Goal: Information Seeking & Learning: Understand process/instructions

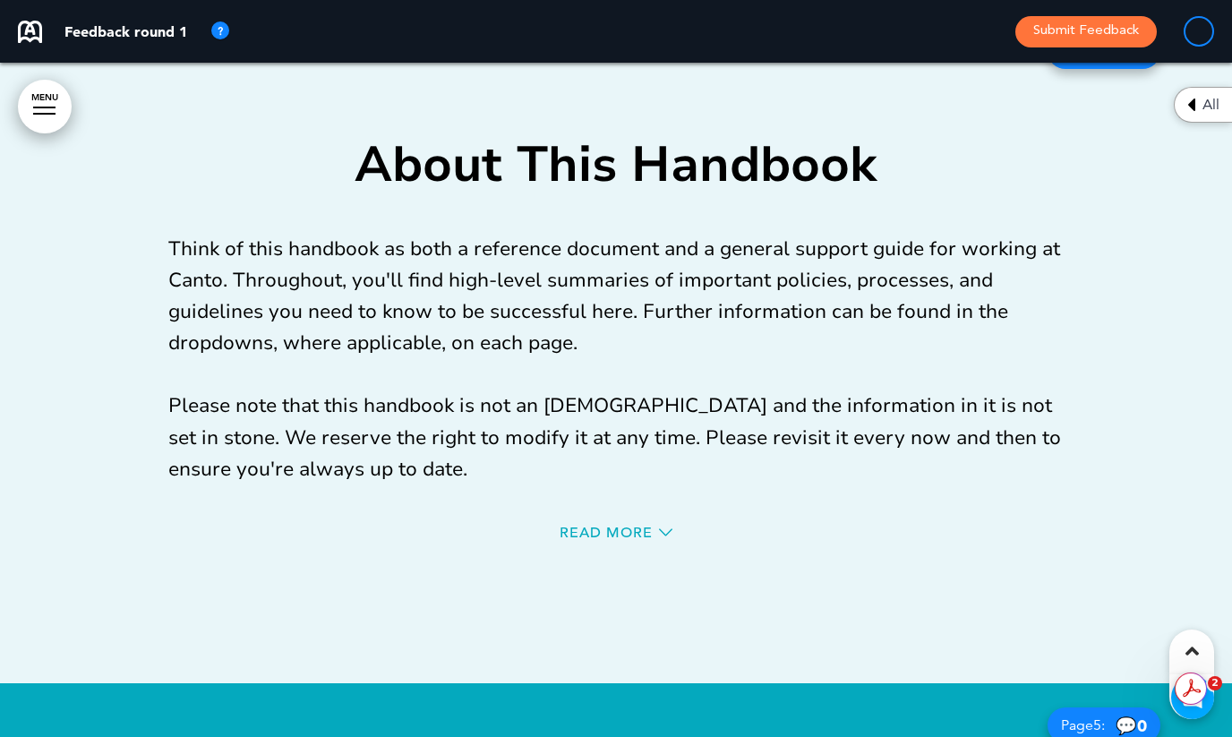
click at [627, 520] on div "Read More" at bounding box center [616, 535] width 896 height 37
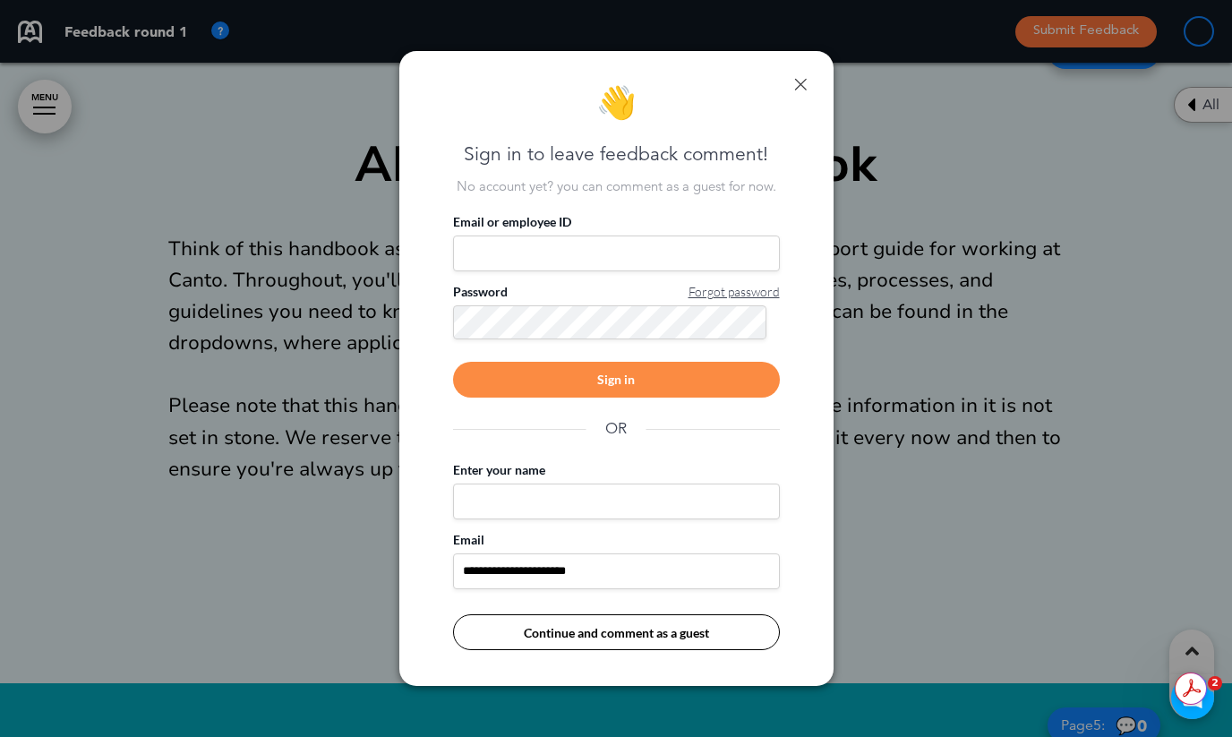
click at [811, 76] on div "**********" at bounding box center [616, 369] width 434 height 636
click at [800, 86] on link at bounding box center [800, 84] width 13 height 13
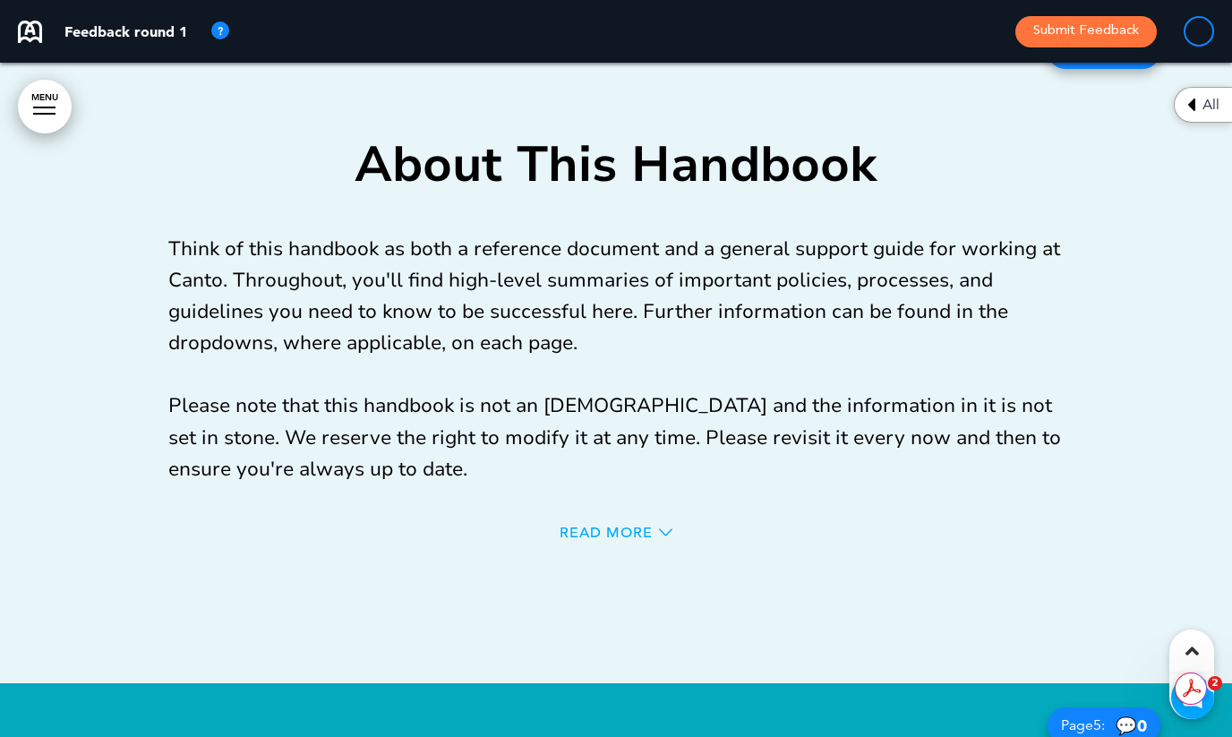
click at [587, 530] on span "Read More" at bounding box center [606, 533] width 93 height 14
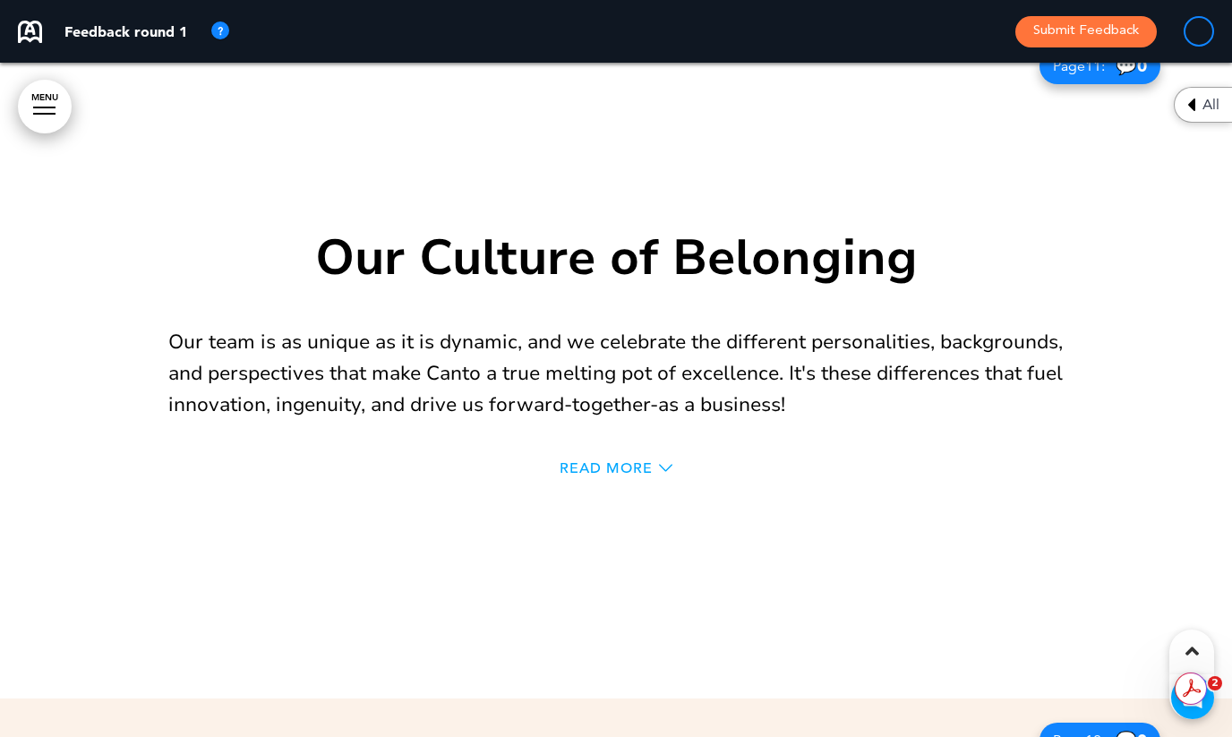
click at [622, 460] on div "Read More" at bounding box center [616, 470] width 896 height 37
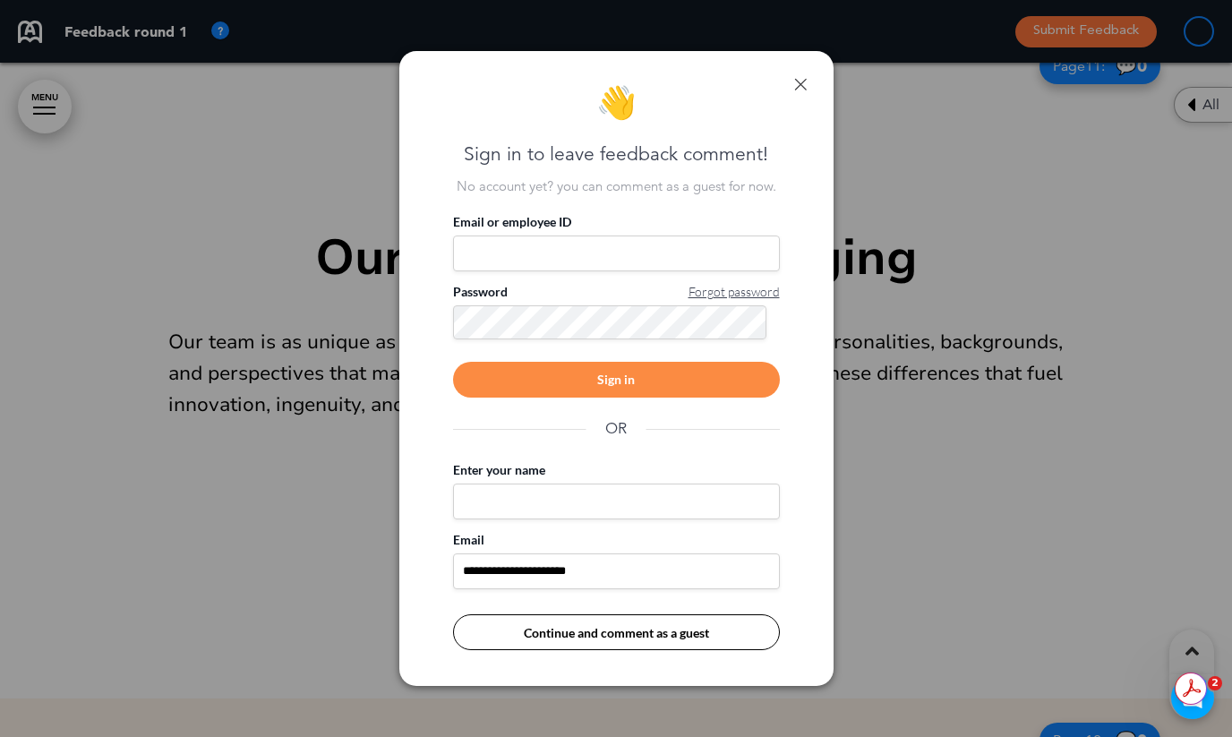
click at [809, 80] on div "**********" at bounding box center [616, 369] width 434 height 636
click at [803, 81] on link at bounding box center [800, 84] width 13 height 13
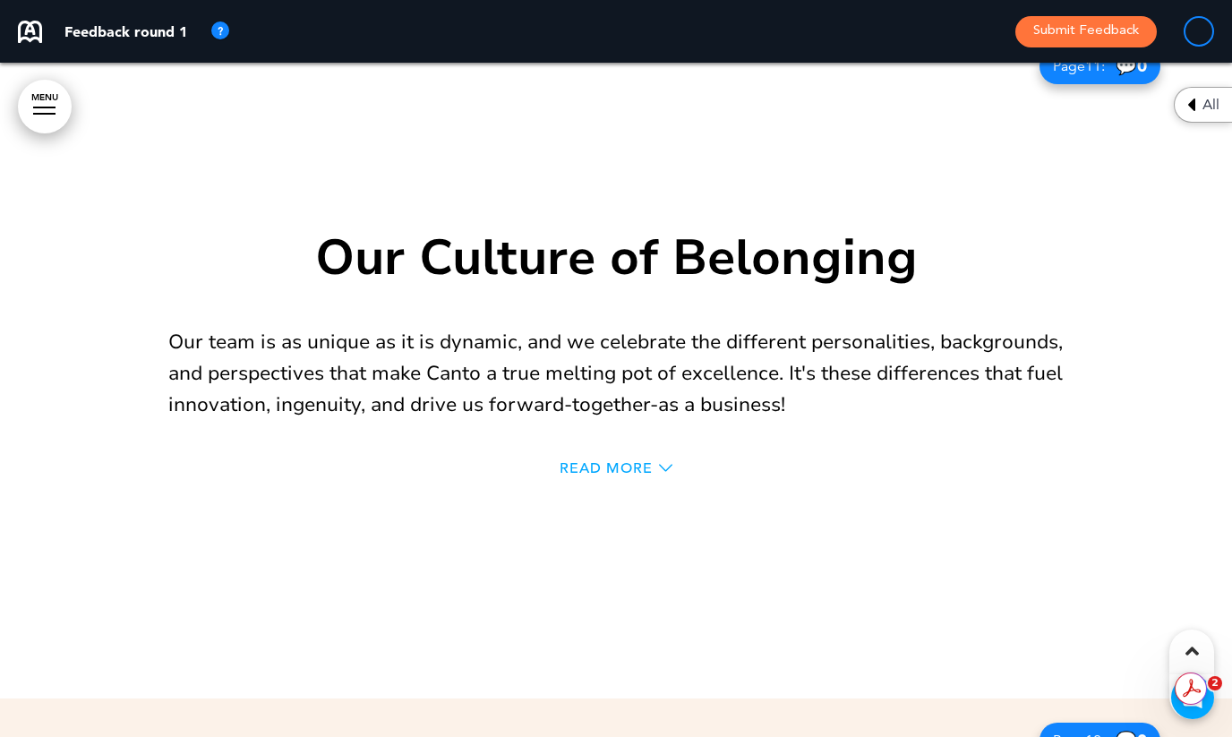
click at [597, 471] on span "Read More" at bounding box center [606, 468] width 93 height 14
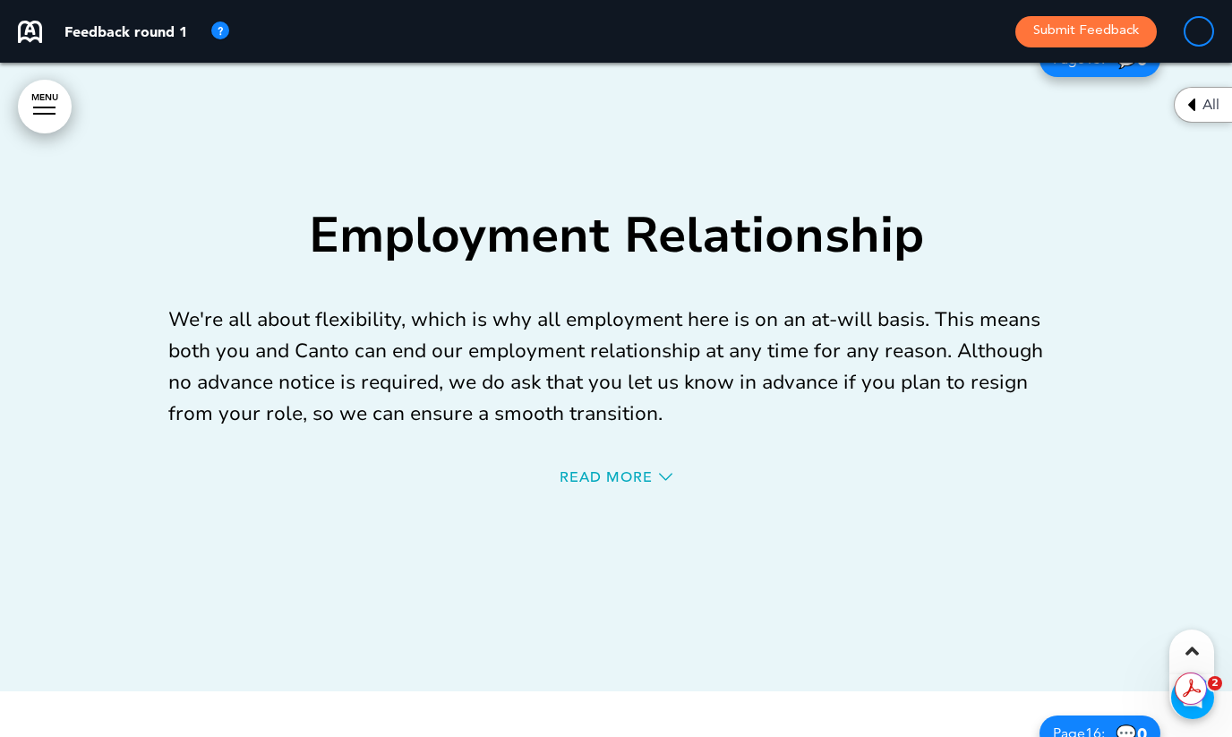
scroll to position [18289, 0]
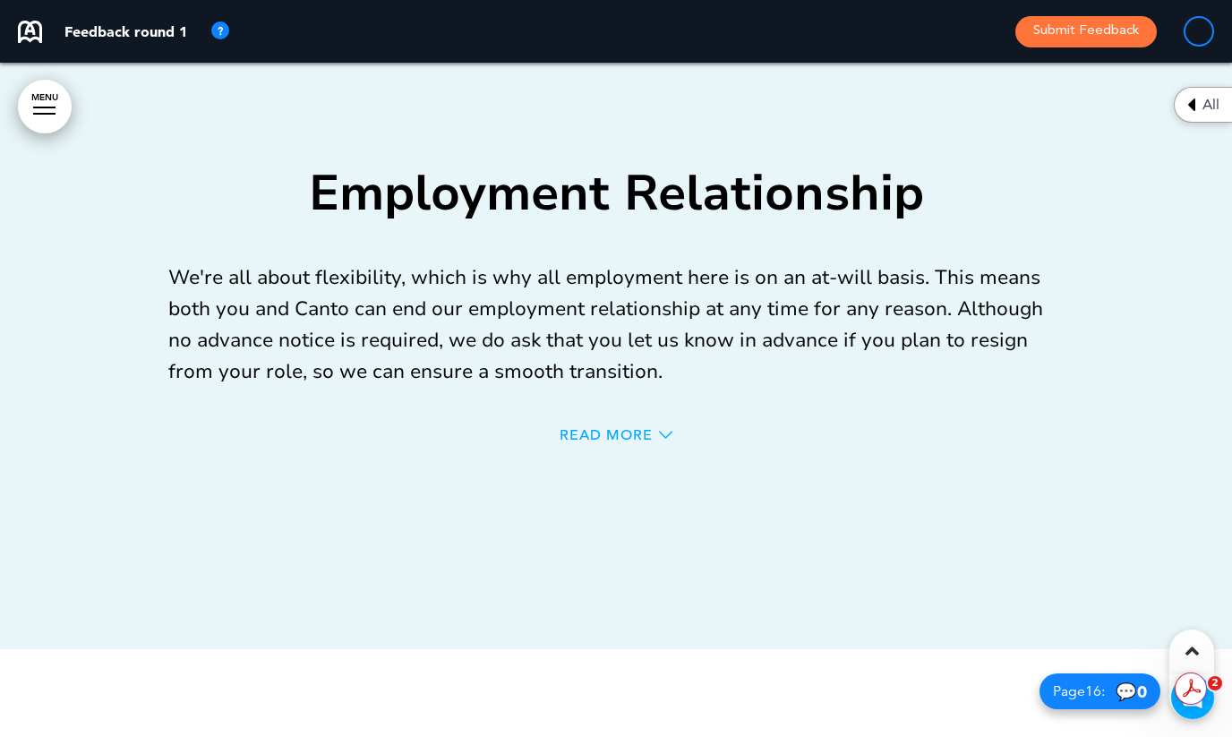
click at [594, 429] on span "Read More" at bounding box center [606, 435] width 93 height 14
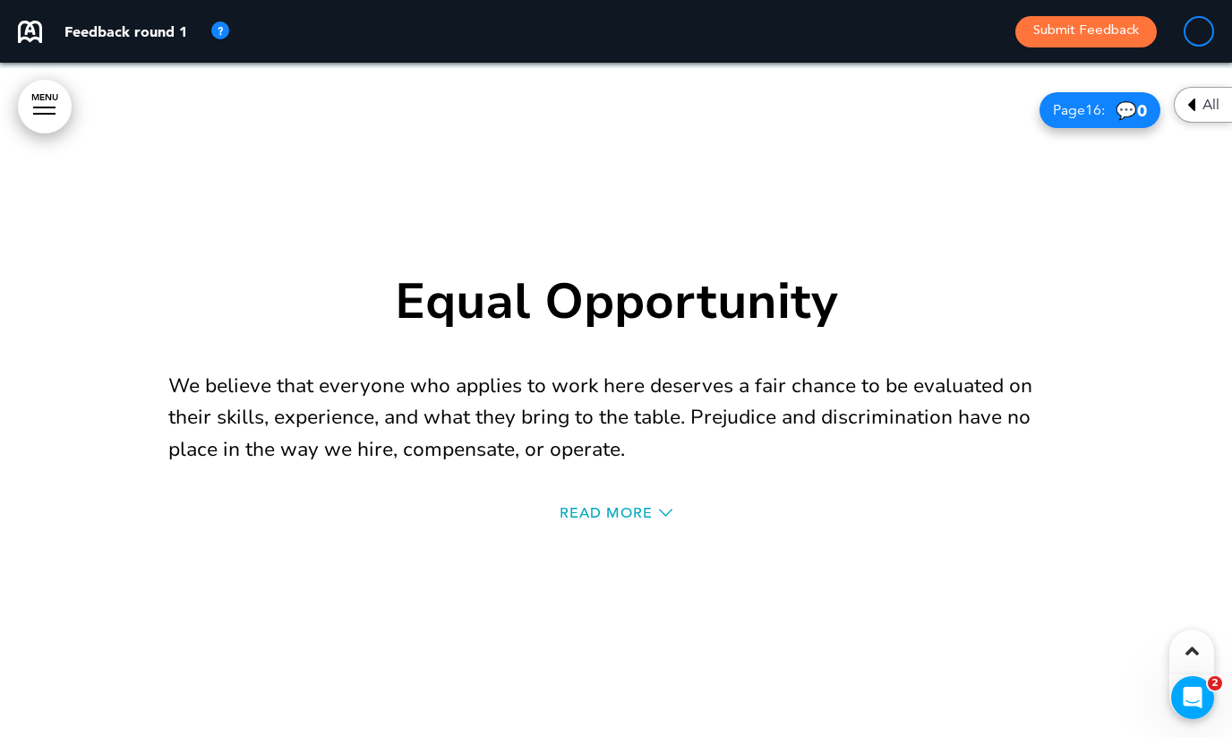
scroll to position [18967, 0]
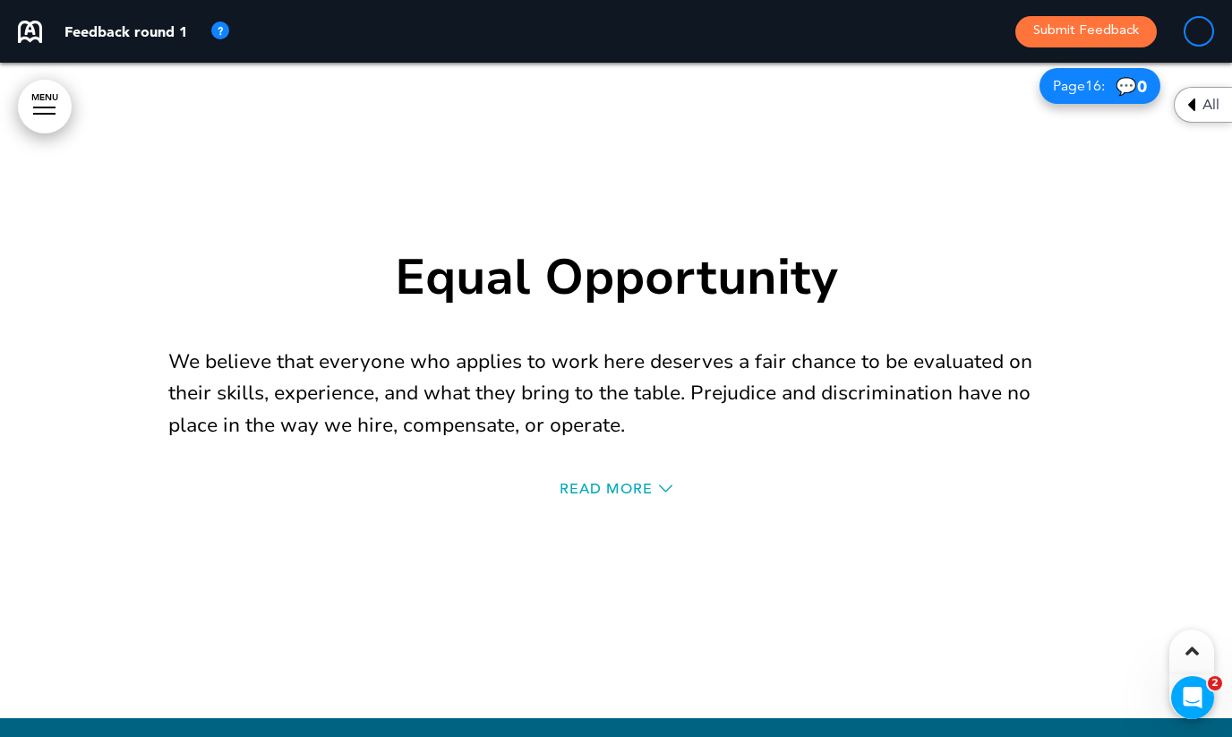
click at [601, 468] on div "Equal Opportunity We believe that everyone who applies to work here deserves a …" at bounding box center [616, 380] width 896 height 391
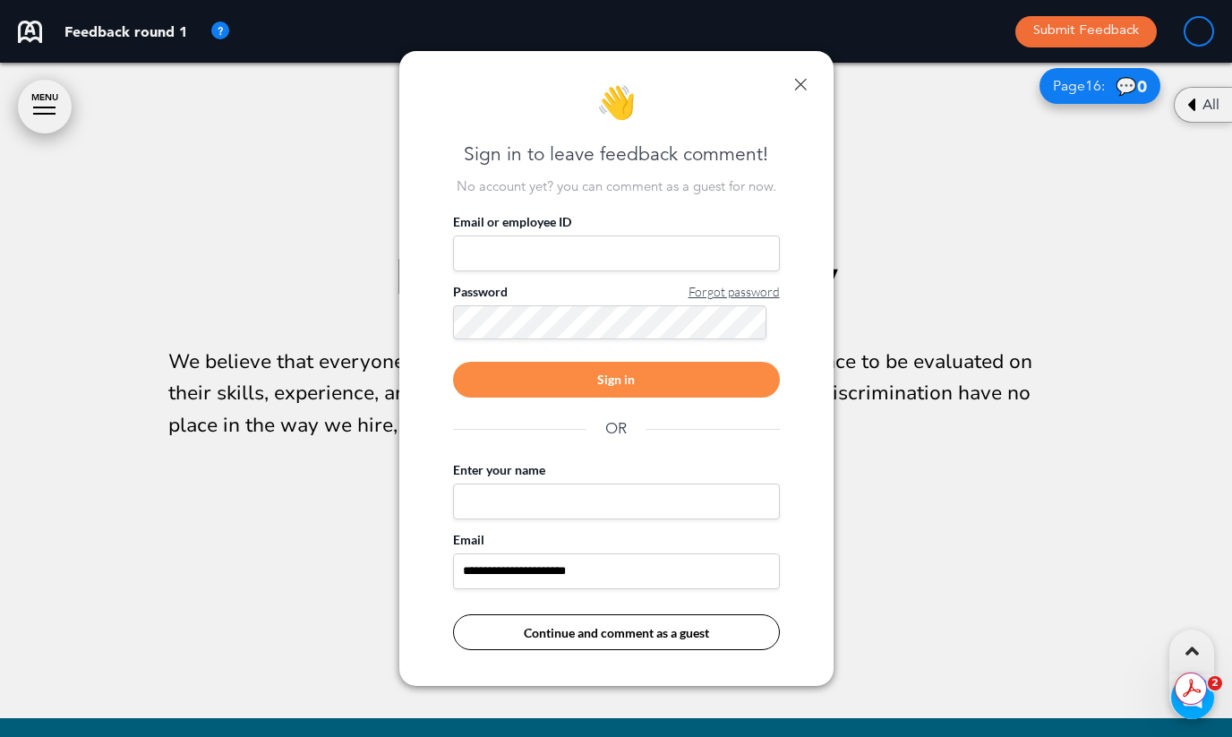
scroll to position [0, 0]
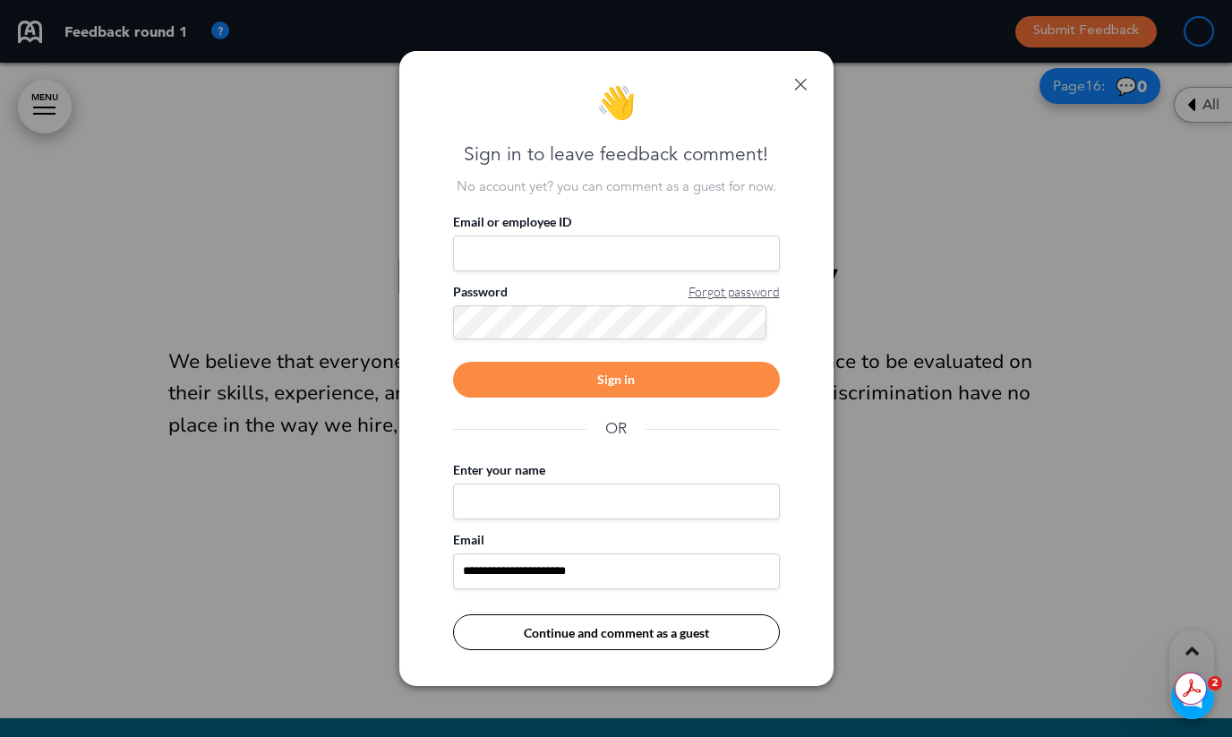
click at [808, 84] on div "**********" at bounding box center [616, 369] width 434 height 636
click at [803, 83] on link at bounding box center [800, 84] width 13 height 13
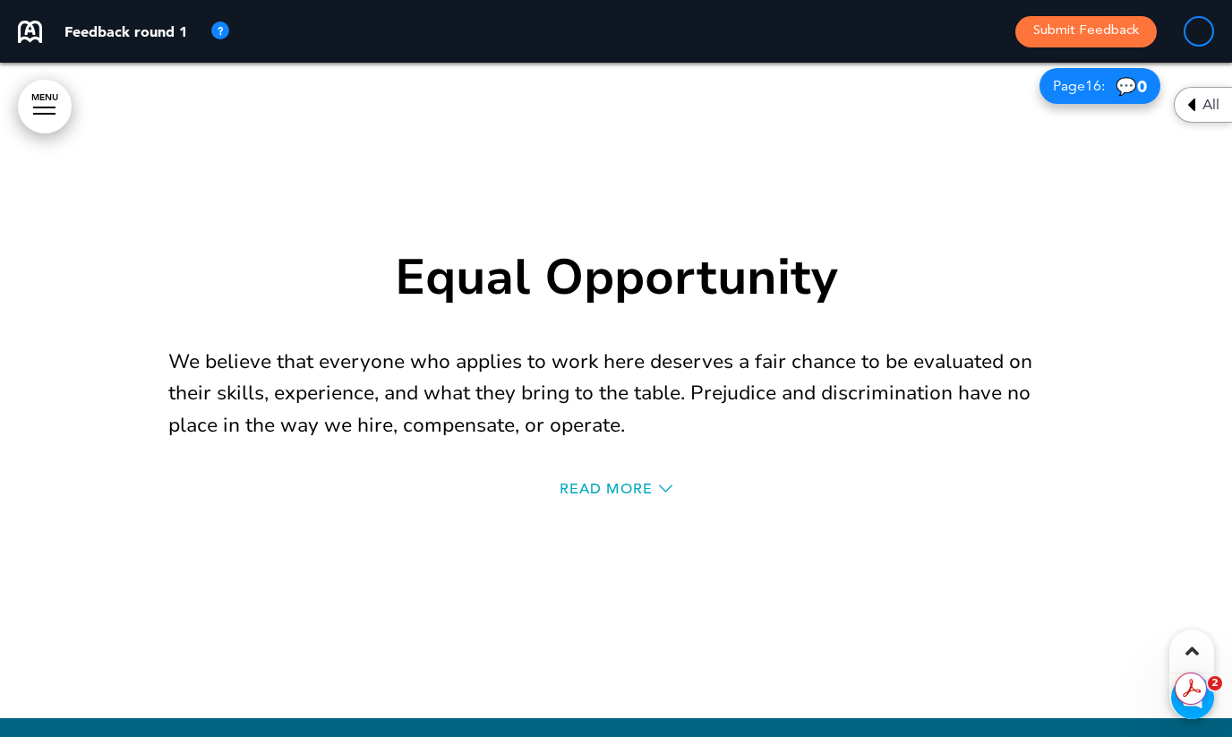
click at [589, 479] on div "Read More" at bounding box center [616, 491] width 896 height 37
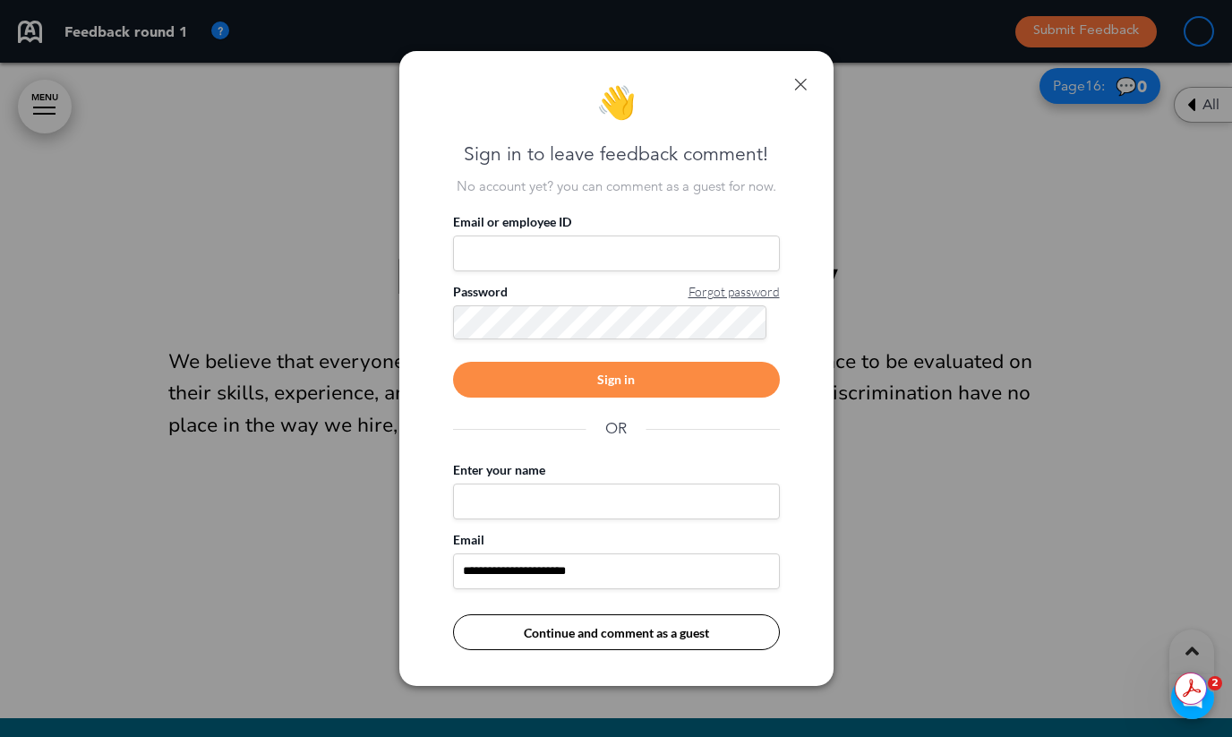
click at [805, 80] on link at bounding box center [800, 84] width 13 height 13
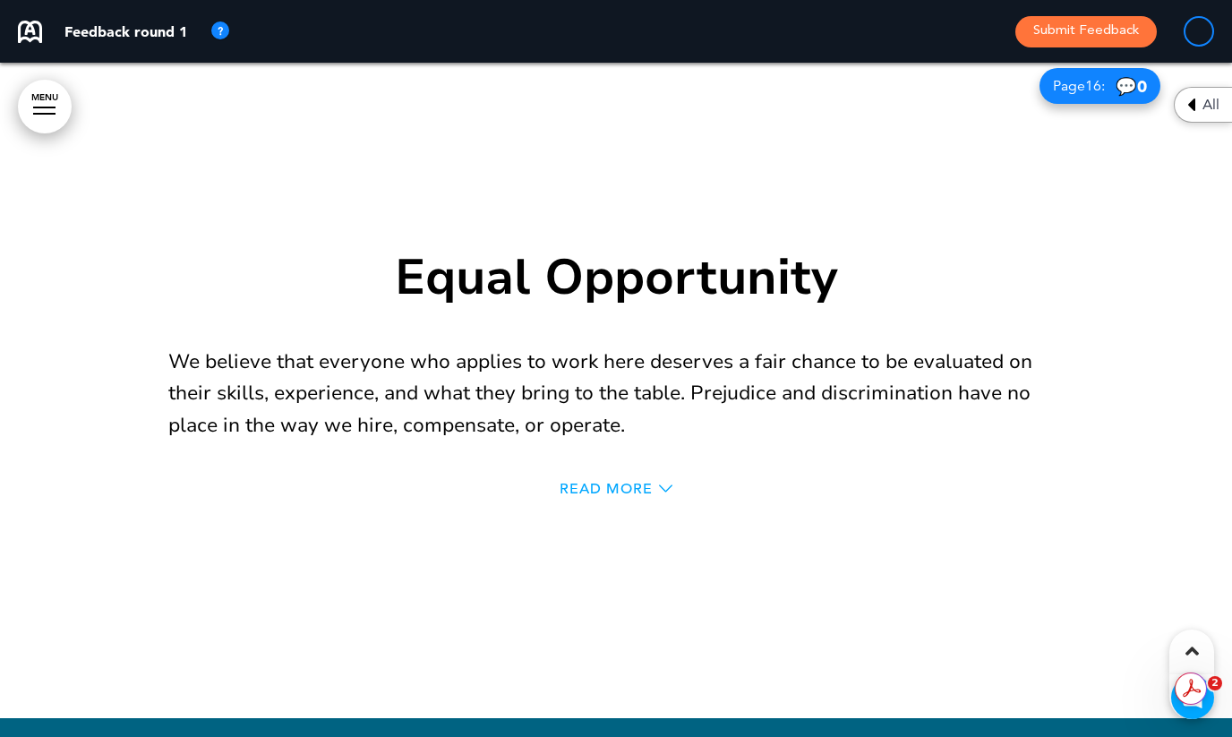
click at [625, 489] on span "Read More" at bounding box center [606, 489] width 93 height 14
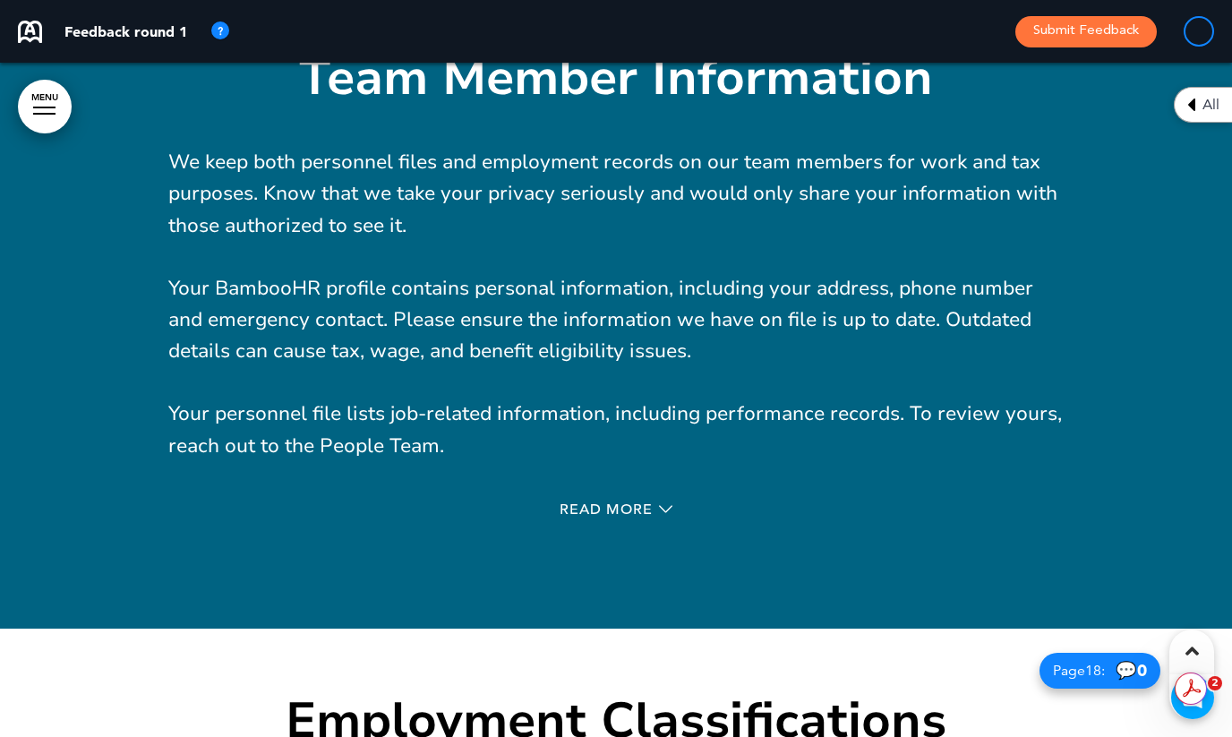
scroll to position [19765, 0]
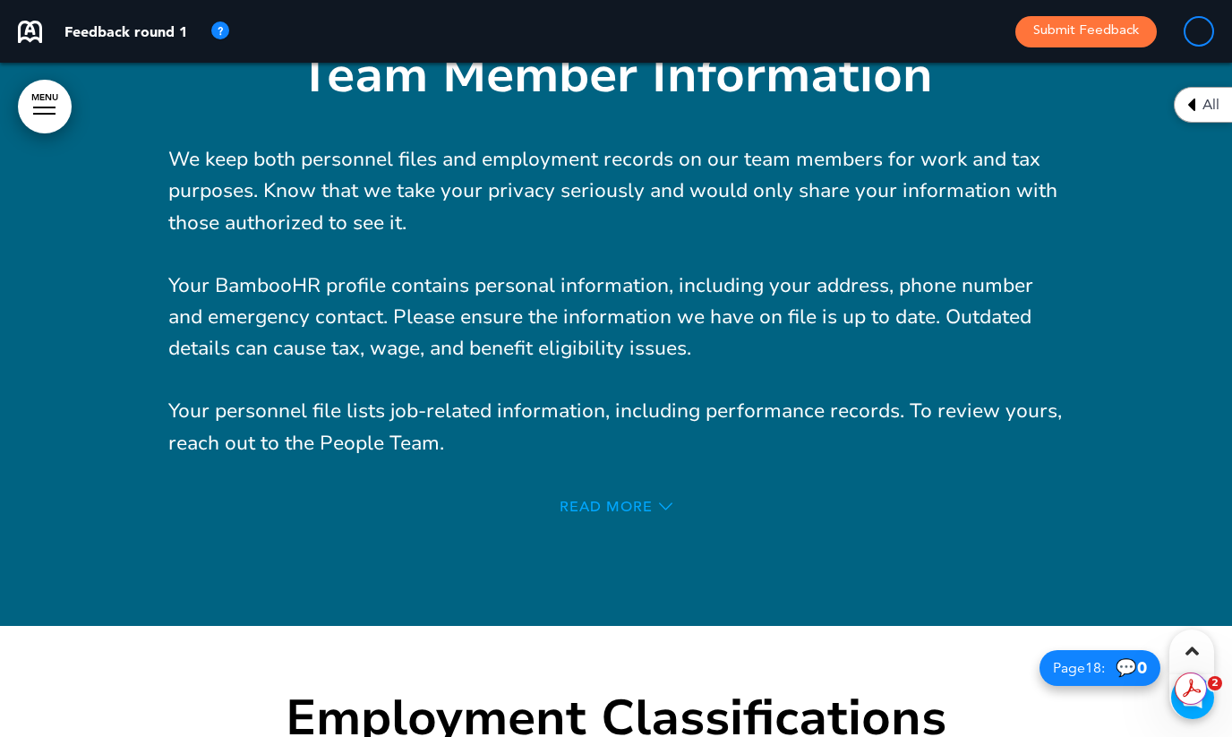
click at [637, 502] on span "Read More" at bounding box center [606, 507] width 93 height 14
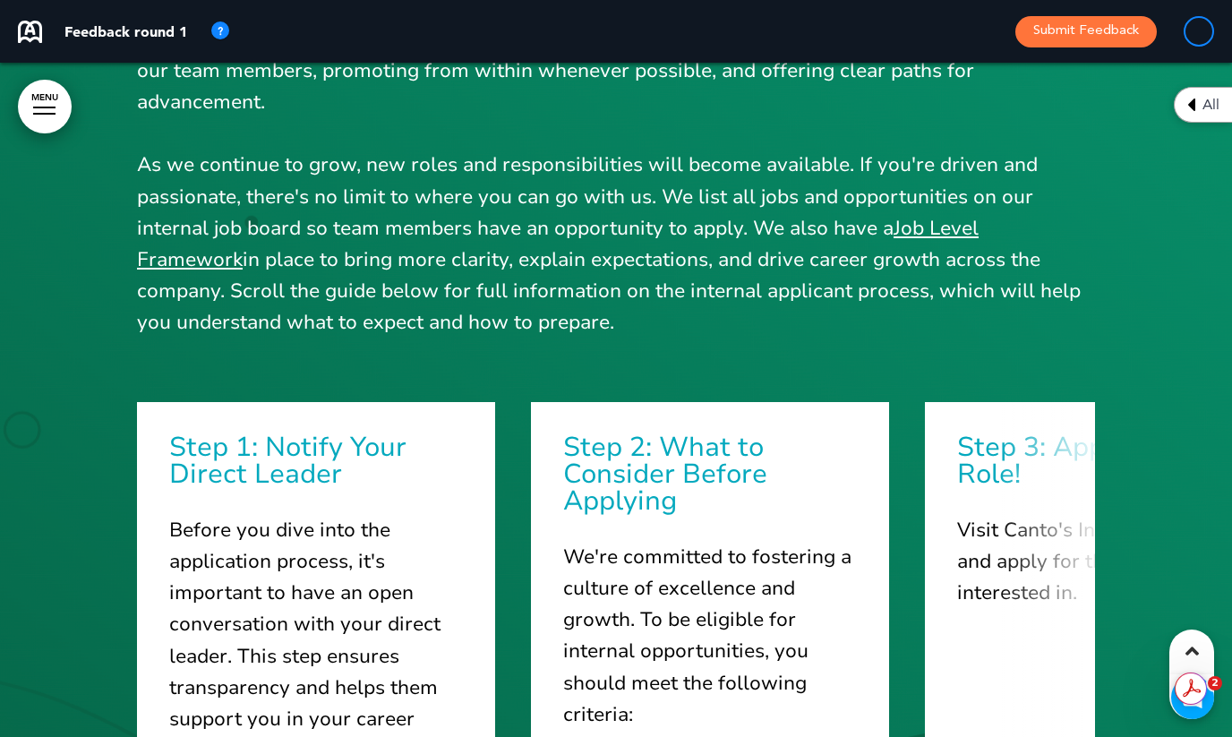
scroll to position [22156, 0]
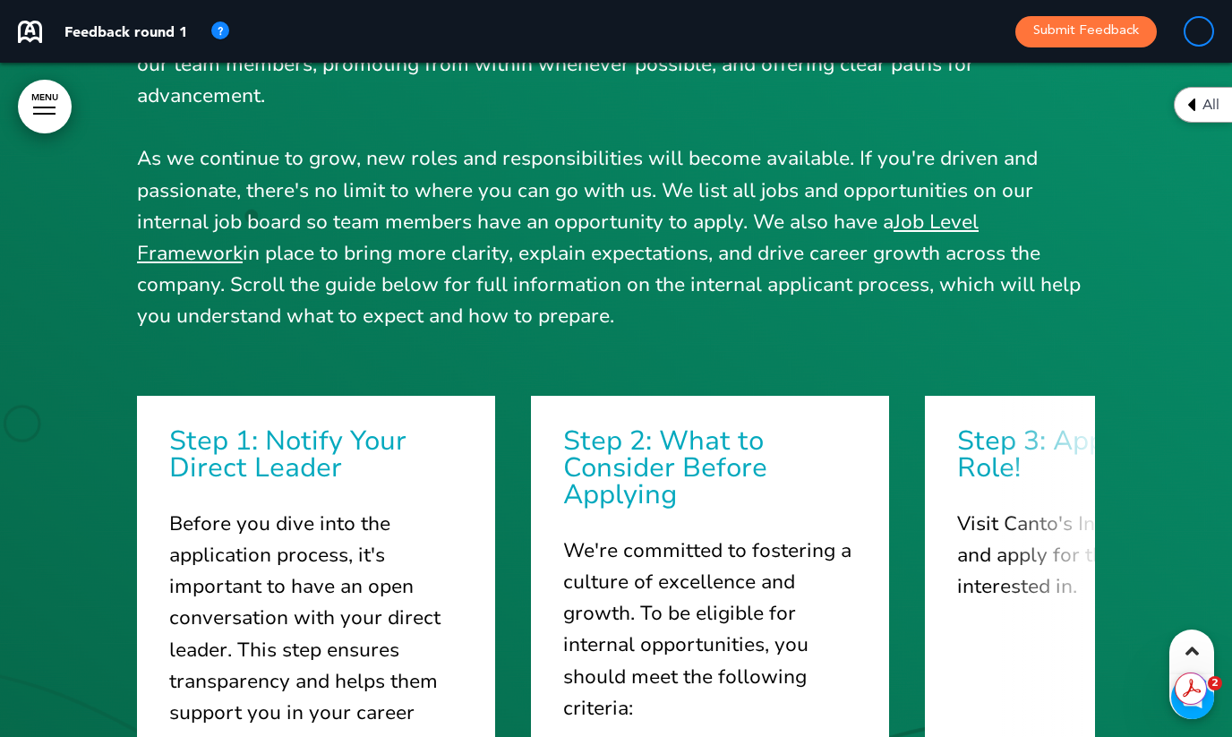
click at [925, 225] on link "Job Level Framework" at bounding box center [558, 238] width 842 height 58
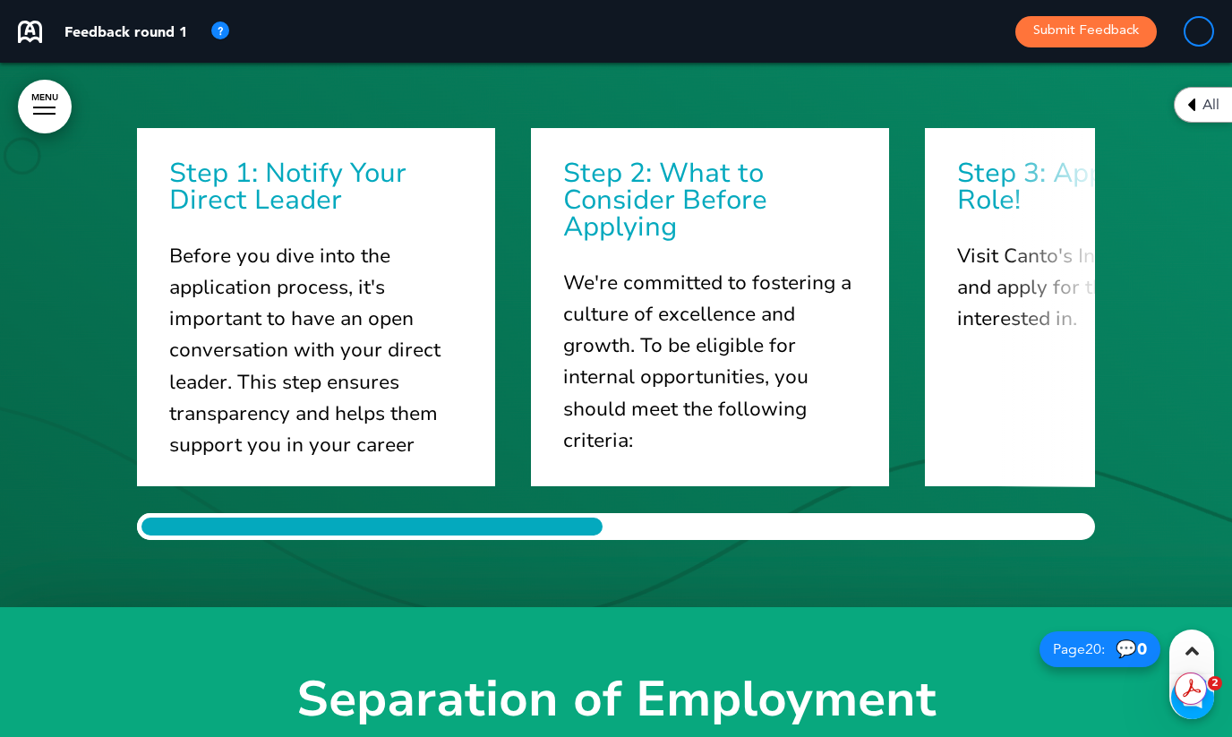
scroll to position [0, 0]
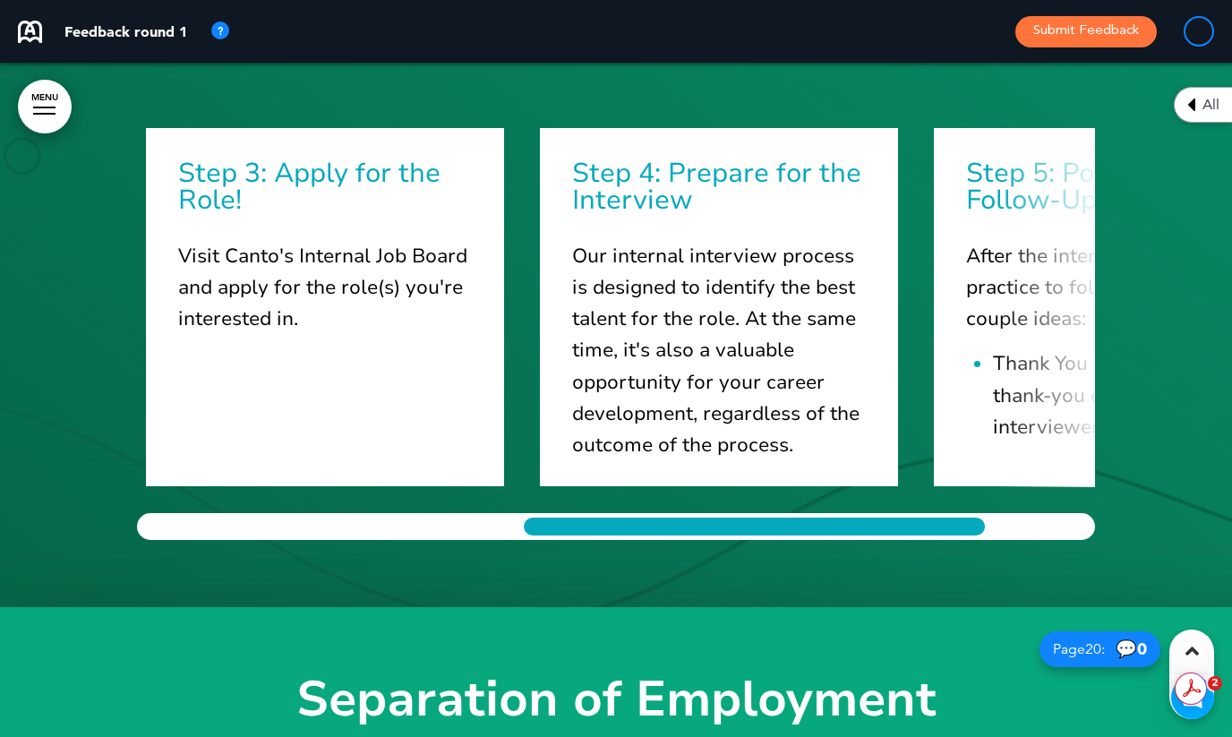
click at [926, 549] on div "Career Advancement Fostering talent and providing opportunities to grow are wha…" at bounding box center [616, 98] width 958 height 1018
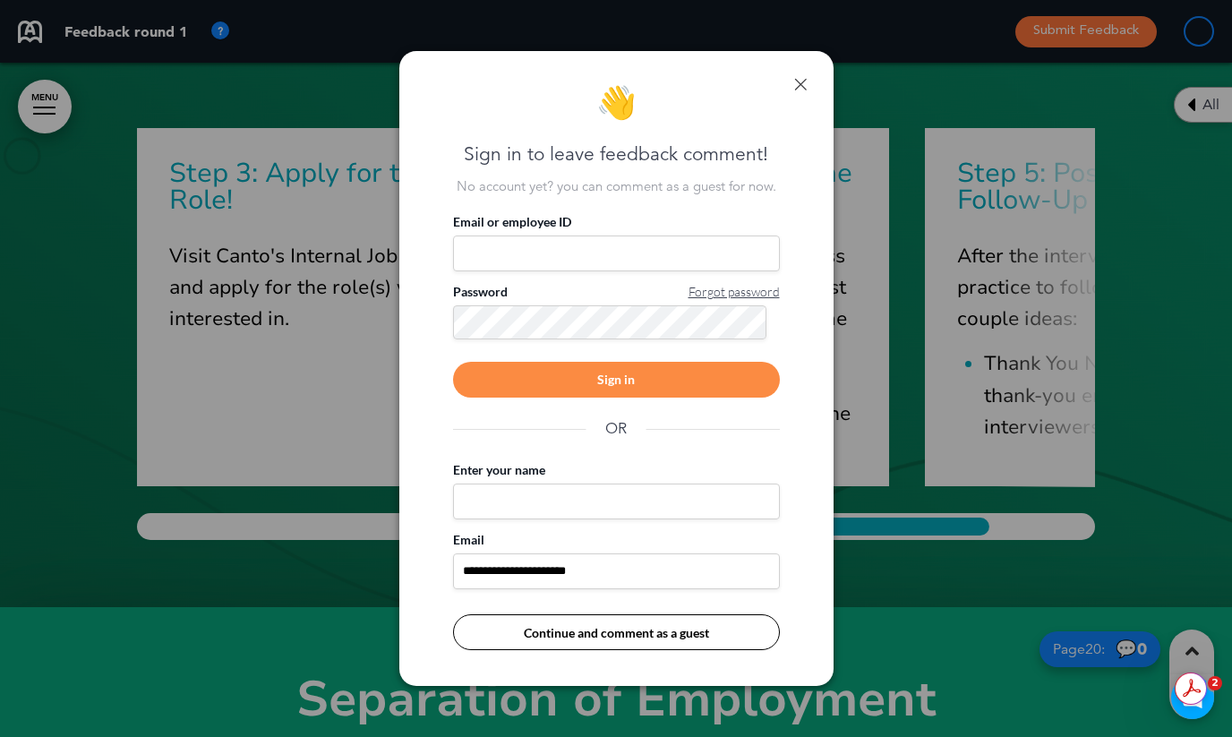
click at [800, 79] on link at bounding box center [800, 84] width 13 height 13
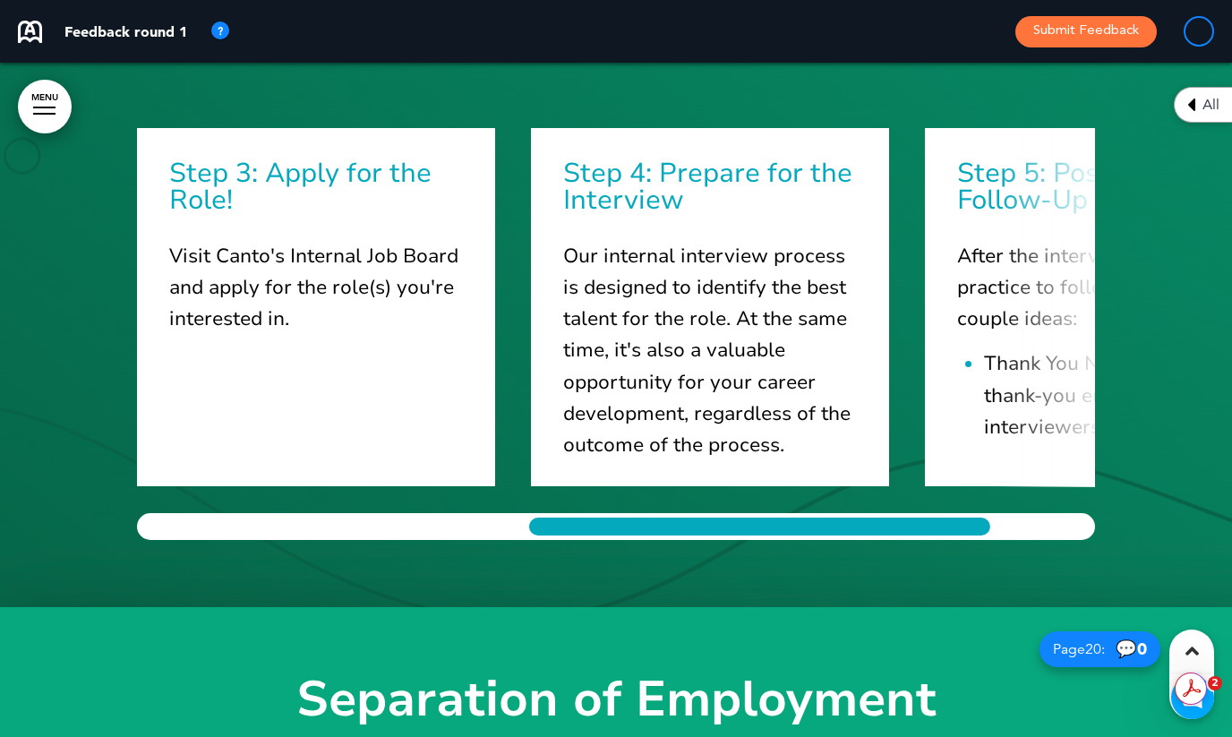
scroll to position [0, 976]
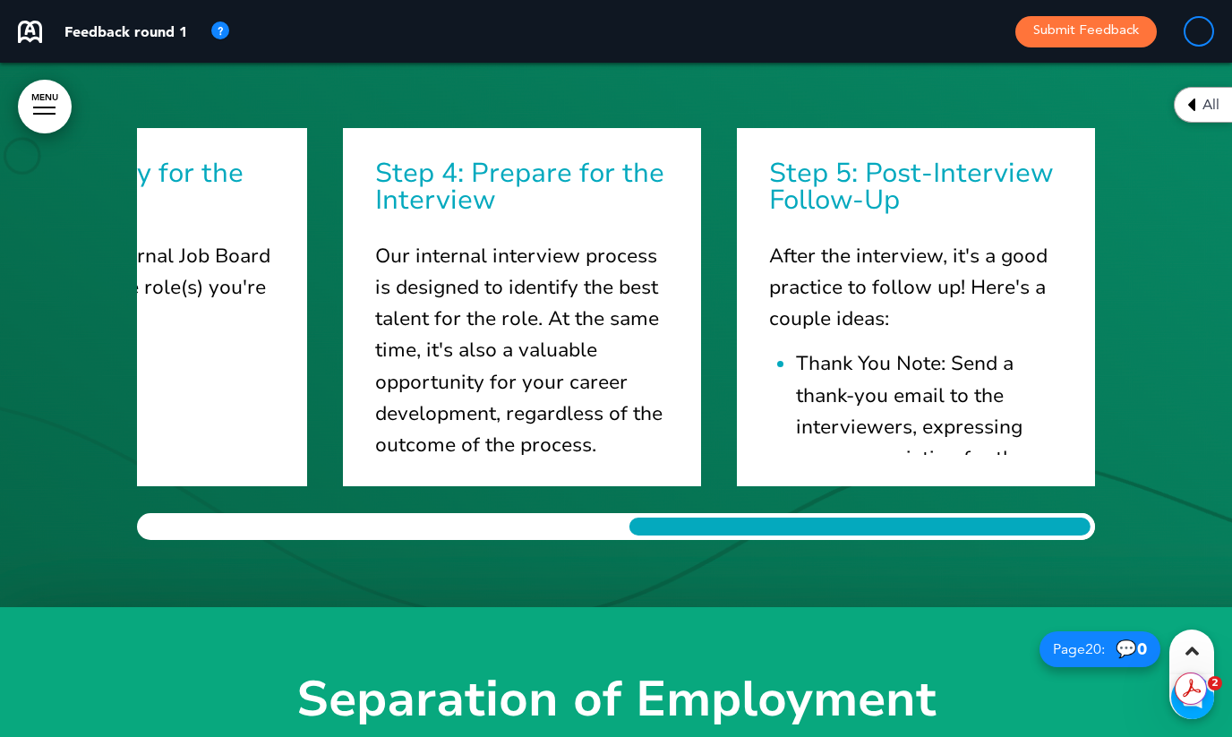
click at [1053, 527] on div at bounding box center [860, 526] width 470 height 27
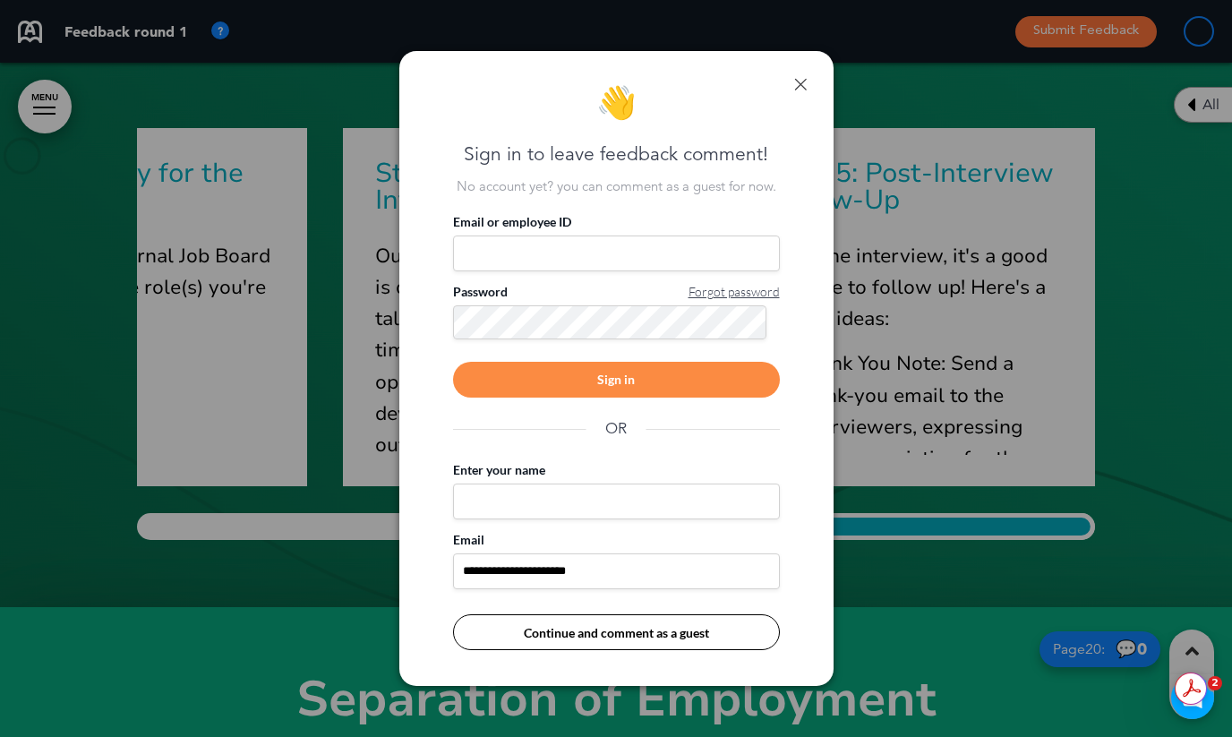
click at [807, 86] on div "**********" at bounding box center [616, 369] width 434 height 636
click at [796, 81] on link at bounding box center [800, 84] width 13 height 13
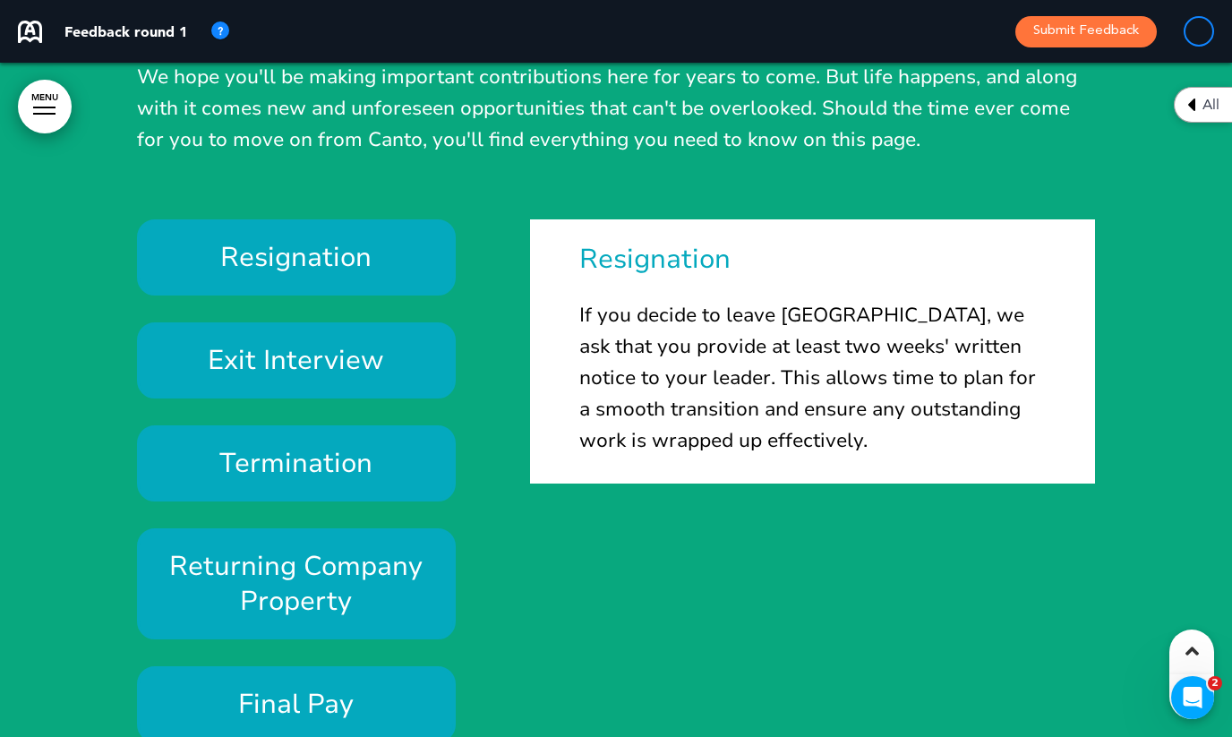
scroll to position [23135, 0]
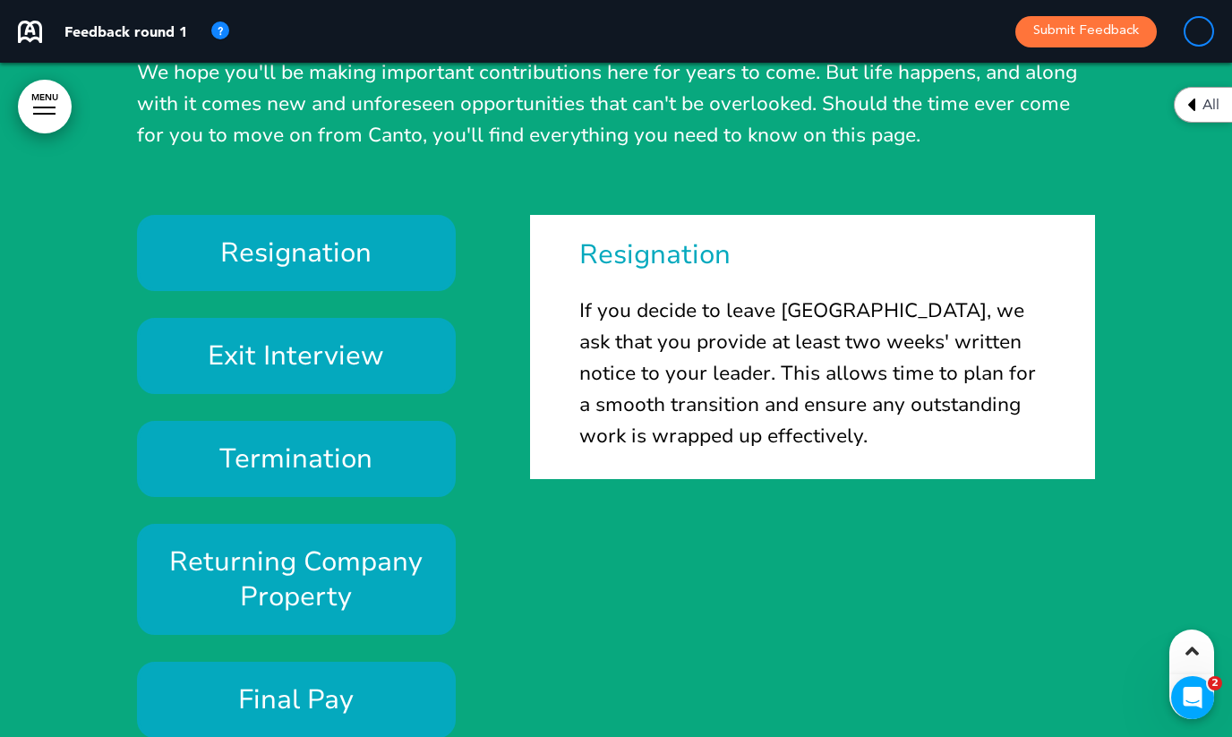
click at [339, 345] on h6 "Exit Interview" at bounding box center [297, 356] width 278 height 35
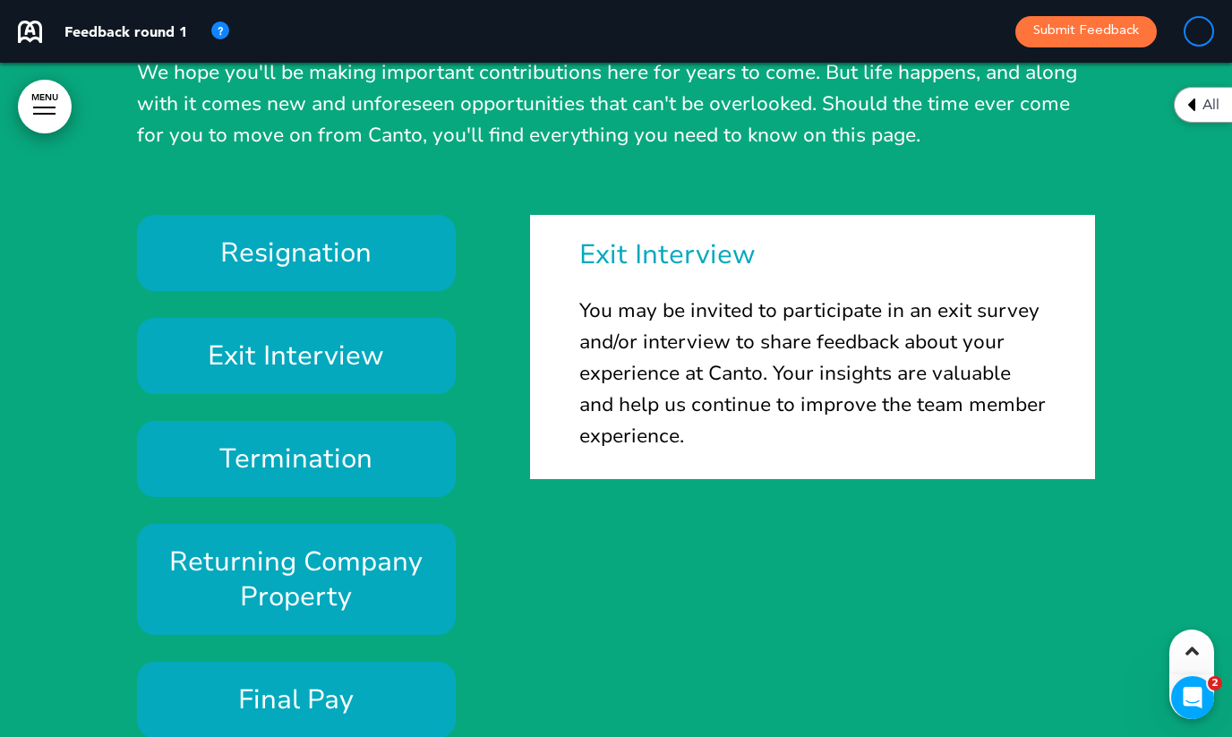
click at [346, 455] on h6 "Termination" at bounding box center [297, 459] width 278 height 35
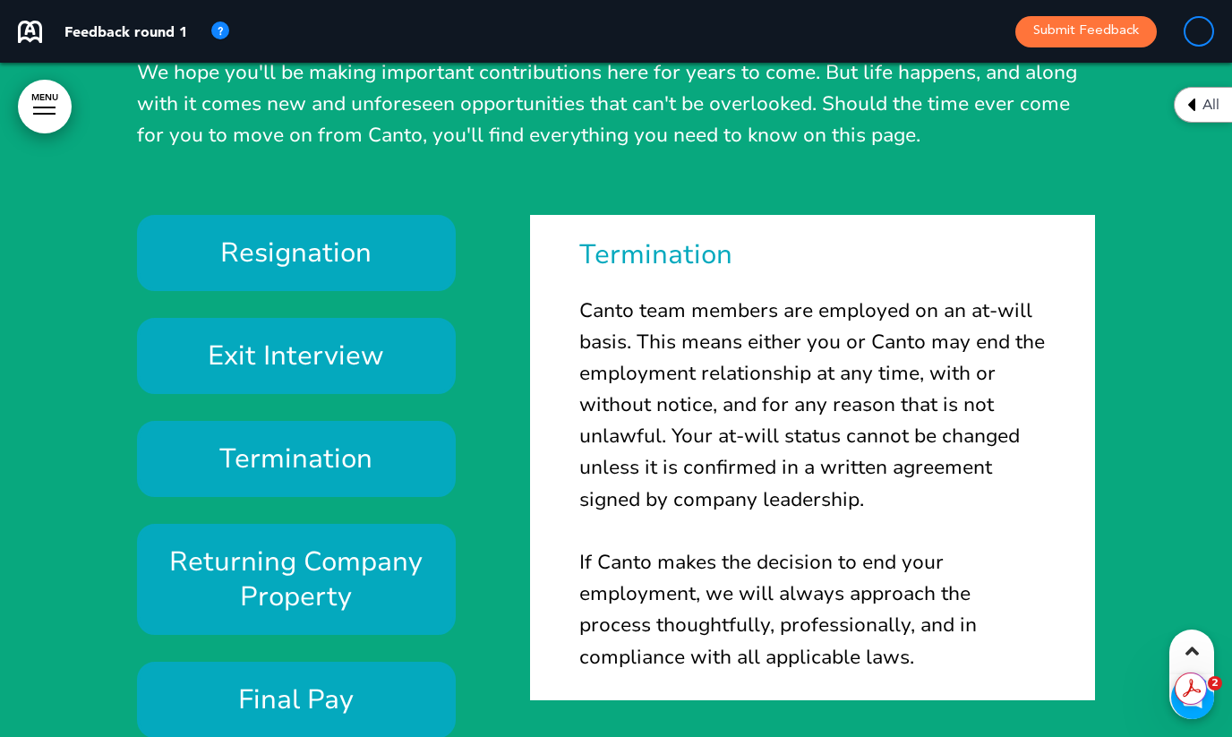
scroll to position [0, 0]
click at [343, 574] on h6 "Returning Company Property" at bounding box center [297, 580] width 278 height 70
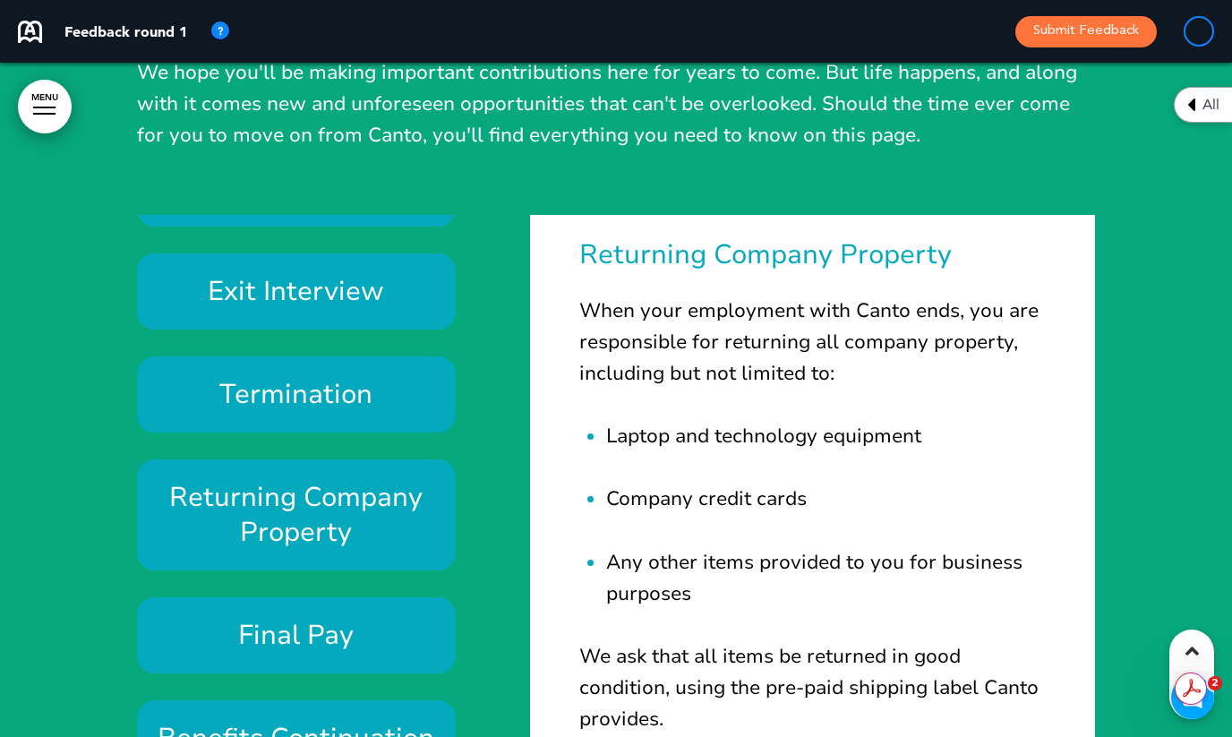
scroll to position [65, 0]
click at [345, 640] on h6 "Final Pay" at bounding box center [297, 634] width 278 height 35
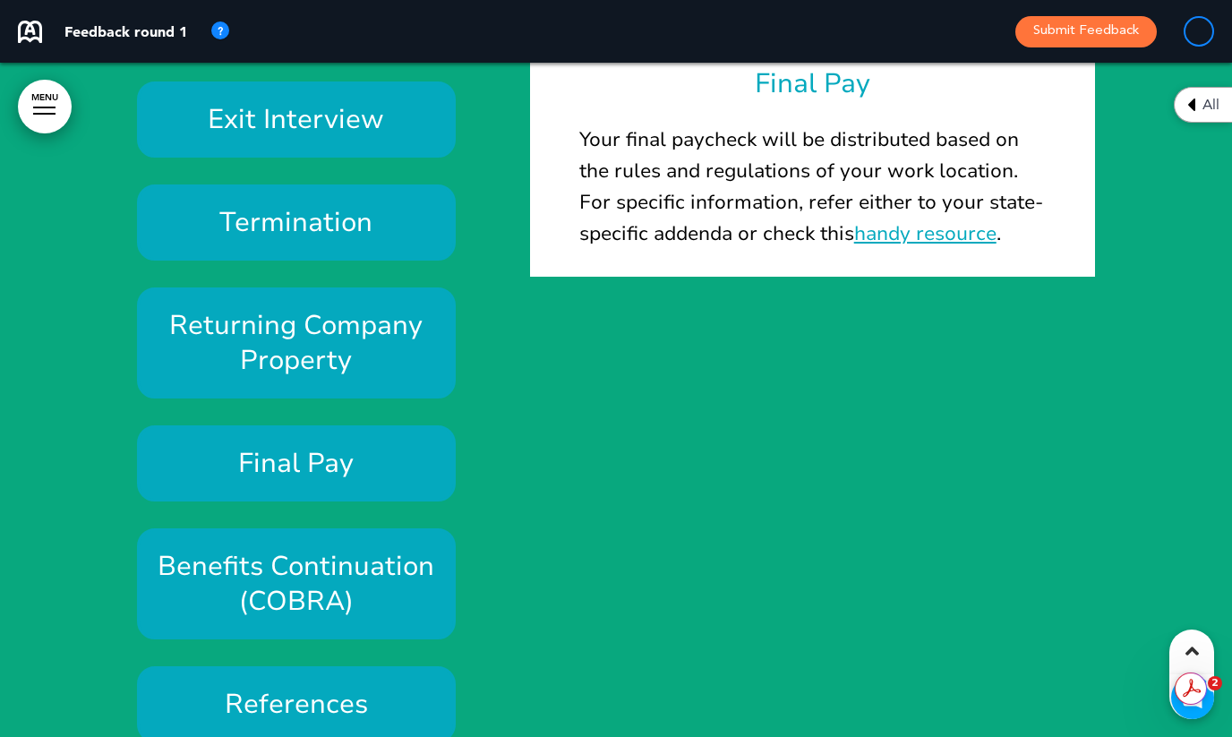
scroll to position [23308, 0]
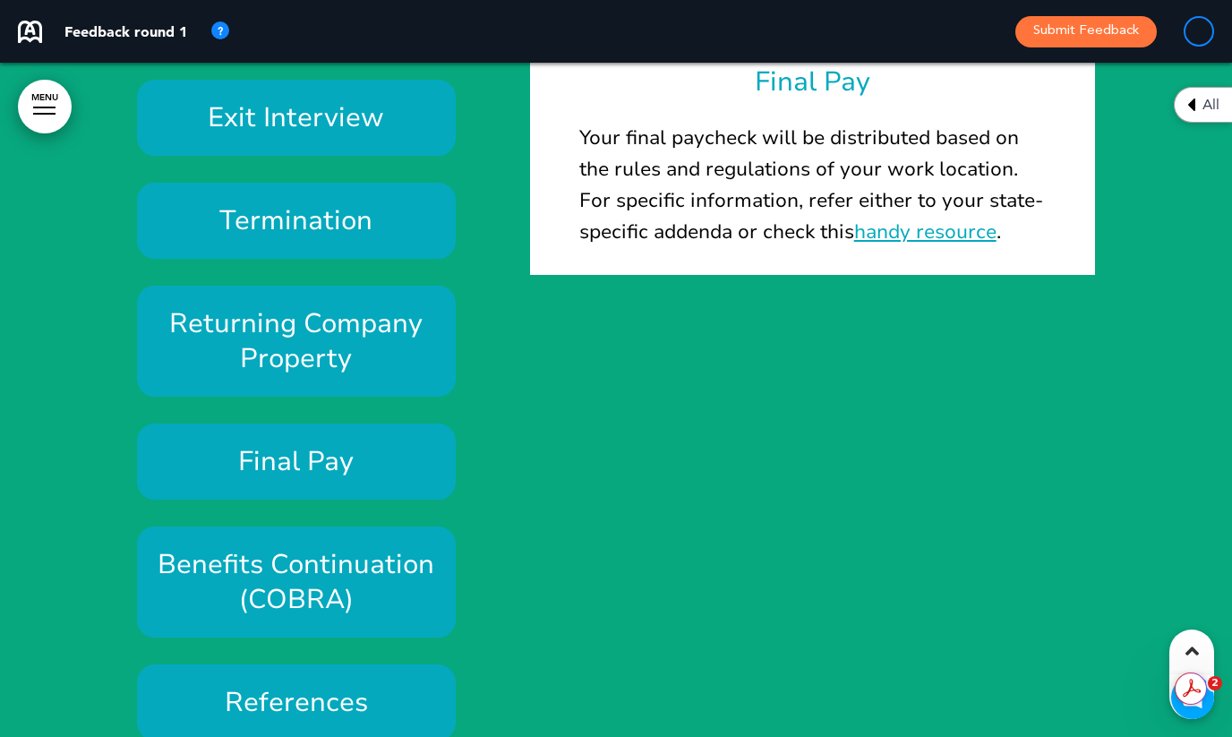
click at [923, 225] on link "handy resource" at bounding box center [925, 232] width 142 height 27
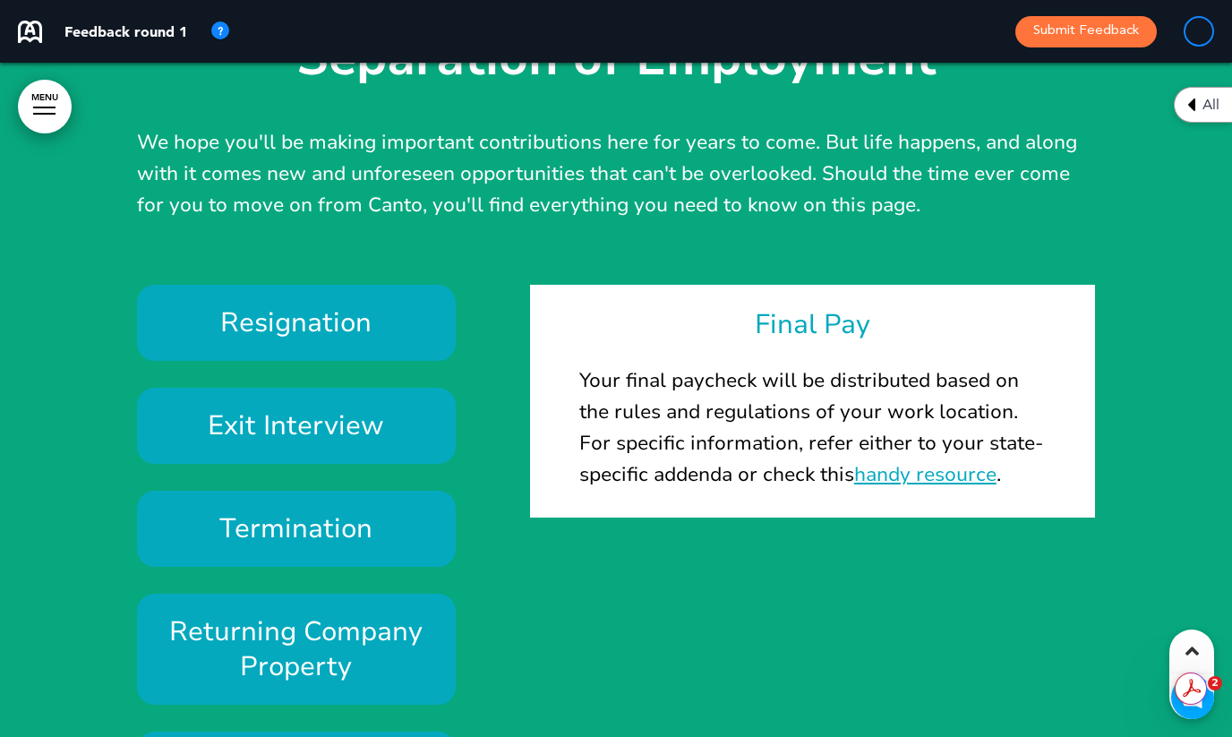
scroll to position [23411, 0]
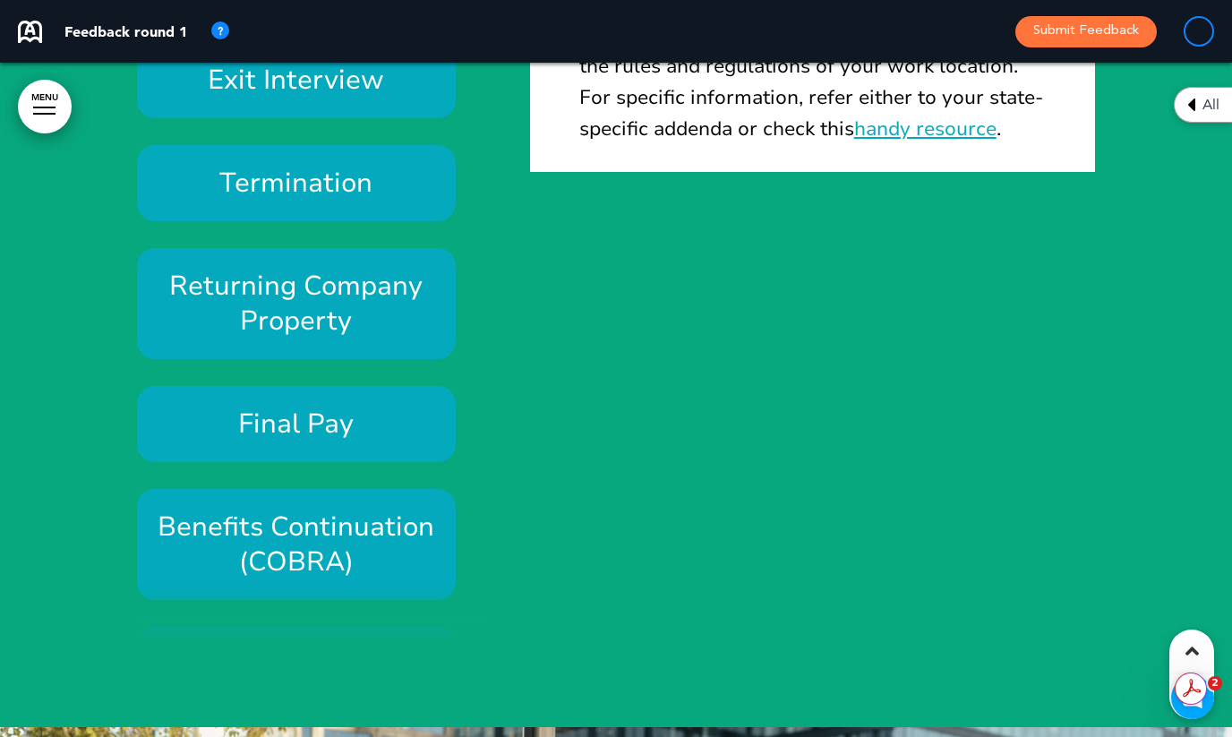
click at [340, 542] on h6 "Benefits Continuation (COBRA)" at bounding box center [297, 545] width 278 height 70
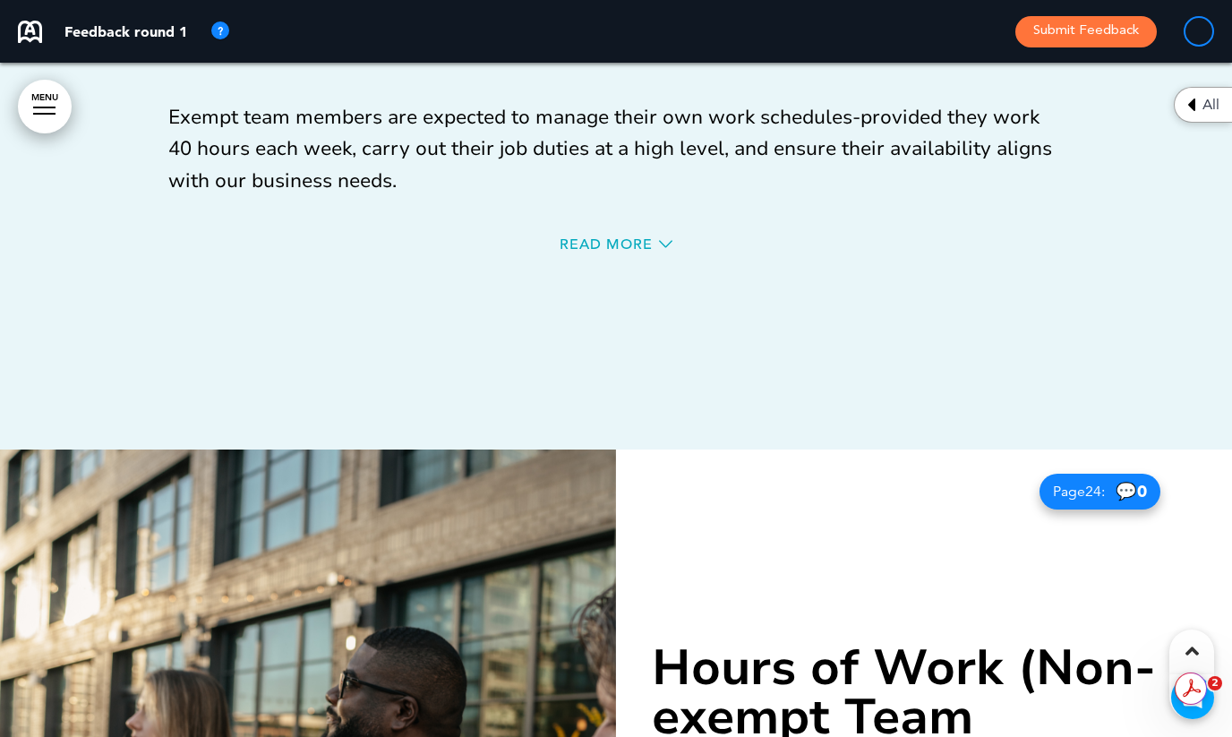
scroll to position [25506, 0]
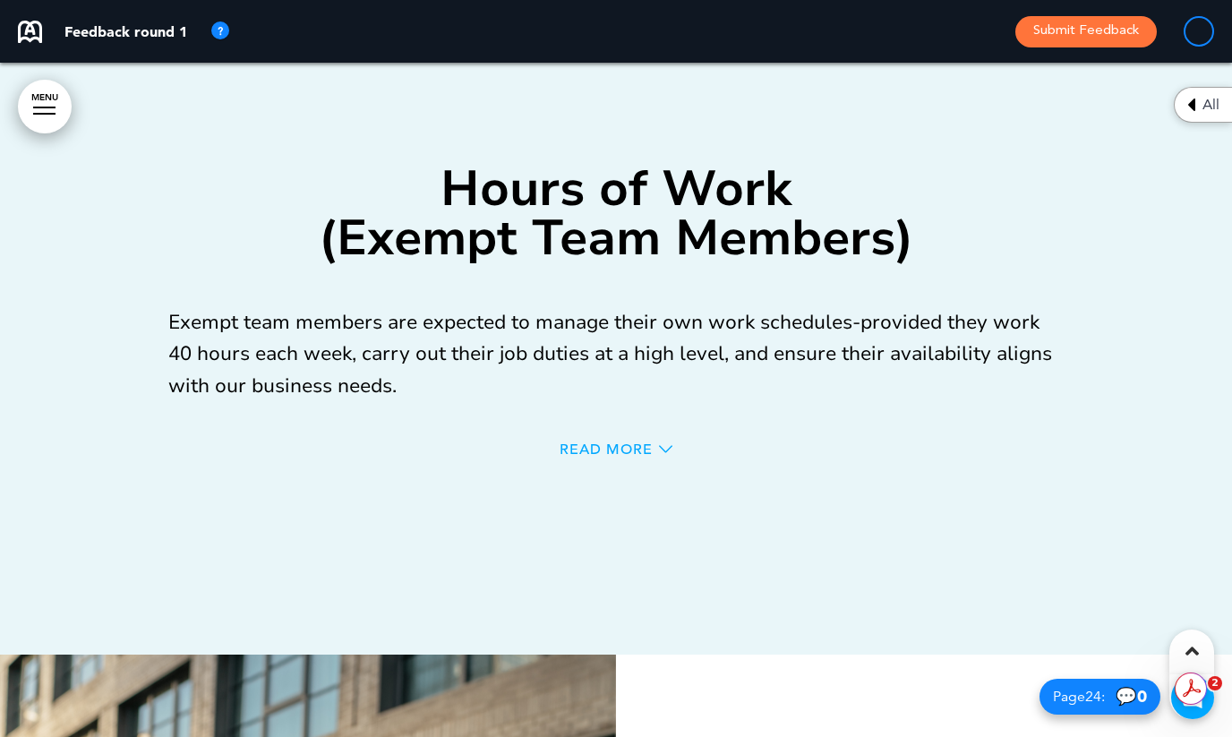
click at [588, 446] on span "Read More" at bounding box center [606, 449] width 93 height 14
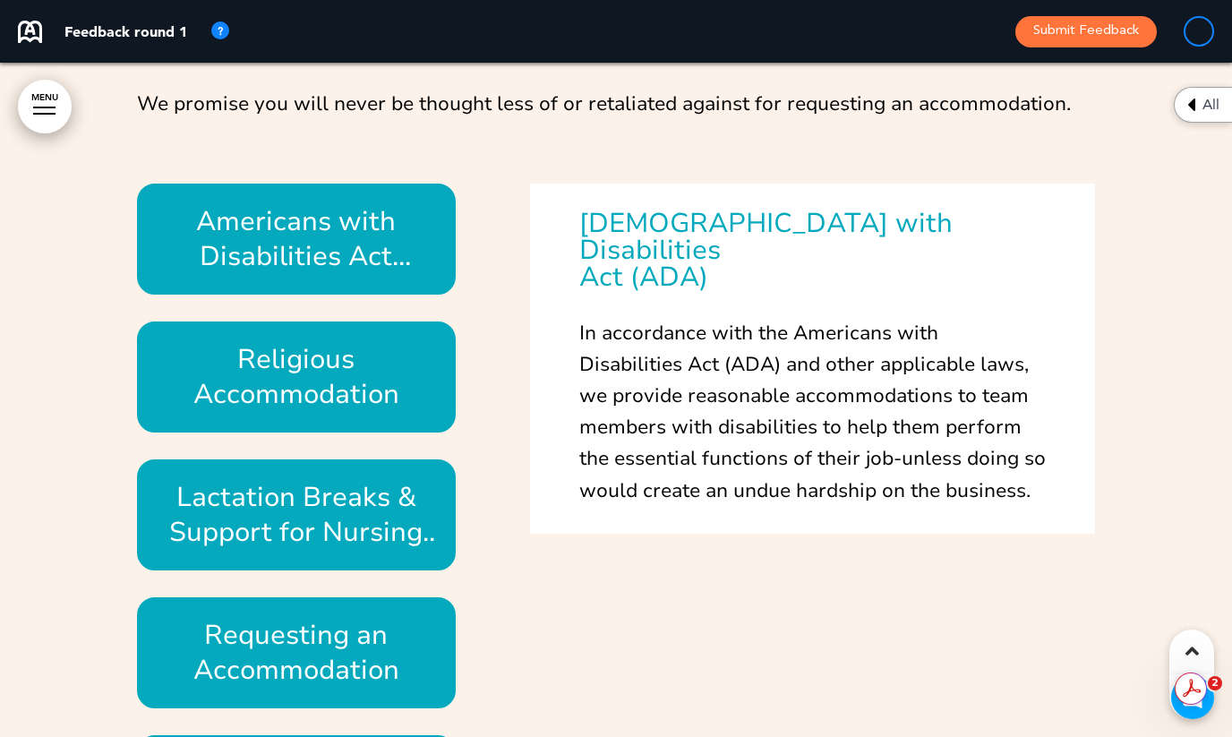
scroll to position [27056, 0]
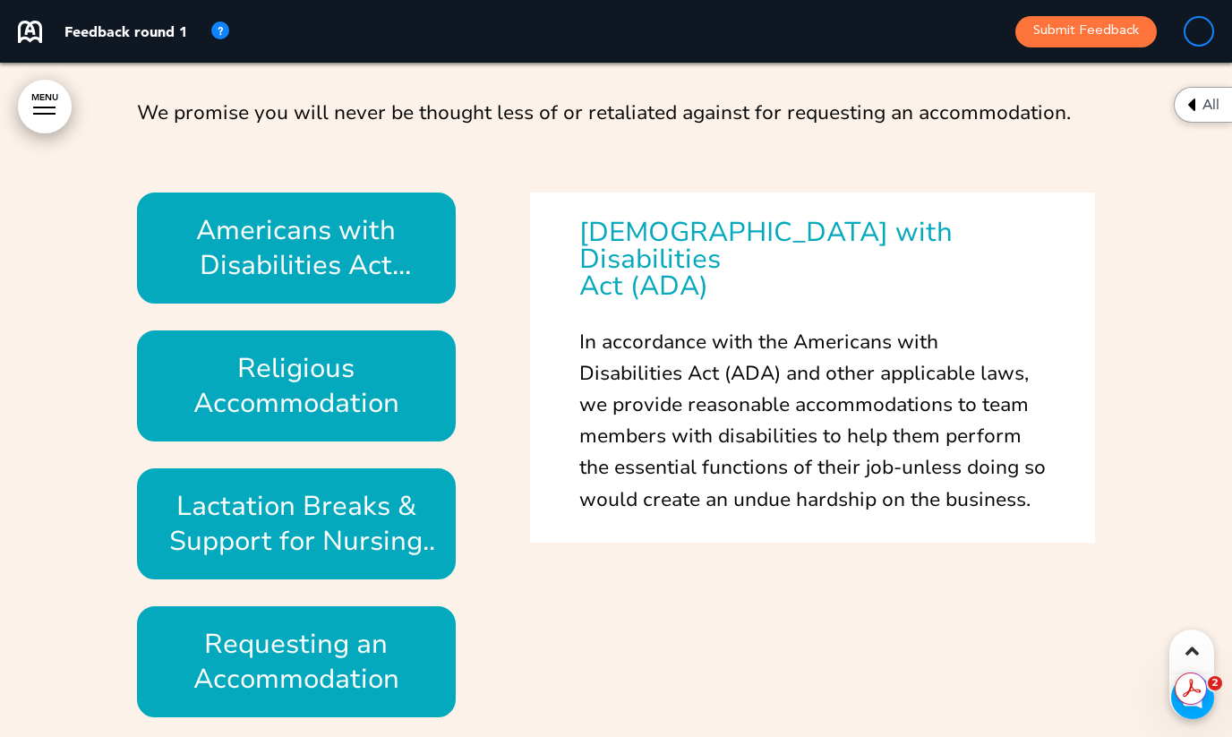
click at [386, 384] on h6 "Religious Accommodation" at bounding box center [297, 386] width 278 height 70
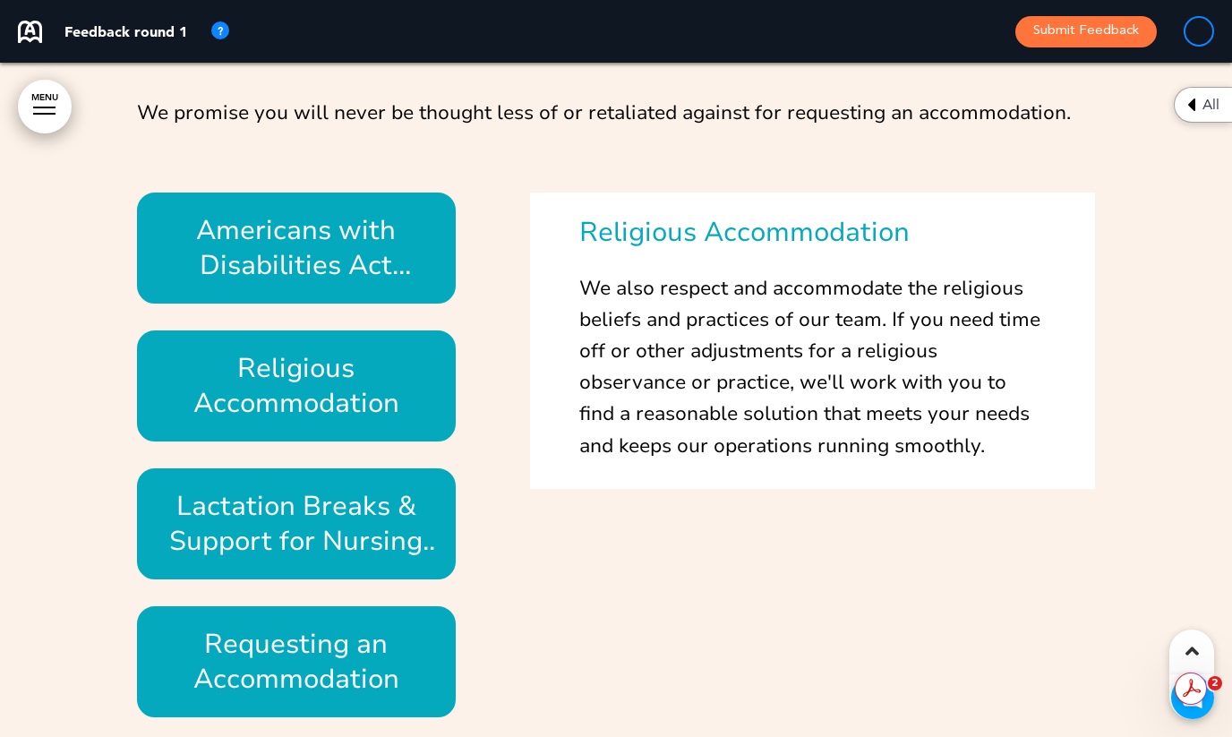
click at [388, 499] on h6 "Lactation Breaks & Support for Nursing Mothers" at bounding box center [297, 524] width 278 height 70
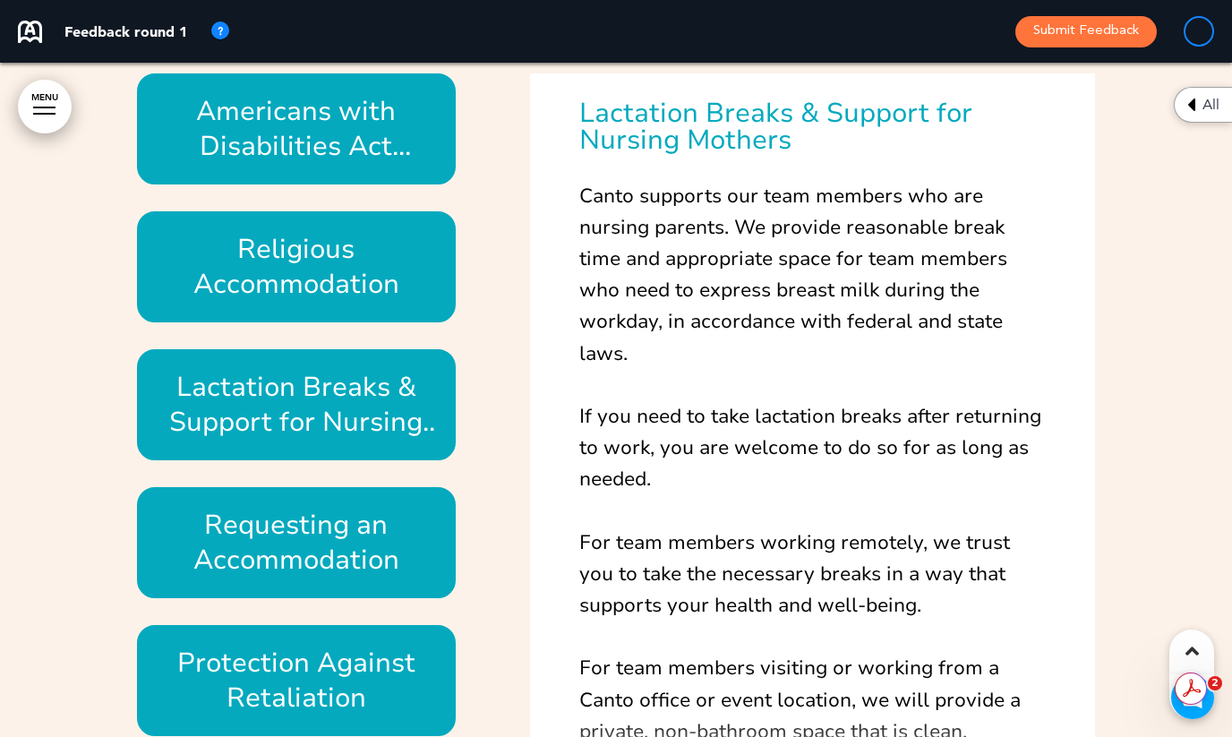
scroll to position [269, 0]
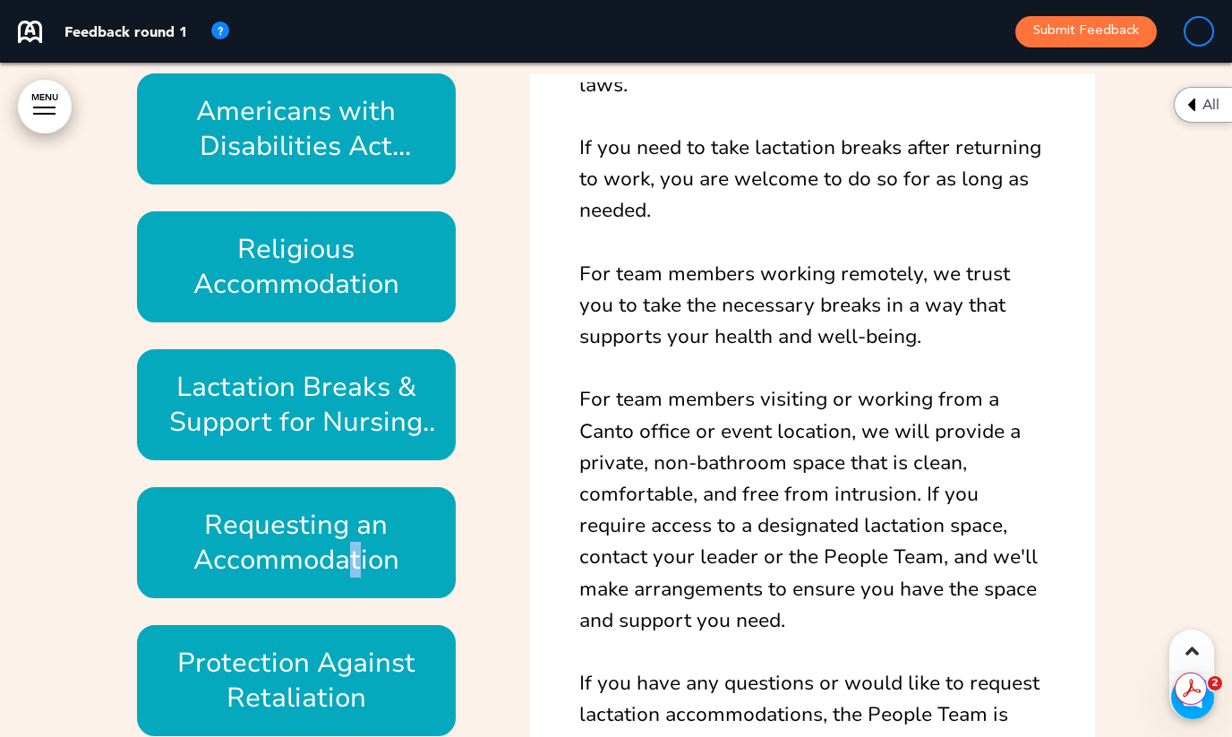
click at [356, 556] on h6 "Requesting an Accommodation" at bounding box center [297, 543] width 278 height 70
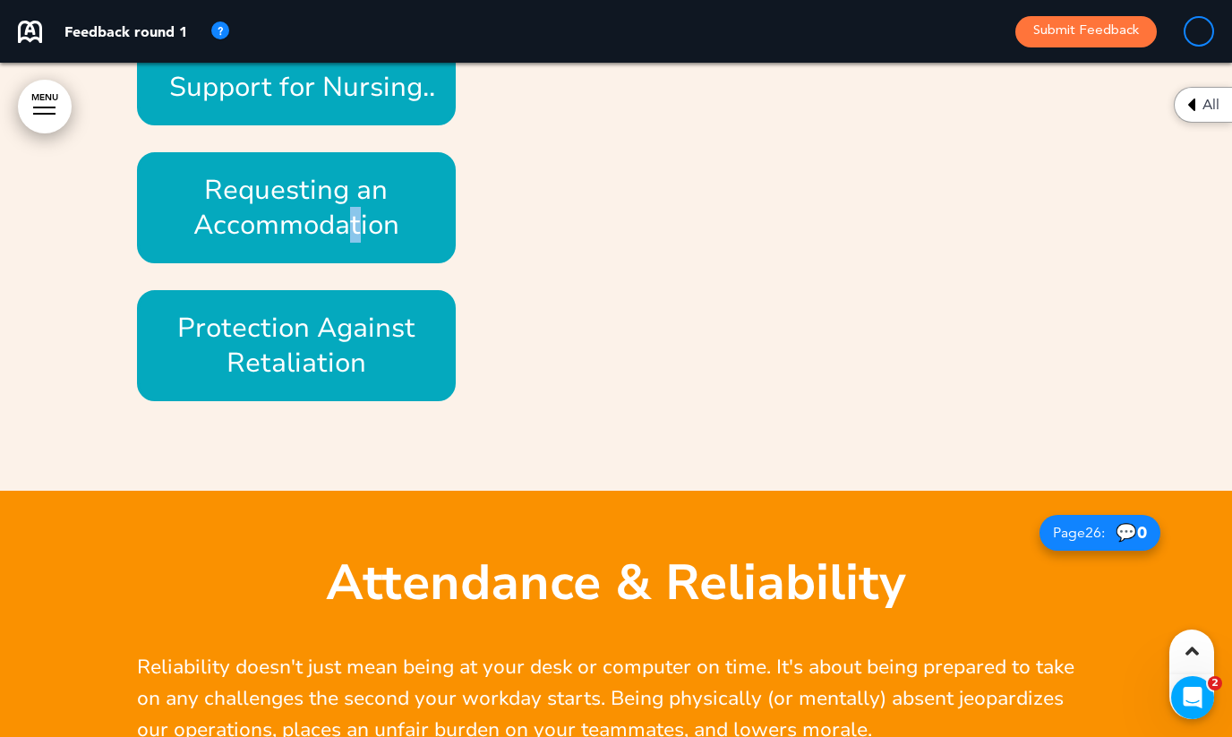
scroll to position [27548, 0]
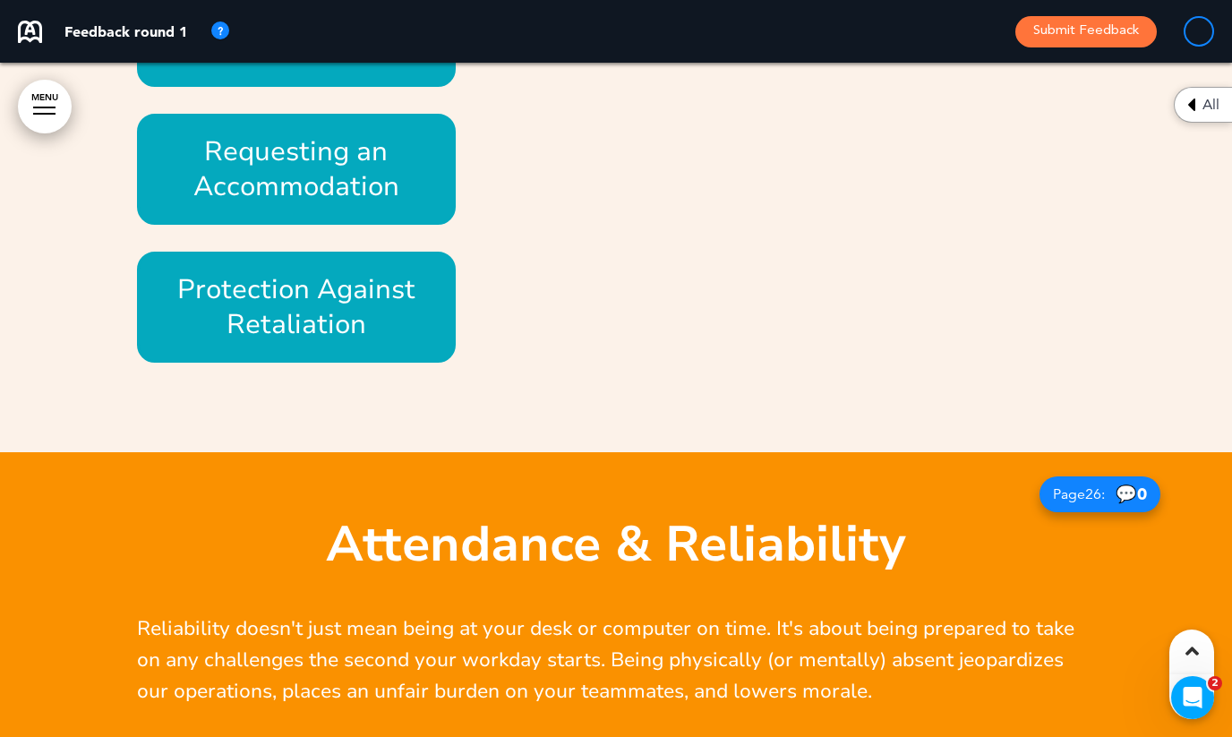
click at [339, 306] on h6 "Protection Against Retaliation" at bounding box center [297, 307] width 278 height 70
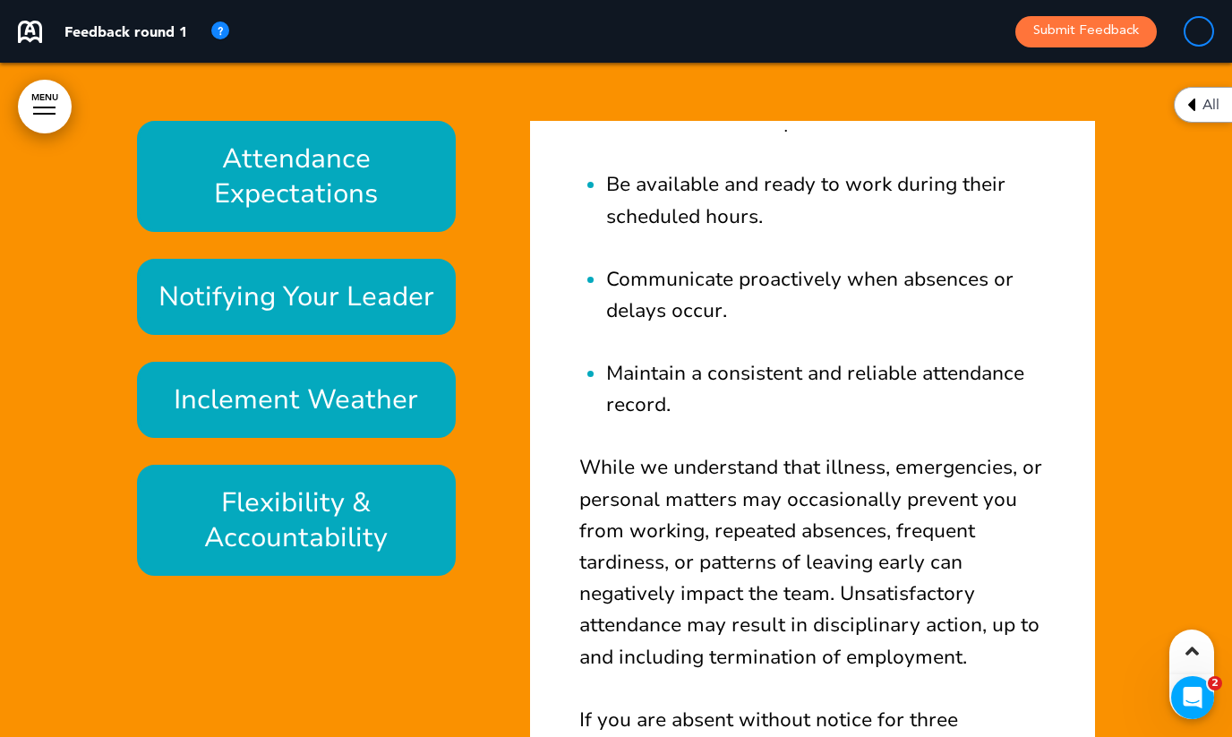
scroll to position [147, 0]
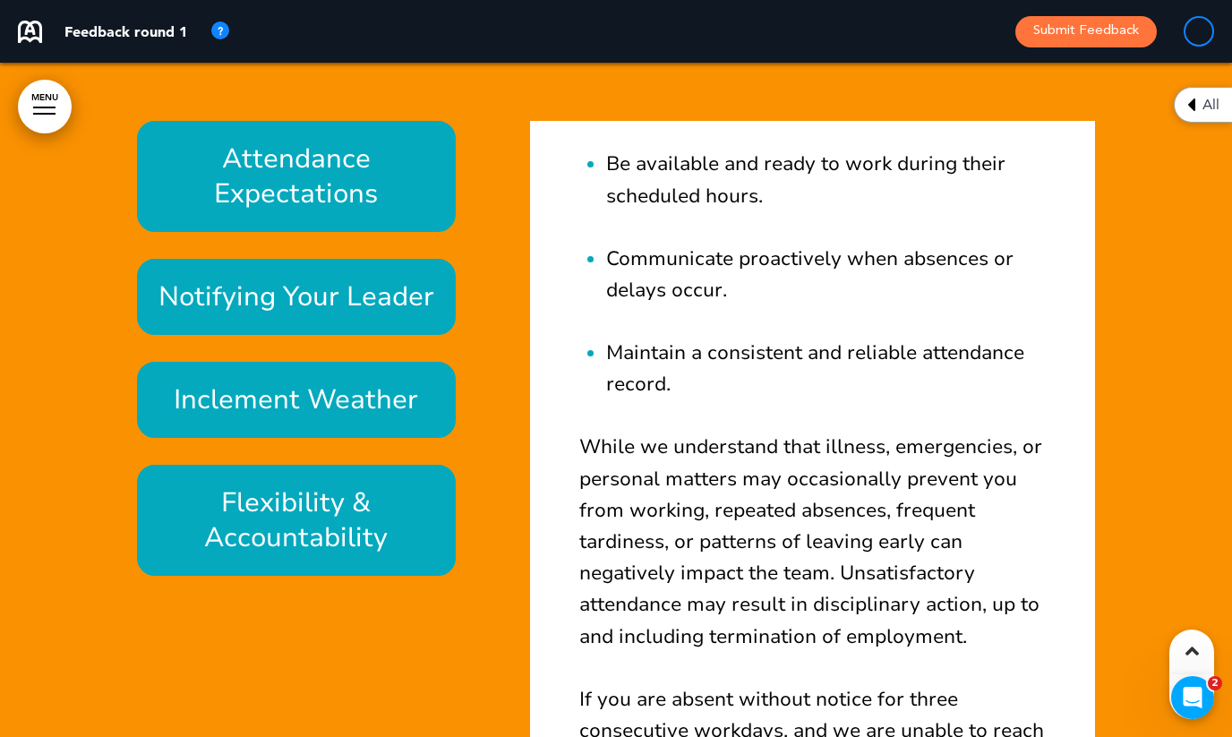
click at [271, 282] on h6 "Notifying Your Leader" at bounding box center [297, 296] width 278 height 35
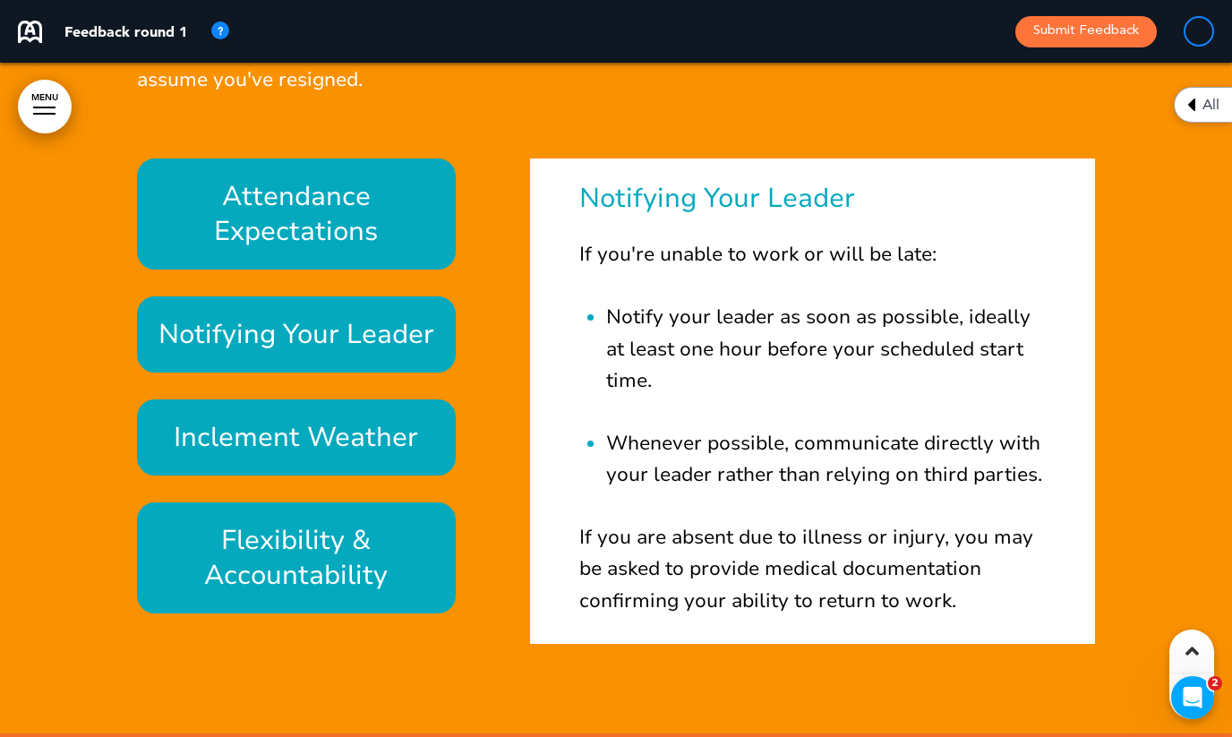
scroll to position [28412, 0]
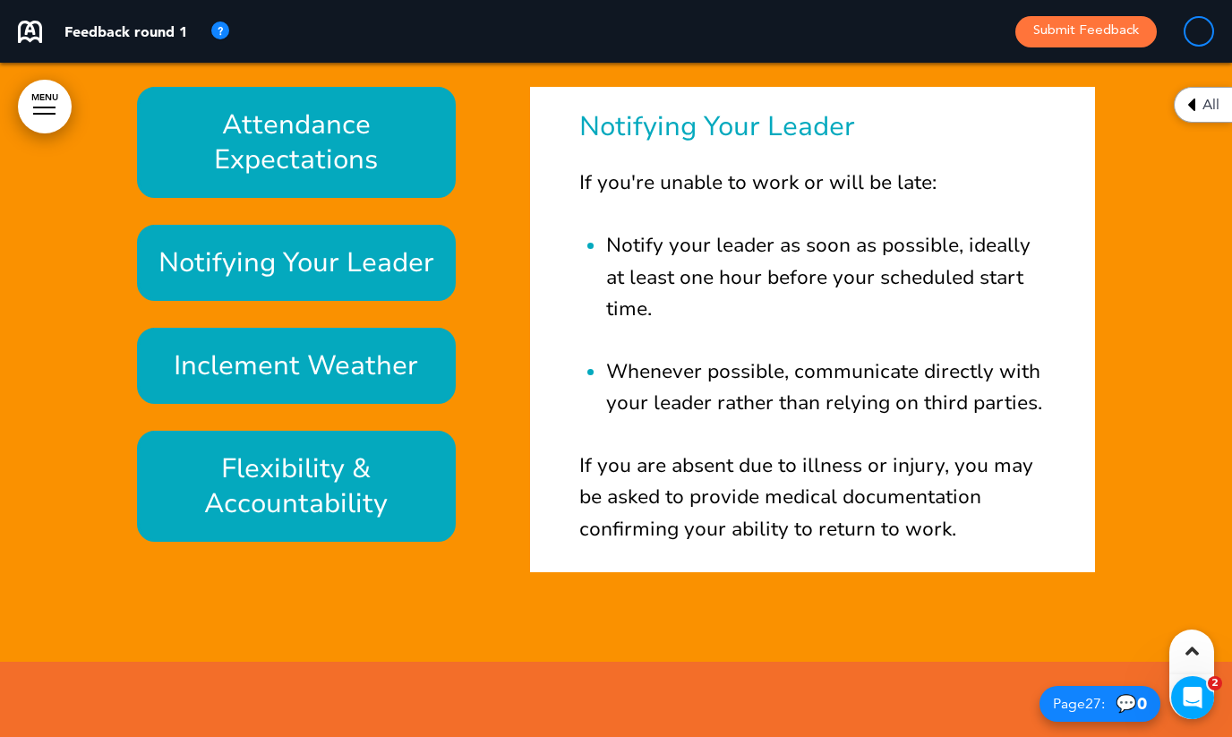
click at [380, 352] on h6 "Inclement Weather" at bounding box center [297, 365] width 278 height 35
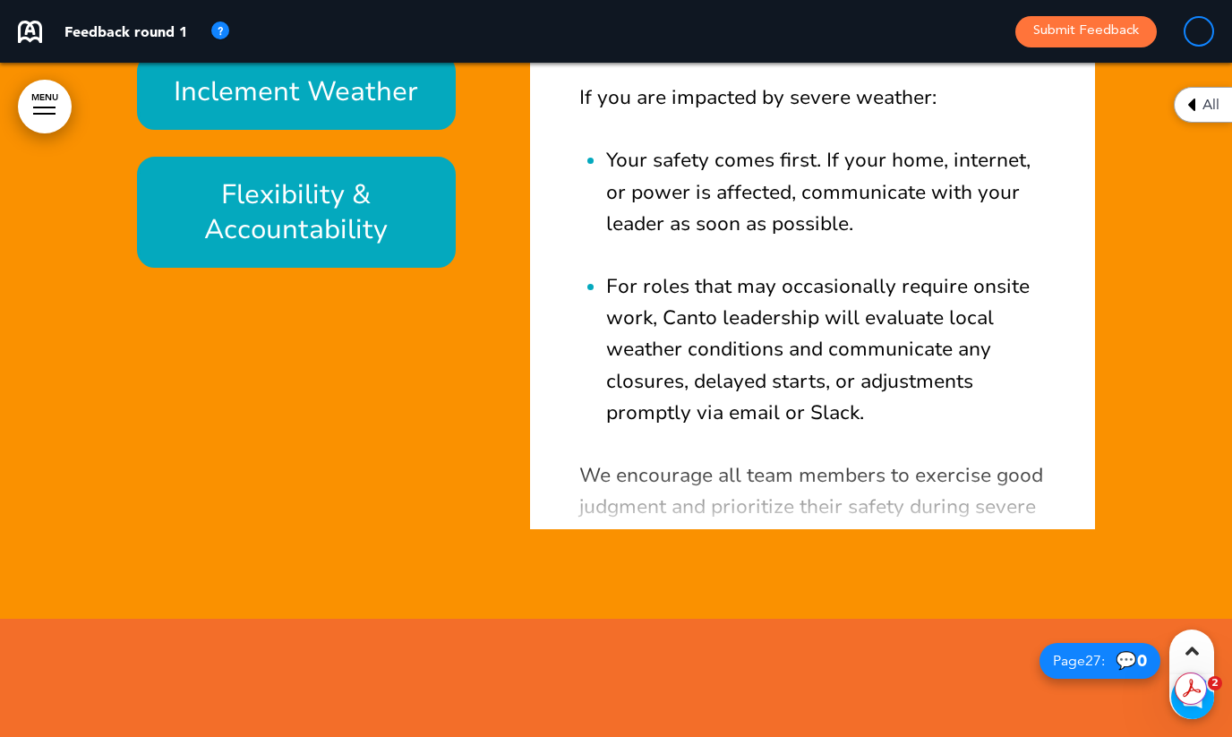
scroll to position [28641, 0]
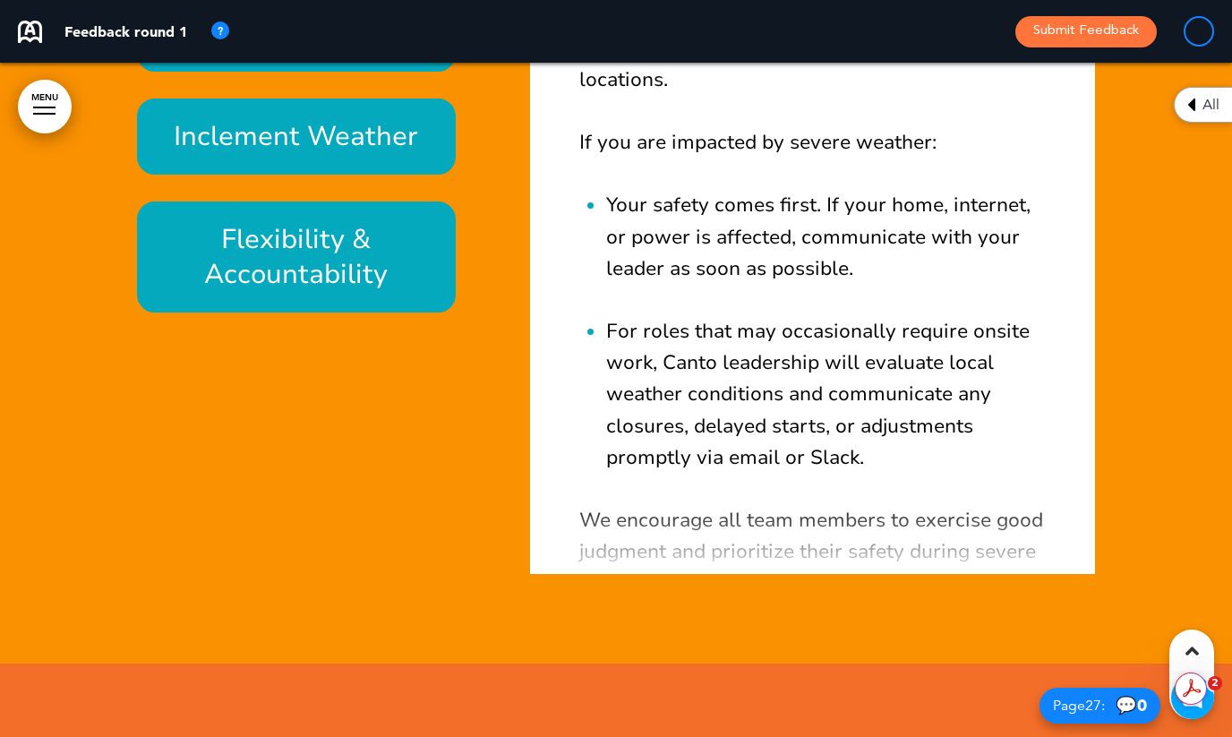
click at [337, 236] on h6 "Flexibility & Accountability" at bounding box center [297, 257] width 278 height 70
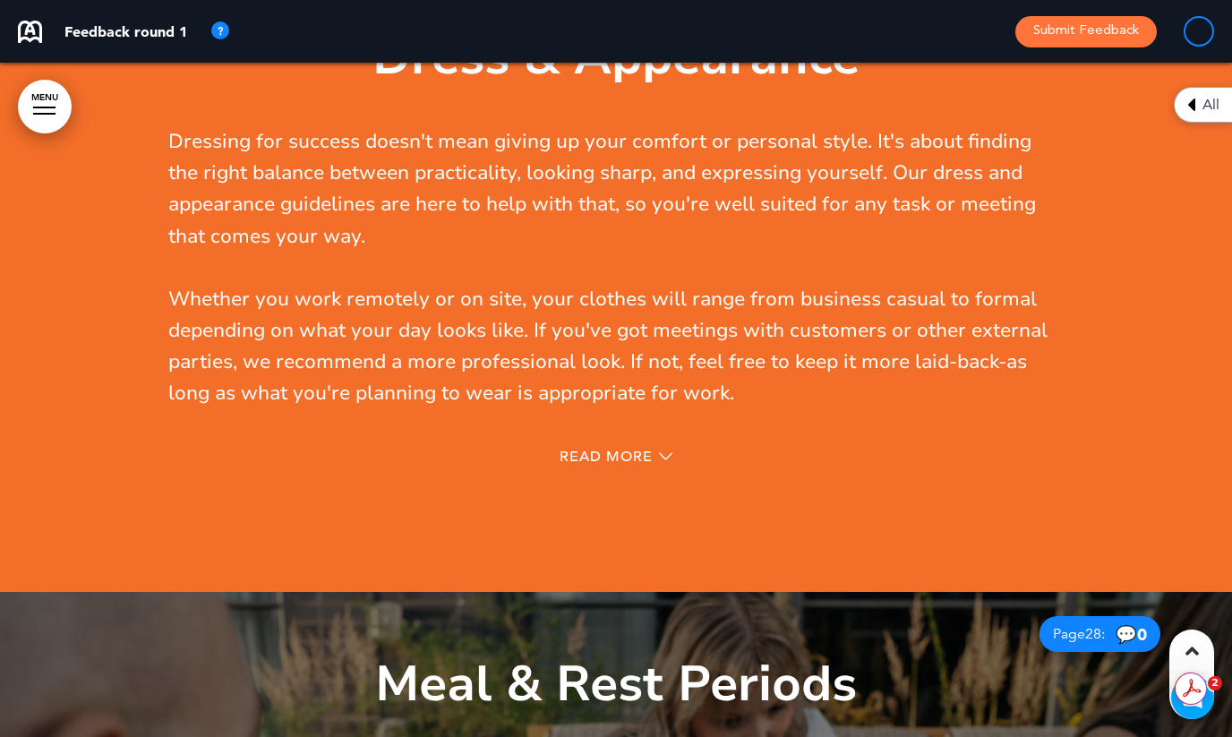
scroll to position [0, 0]
click at [563, 446] on div "Read More" at bounding box center [616, 459] width 896 height 37
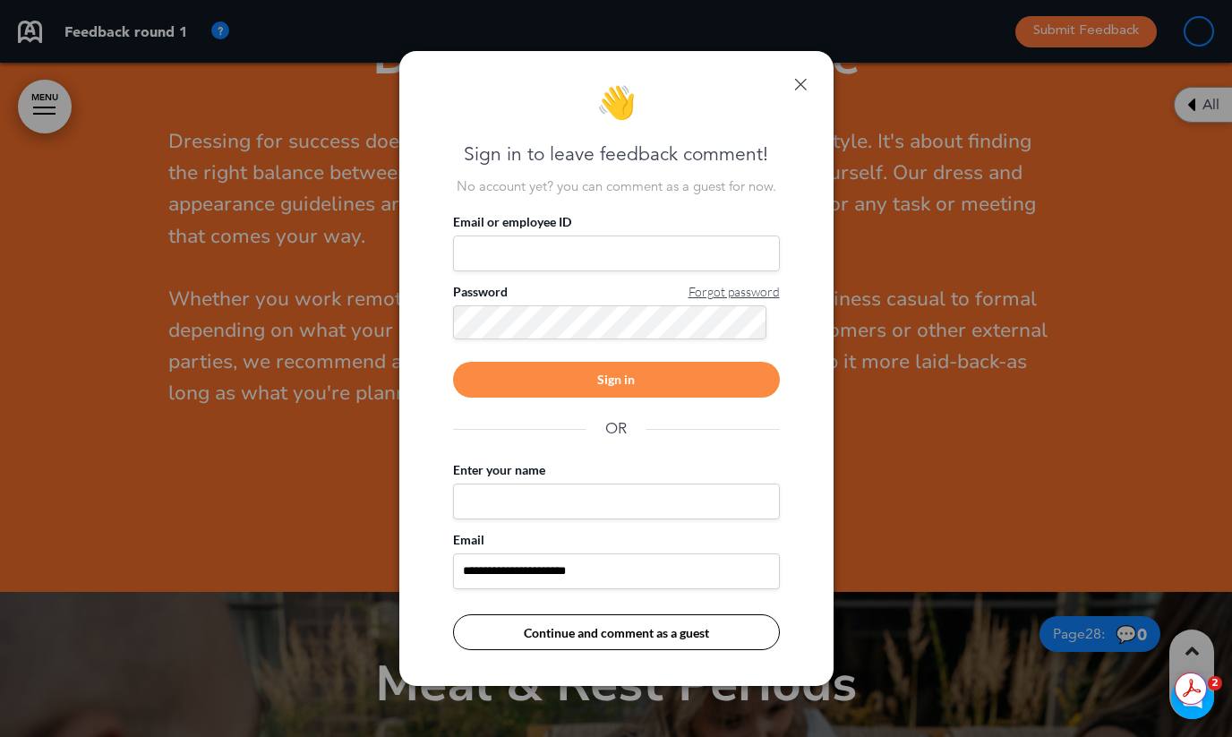
click at [803, 75] on div "**********" at bounding box center [616, 369] width 434 height 636
click at [799, 82] on link at bounding box center [800, 84] width 13 height 13
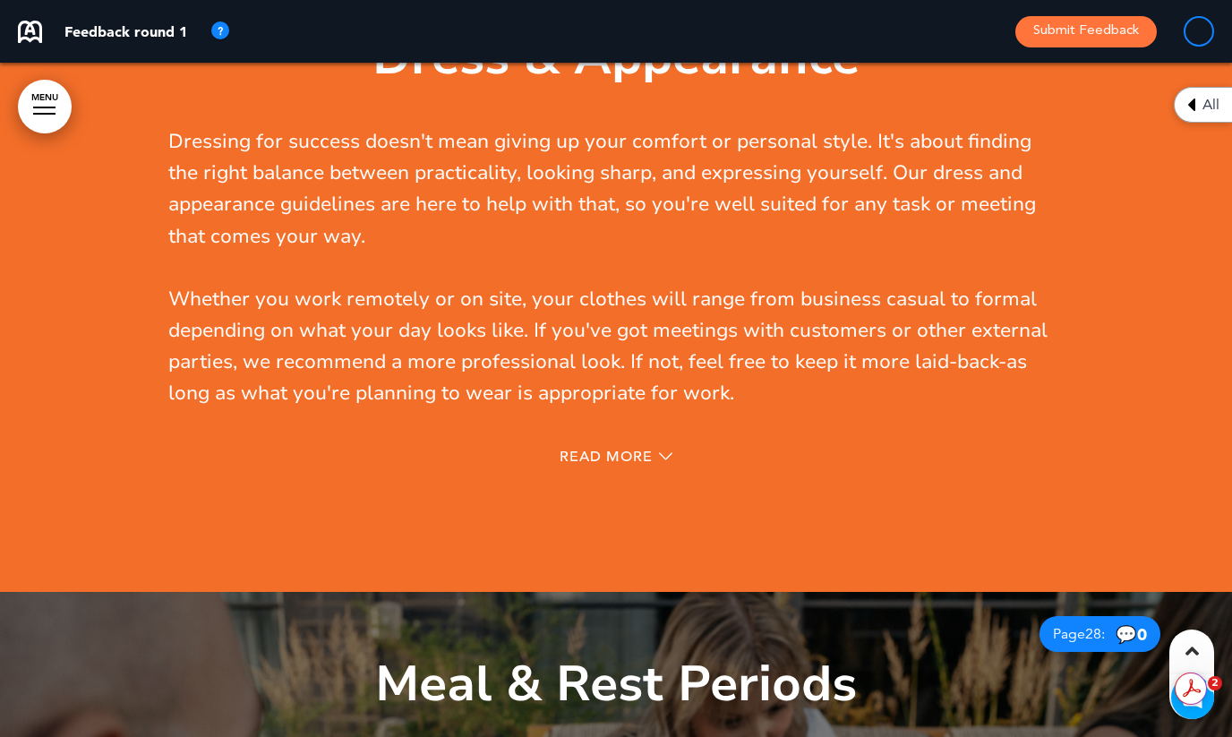
click at [628, 447] on div "Read More" at bounding box center [616, 459] width 896 height 37
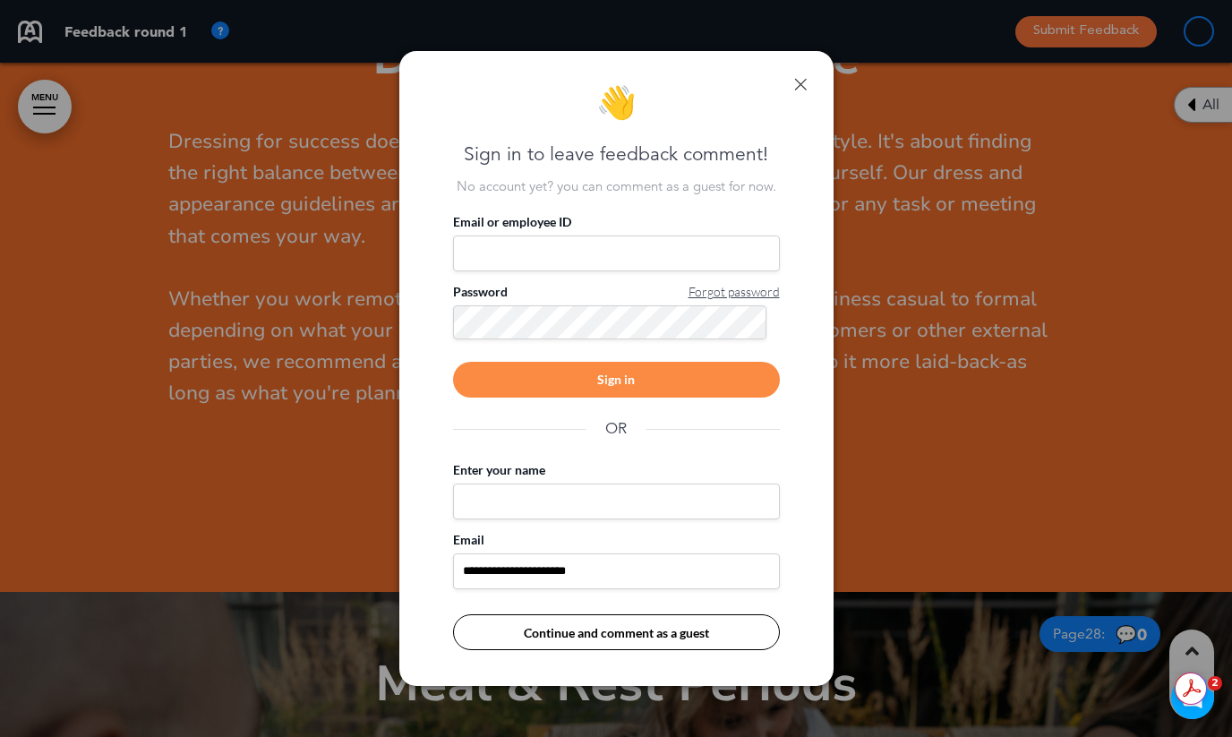
click at [802, 82] on link at bounding box center [800, 84] width 13 height 13
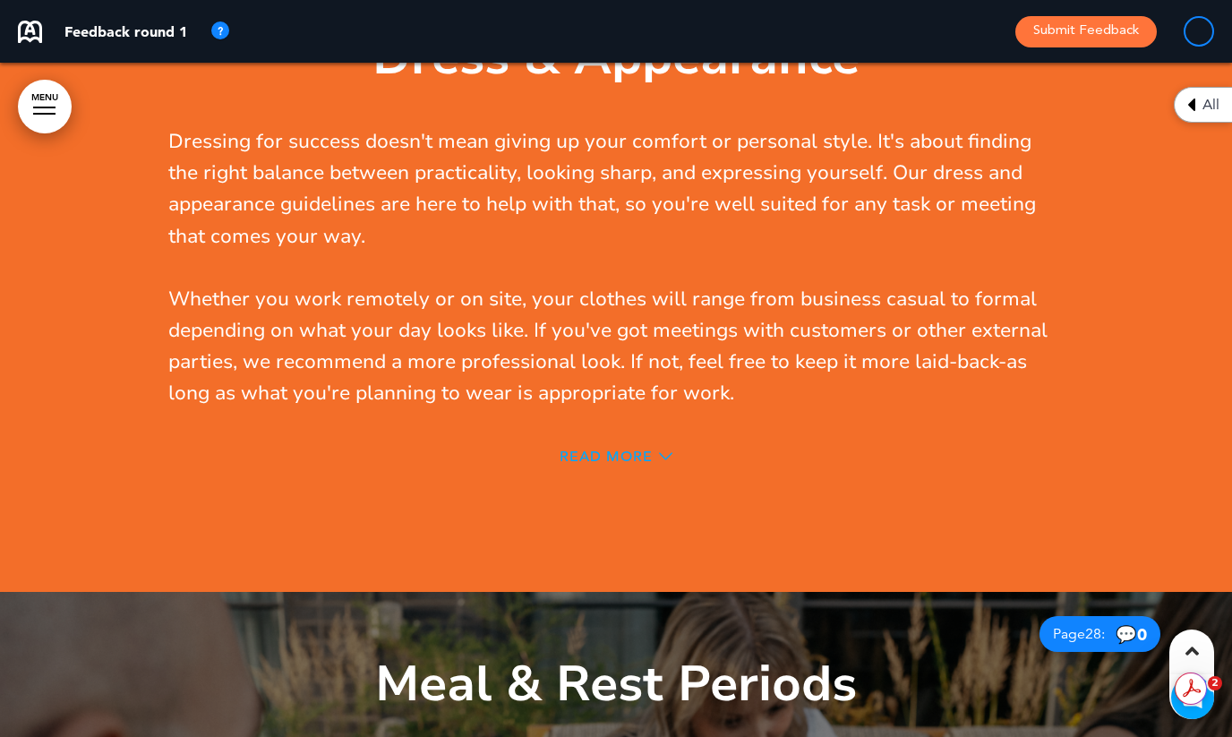
click at [610, 452] on span "Read More" at bounding box center [606, 457] width 93 height 14
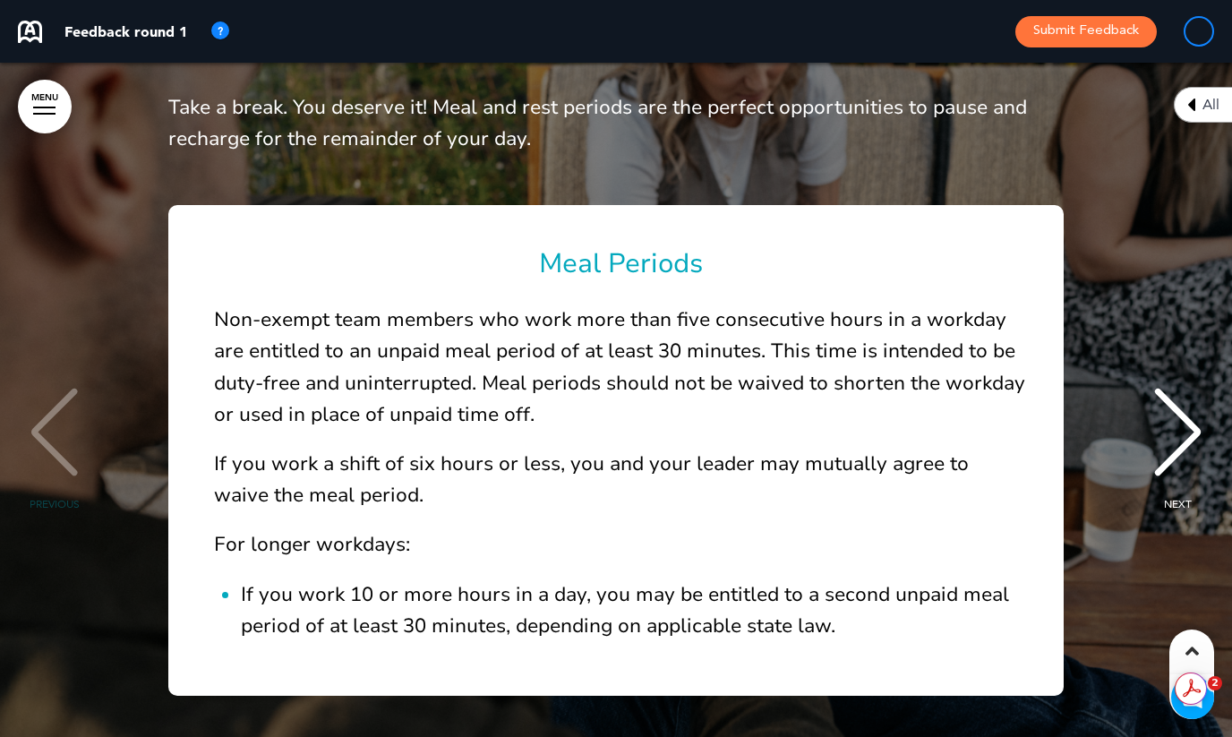
scroll to position [180, 0]
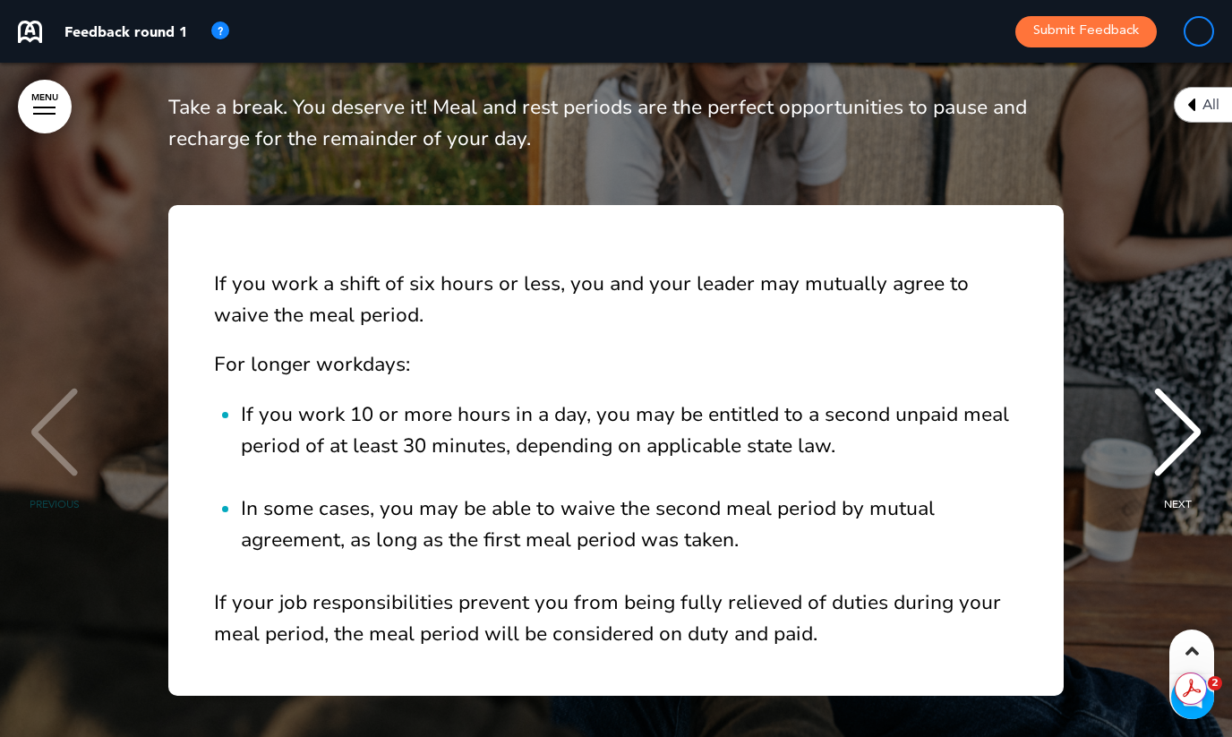
click at [1193, 436] on div "NEXT" at bounding box center [1178, 449] width 55 height 90
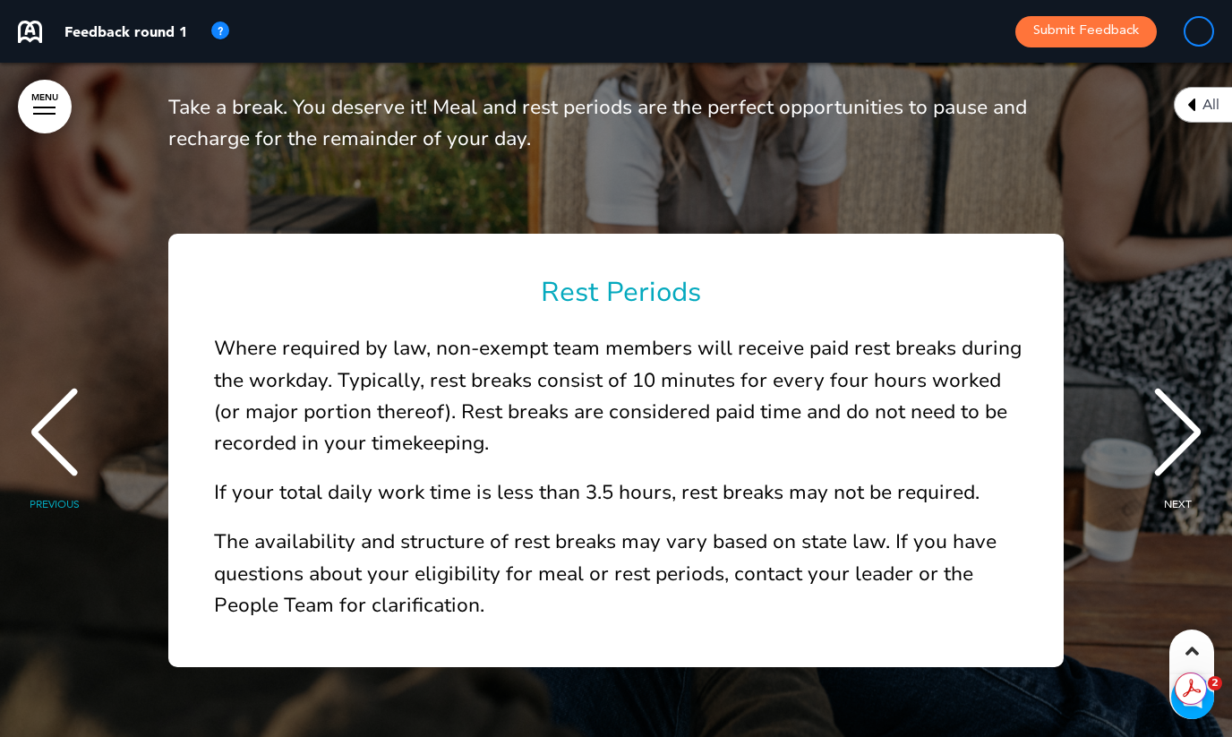
click at [1193, 436] on div "NEXT" at bounding box center [1178, 449] width 55 height 90
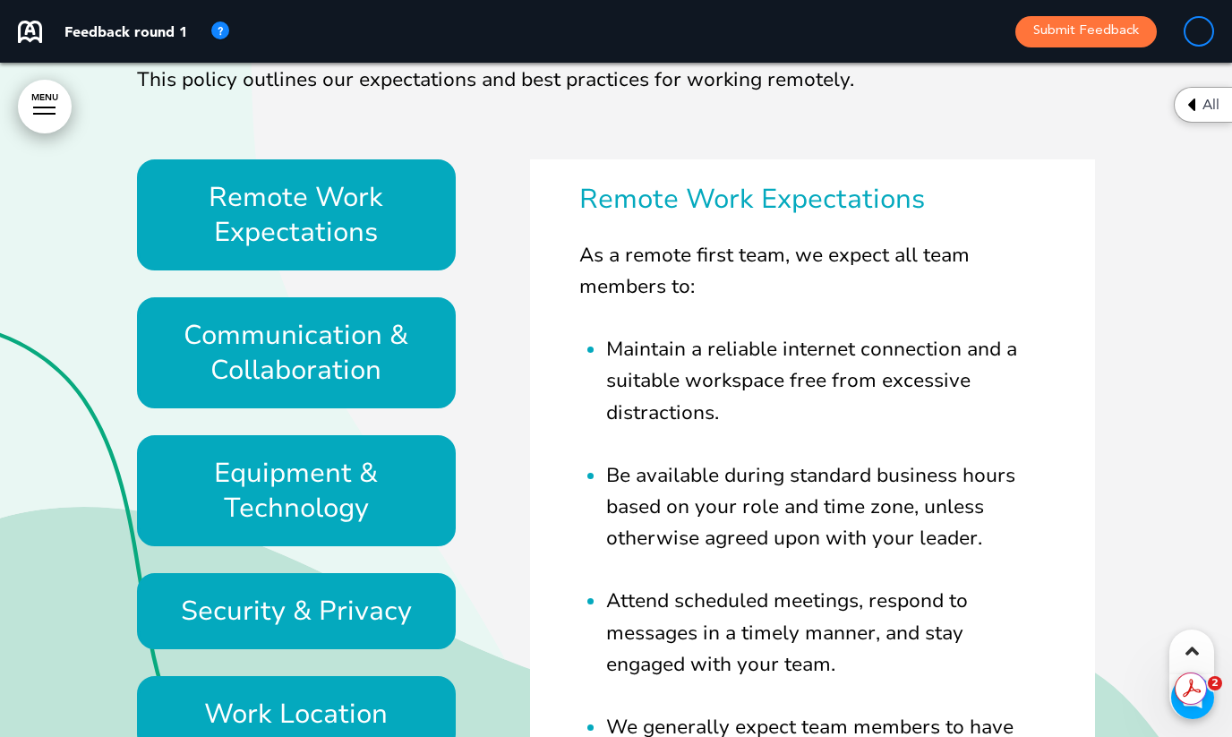
scroll to position [32127, 0]
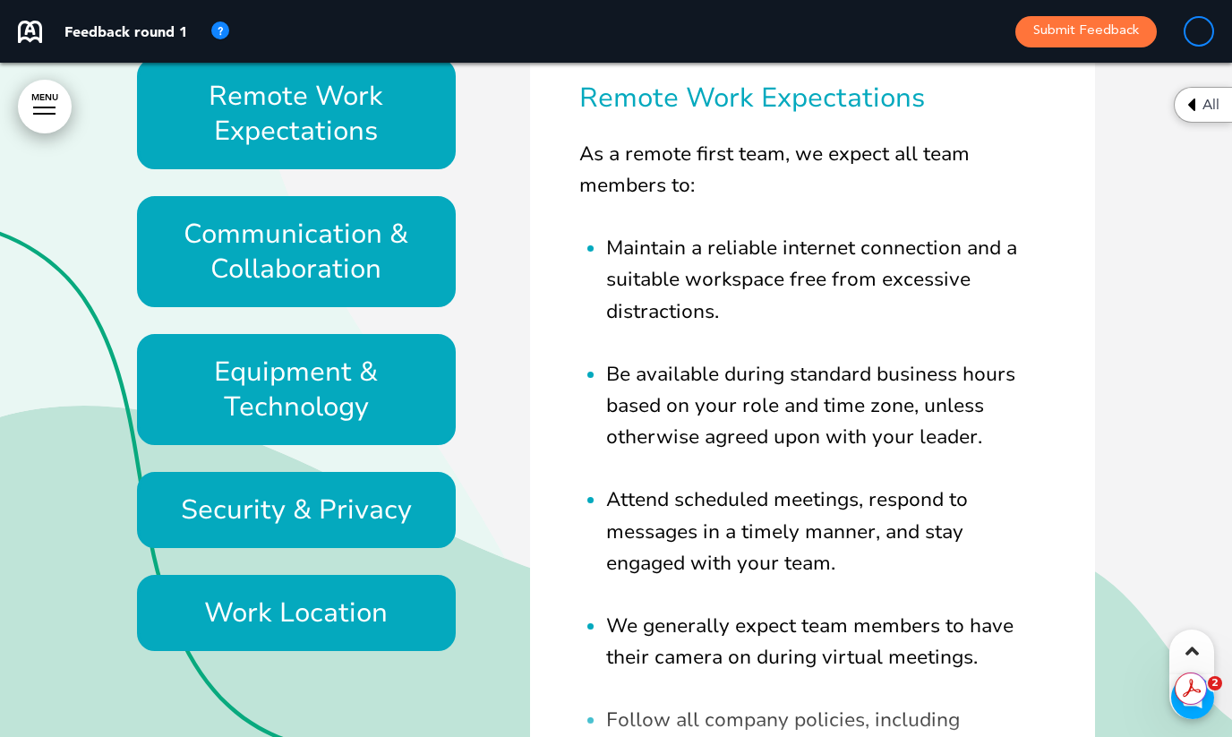
click at [367, 279] on h6 "Communication & Collaboration" at bounding box center [297, 252] width 278 height 70
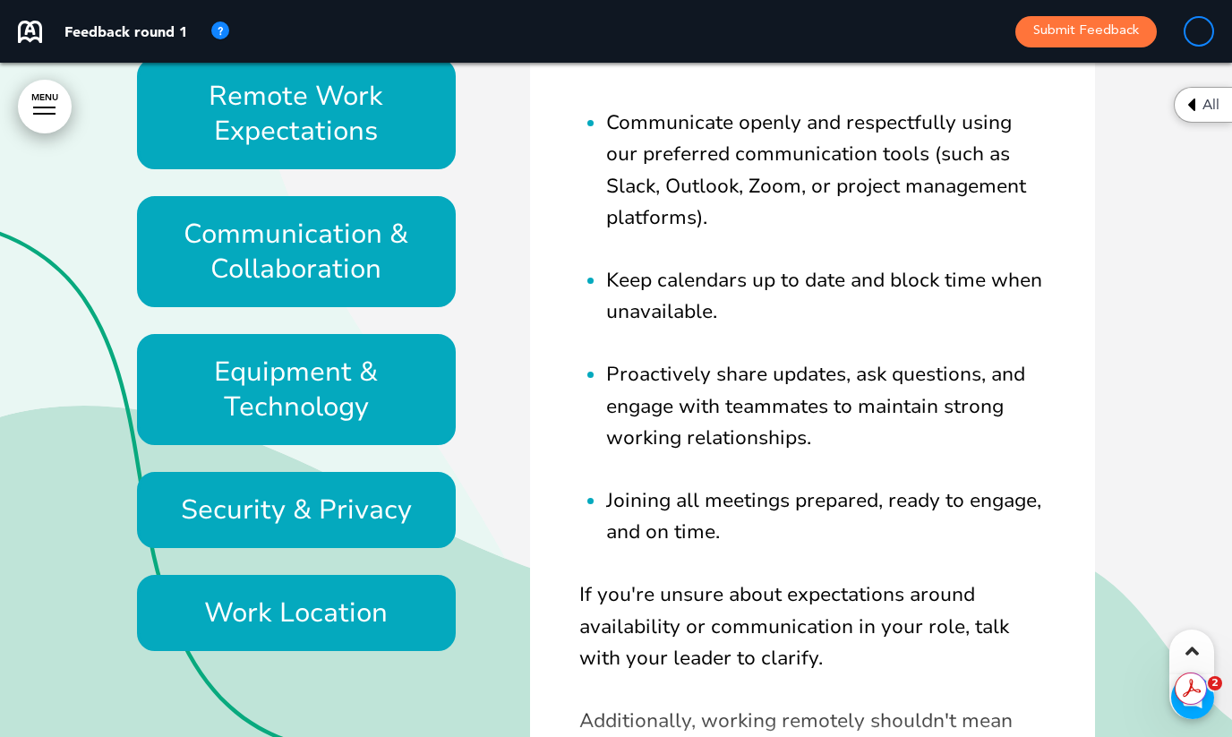
scroll to position [0, 0]
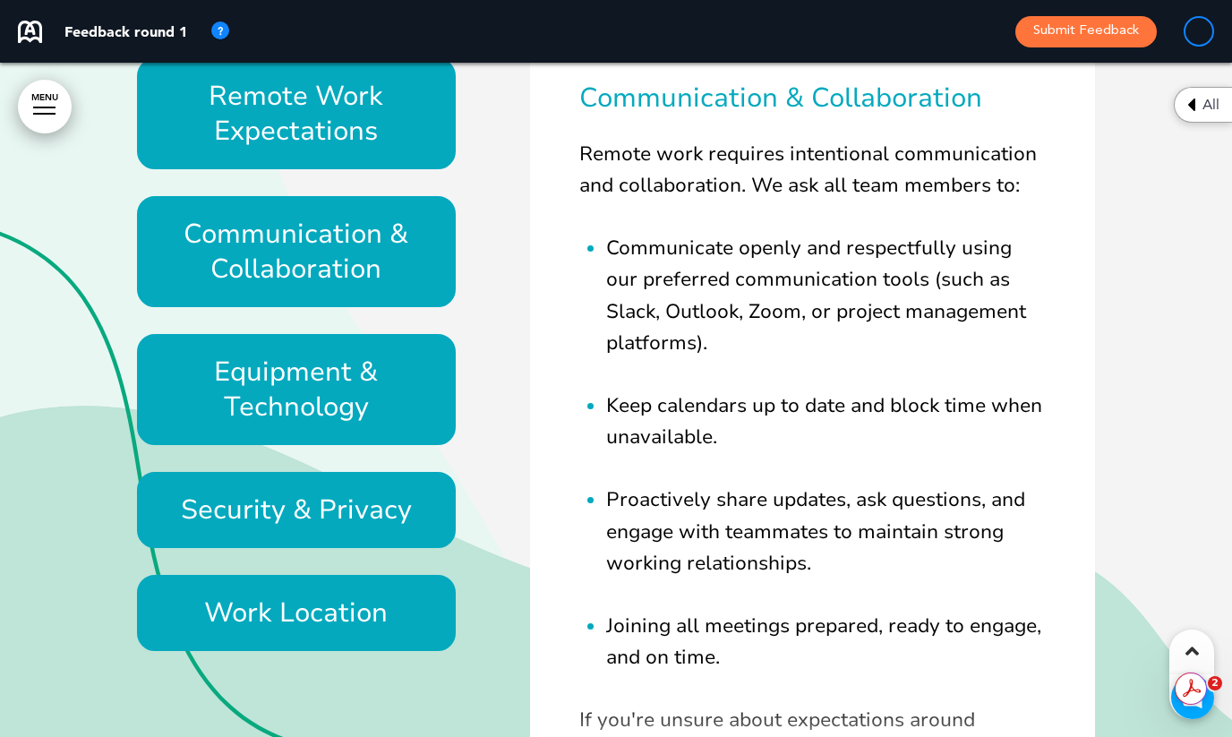
click at [384, 407] on h6 "Equipment & Technology" at bounding box center [297, 390] width 278 height 70
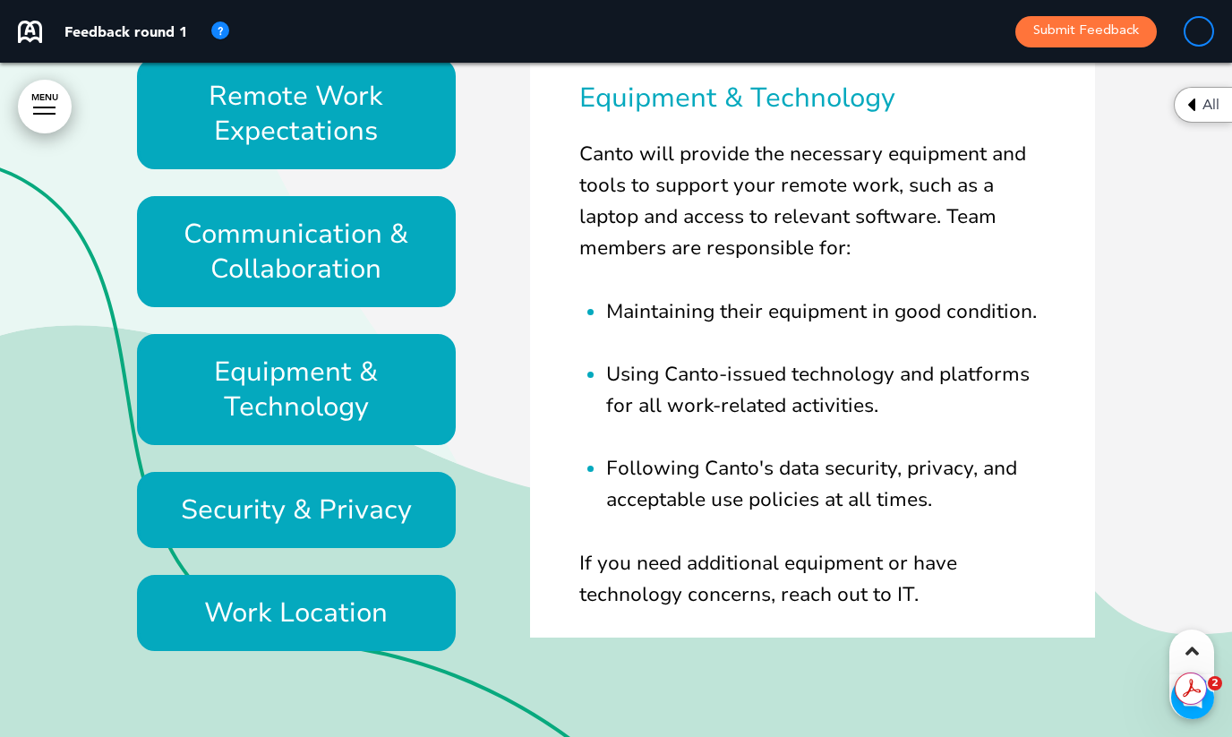
click at [375, 530] on div "Security & Privacy" at bounding box center [296, 510] width 319 height 76
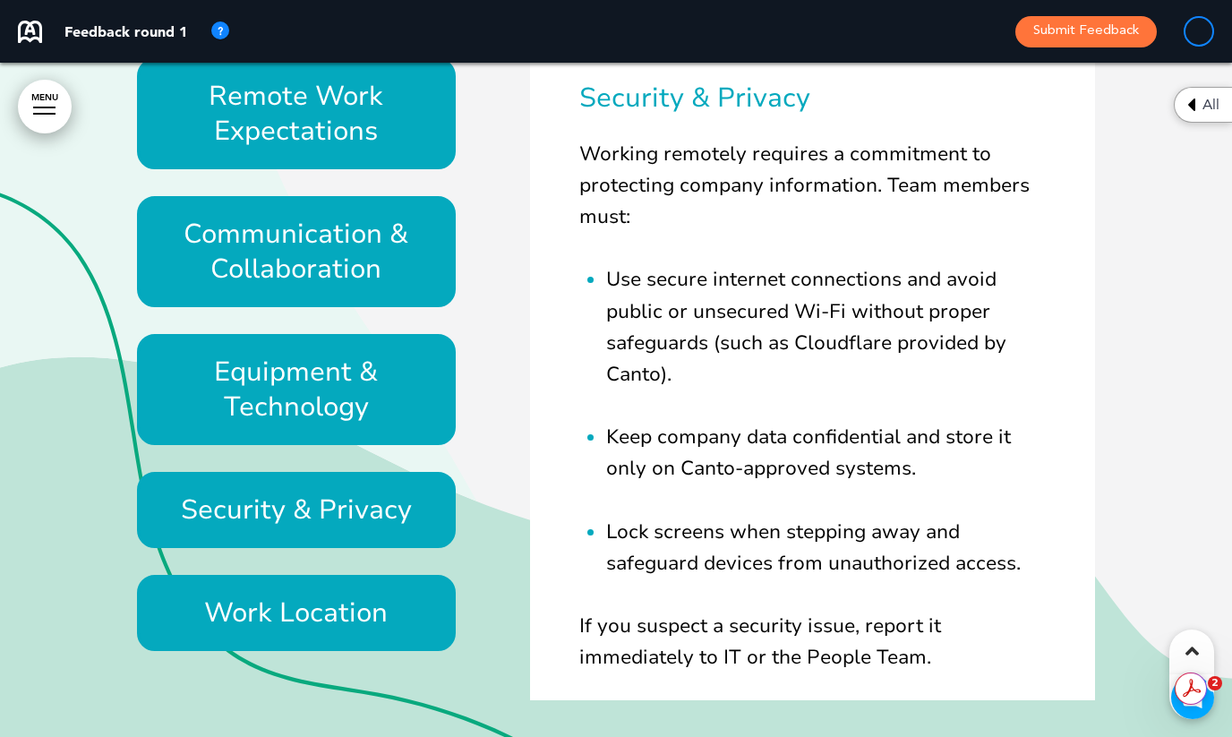
click at [366, 611] on h6 "Work Location" at bounding box center [297, 613] width 278 height 35
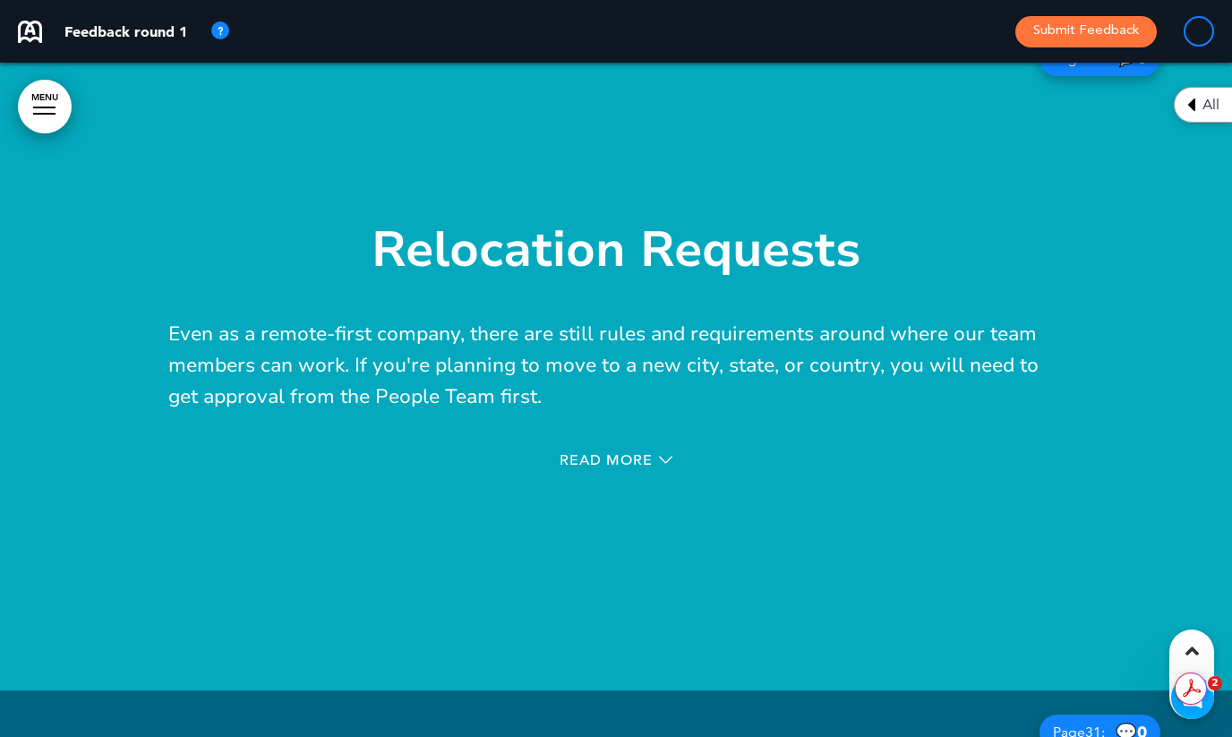
scroll to position [32849, 0]
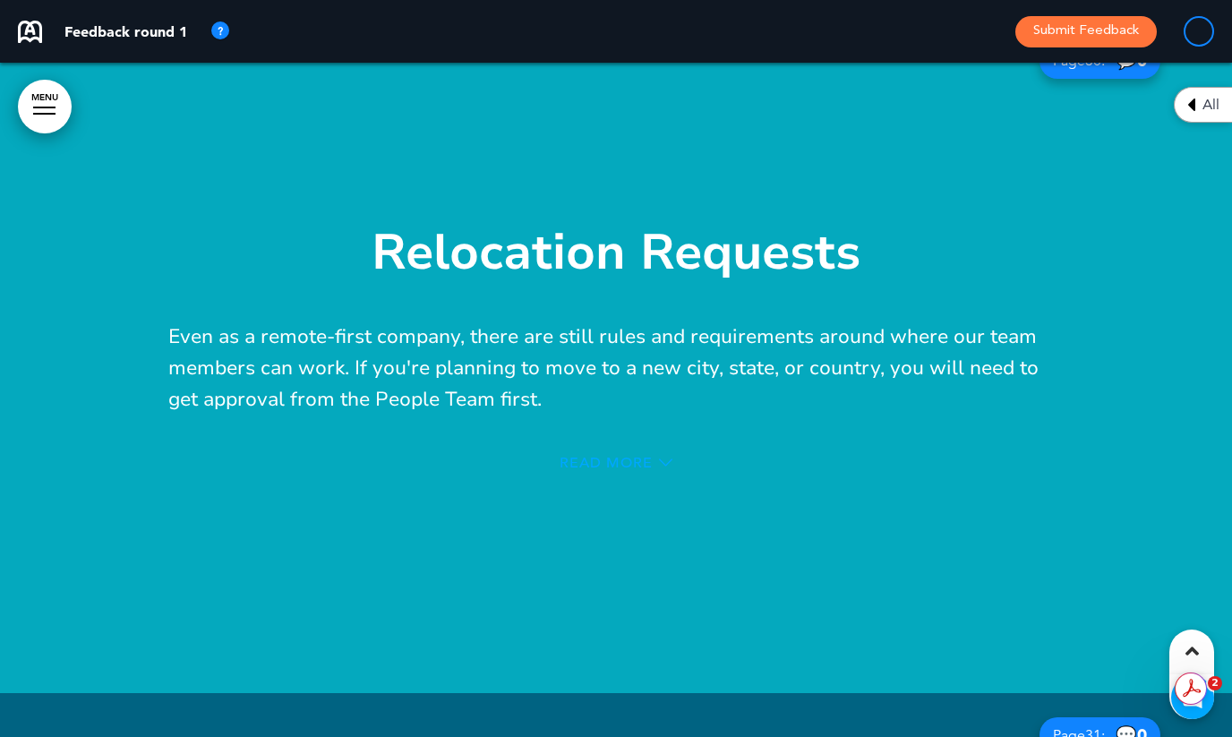
click at [568, 459] on span "Read More" at bounding box center [606, 463] width 93 height 14
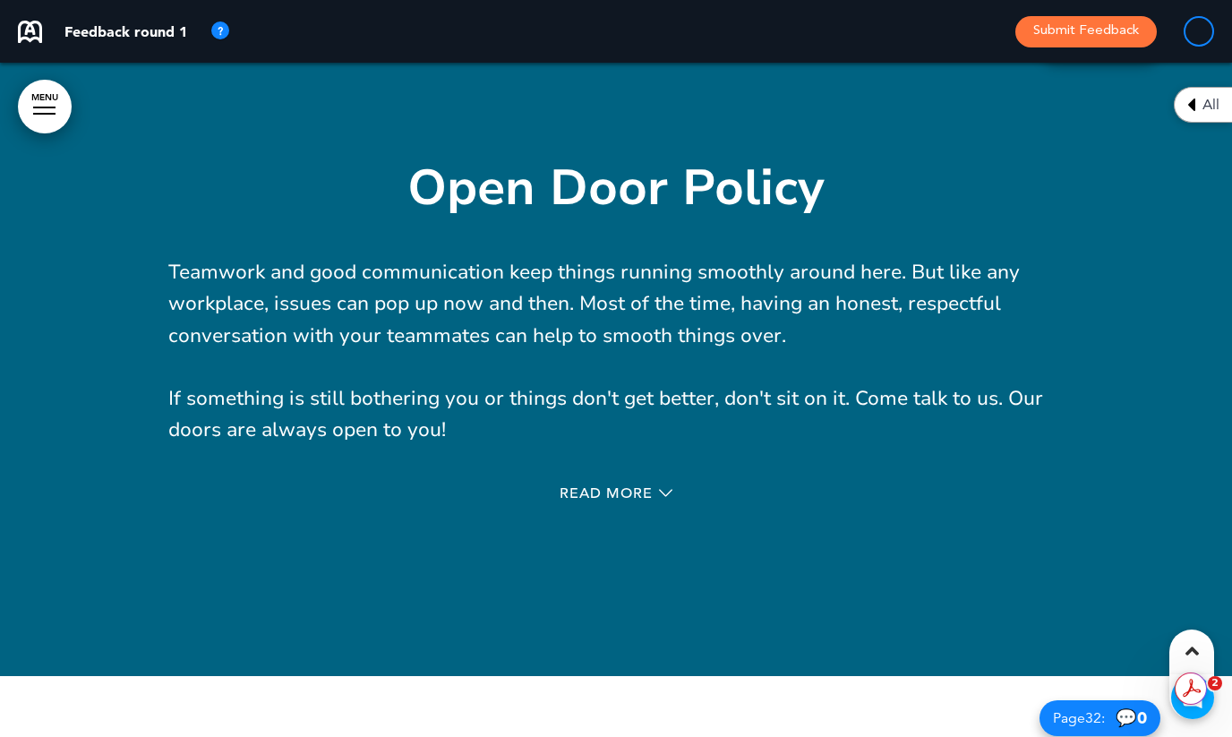
scroll to position [34611, 0]
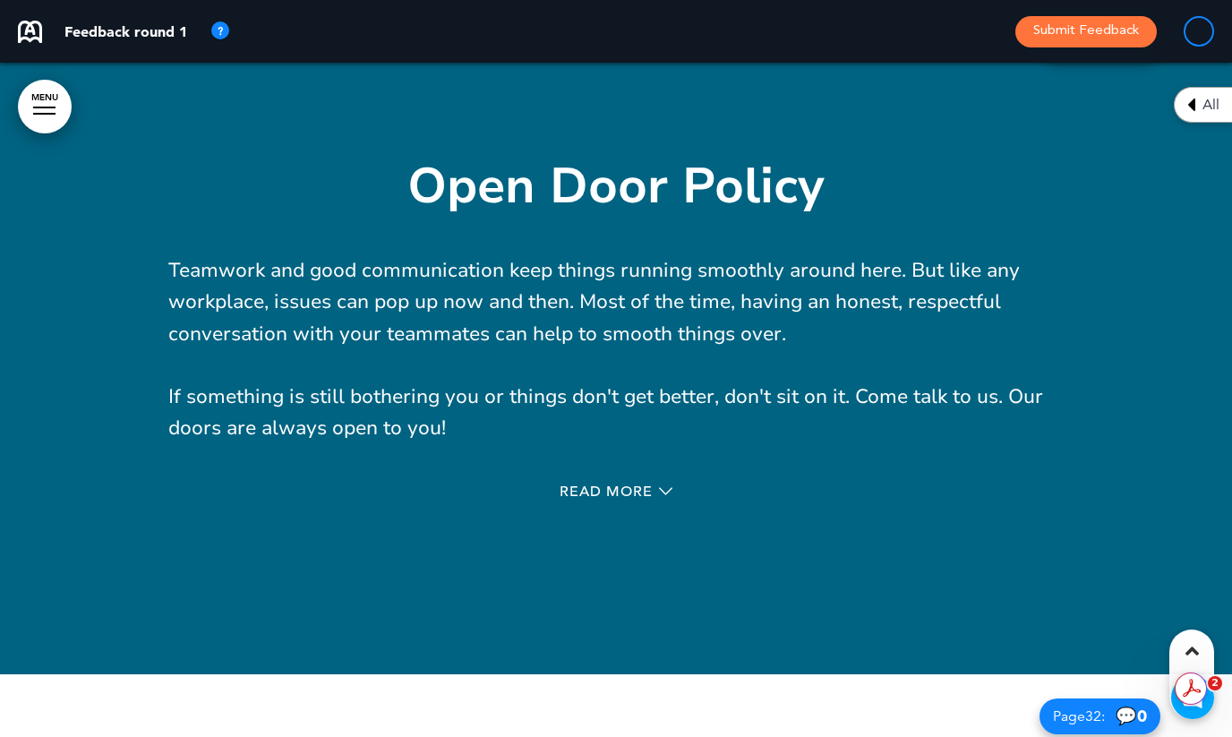
click at [588, 479] on div "Read More" at bounding box center [616, 494] width 896 height 37
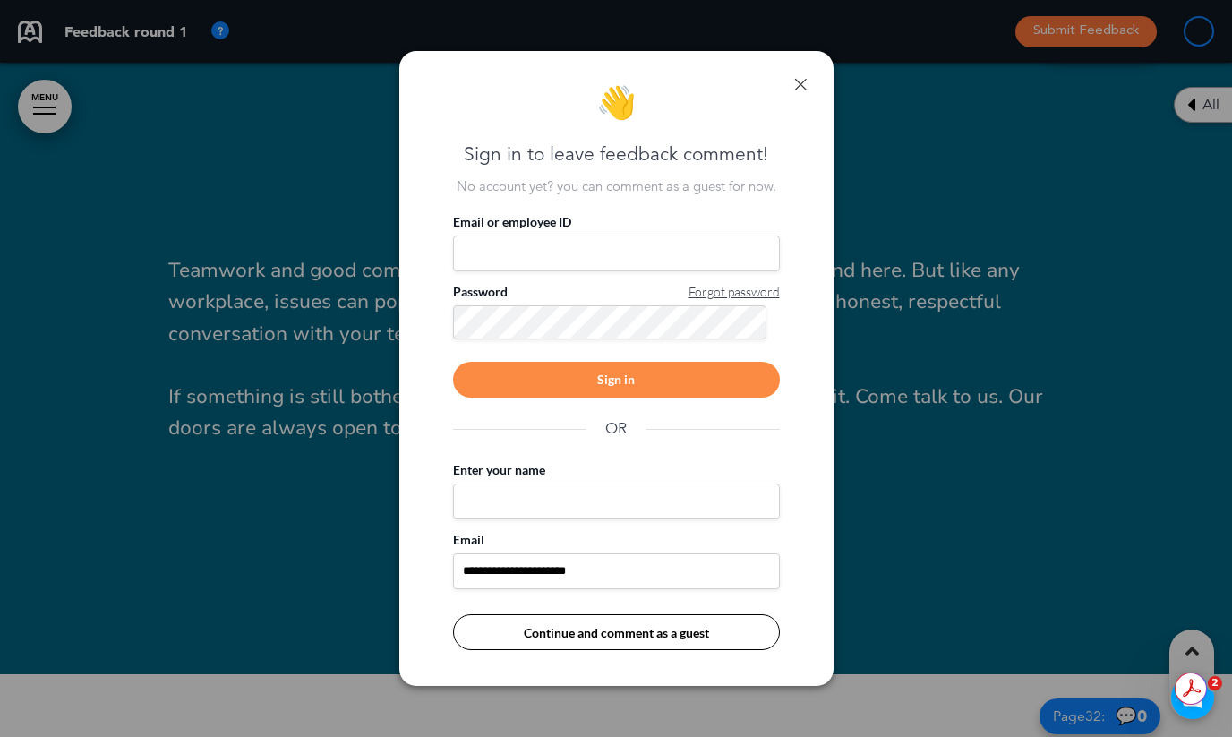
click at [806, 85] on div "**********" at bounding box center [616, 369] width 434 height 636
click at [804, 85] on link at bounding box center [800, 84] width 13 height 13
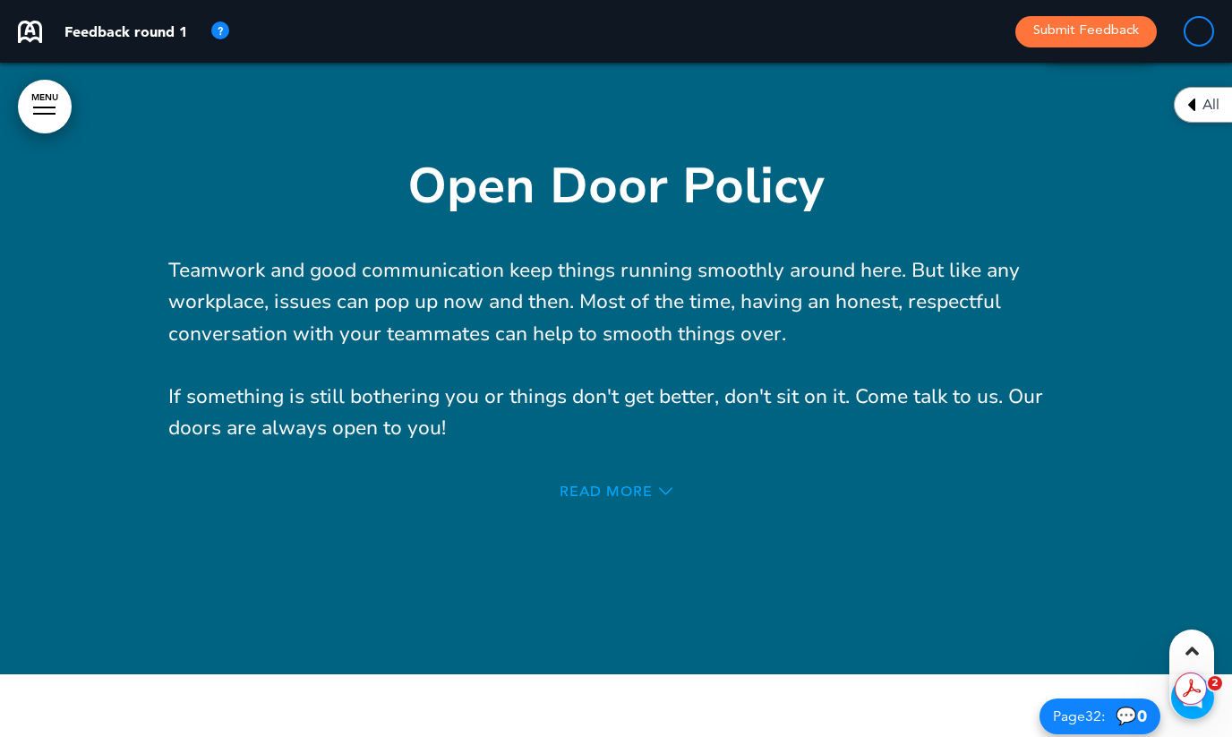
click at [643, 492] on span "Read More" at bounding box center [606, 492] width 93 height 14
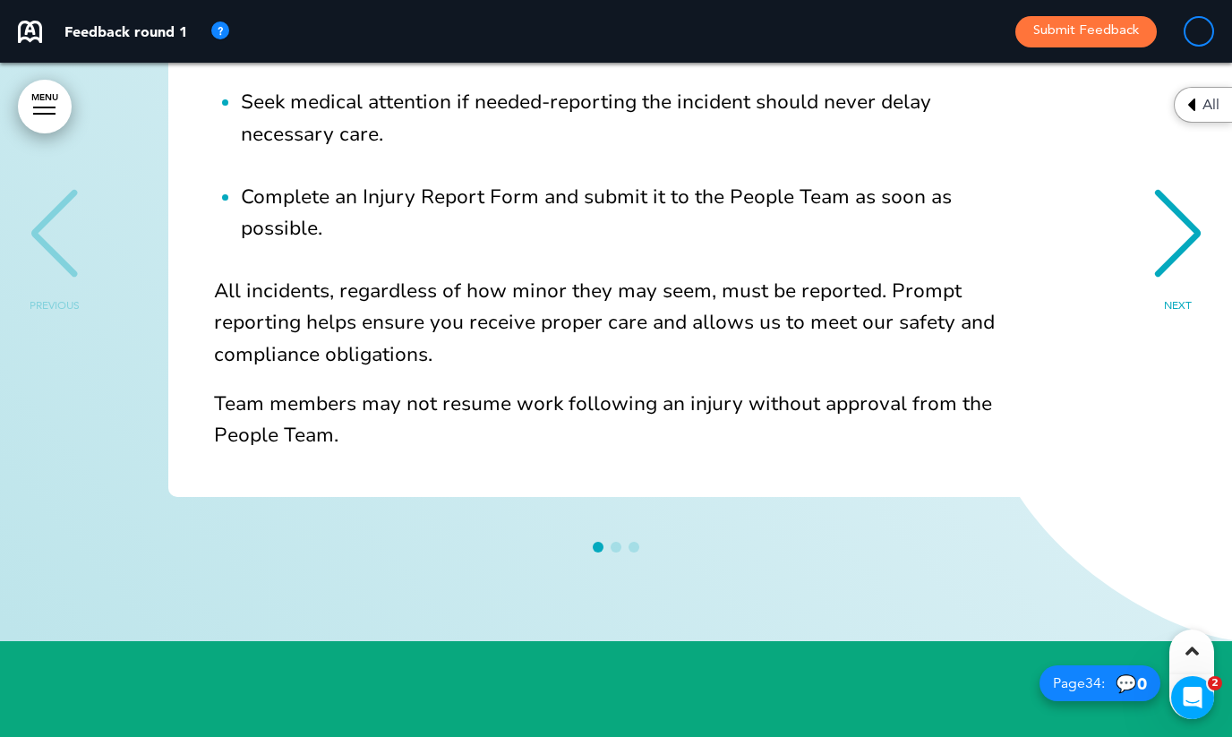
scroll to position [37353, 0]
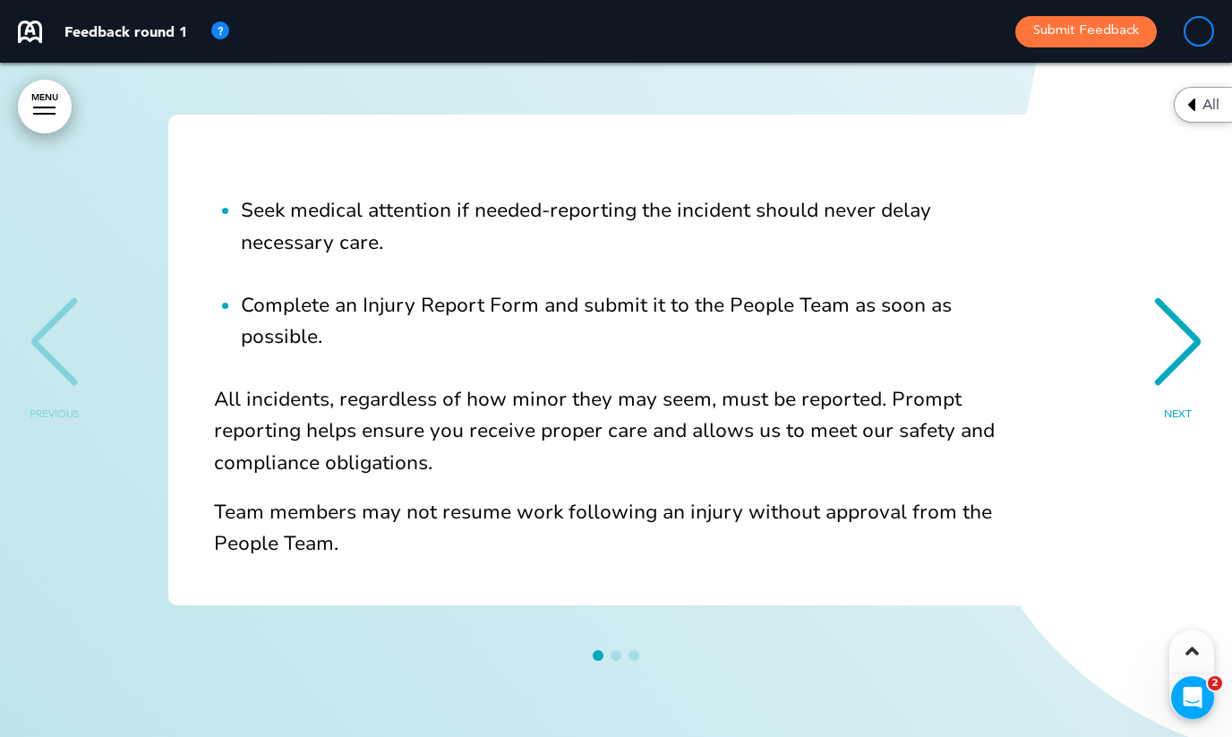
click at [1187, 313] on div "NEXT" at bounding box center [1178, 358] width 55 height 90
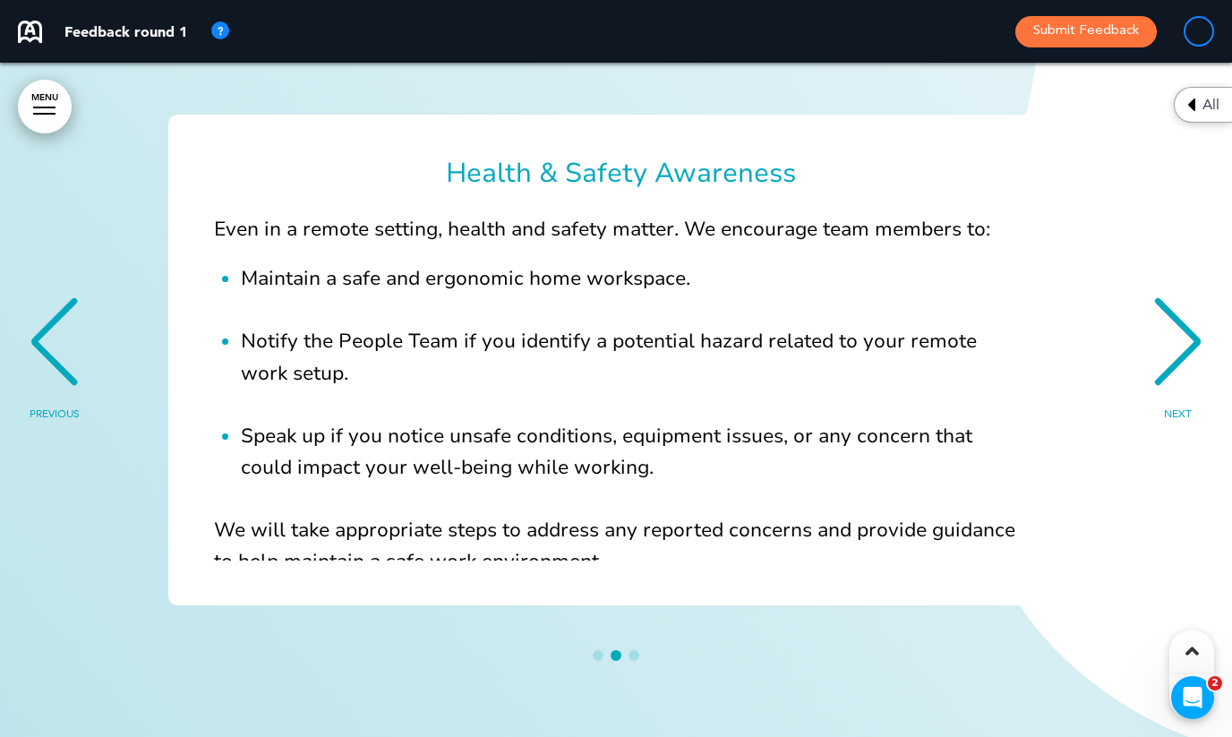
click at [1187, 313] on div "NEXT" at bounding box center [1178, 358] width 55 height 90
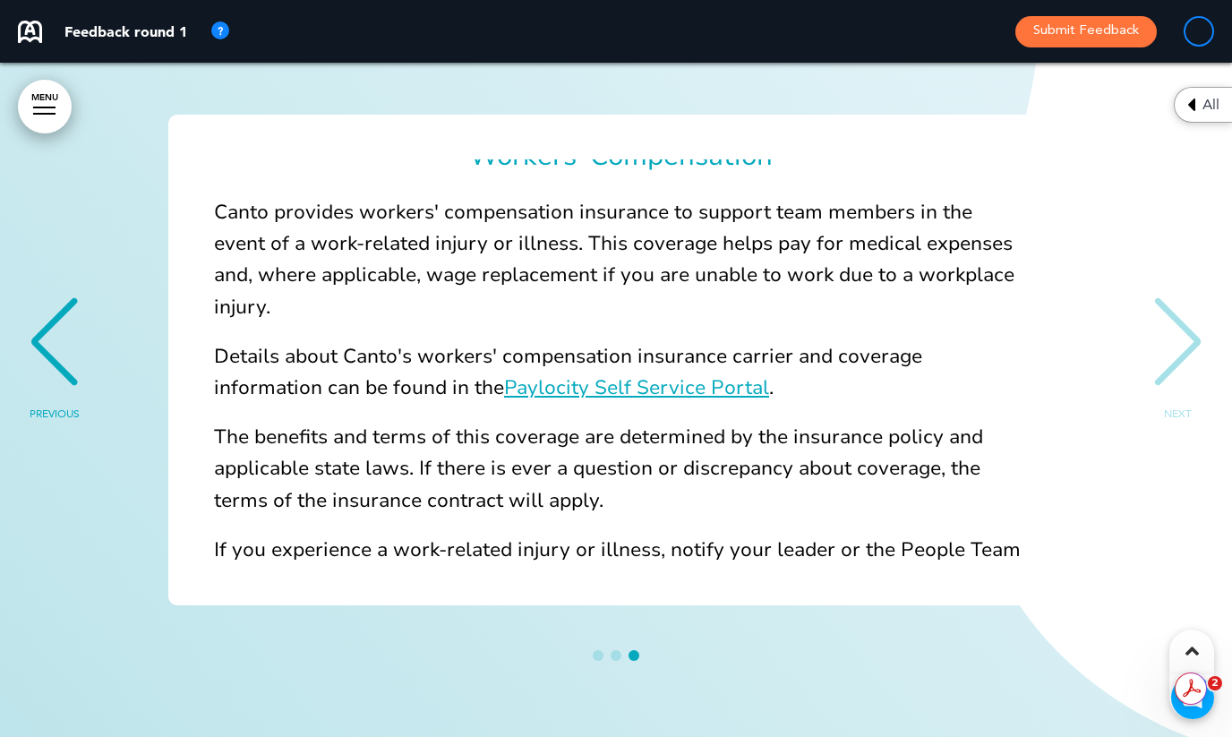
scroll to position [0, 0]
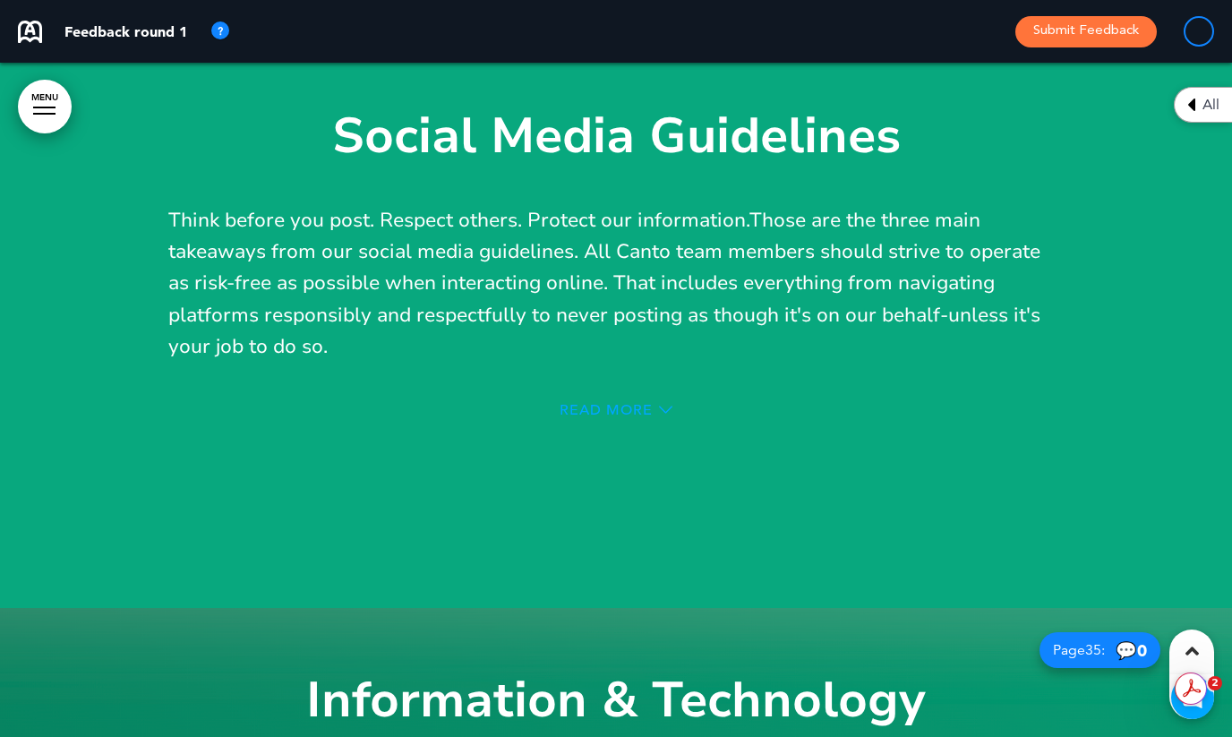
click at [632, 403] on span "Read More" at bounding box center [606, 410] width 93 height 14
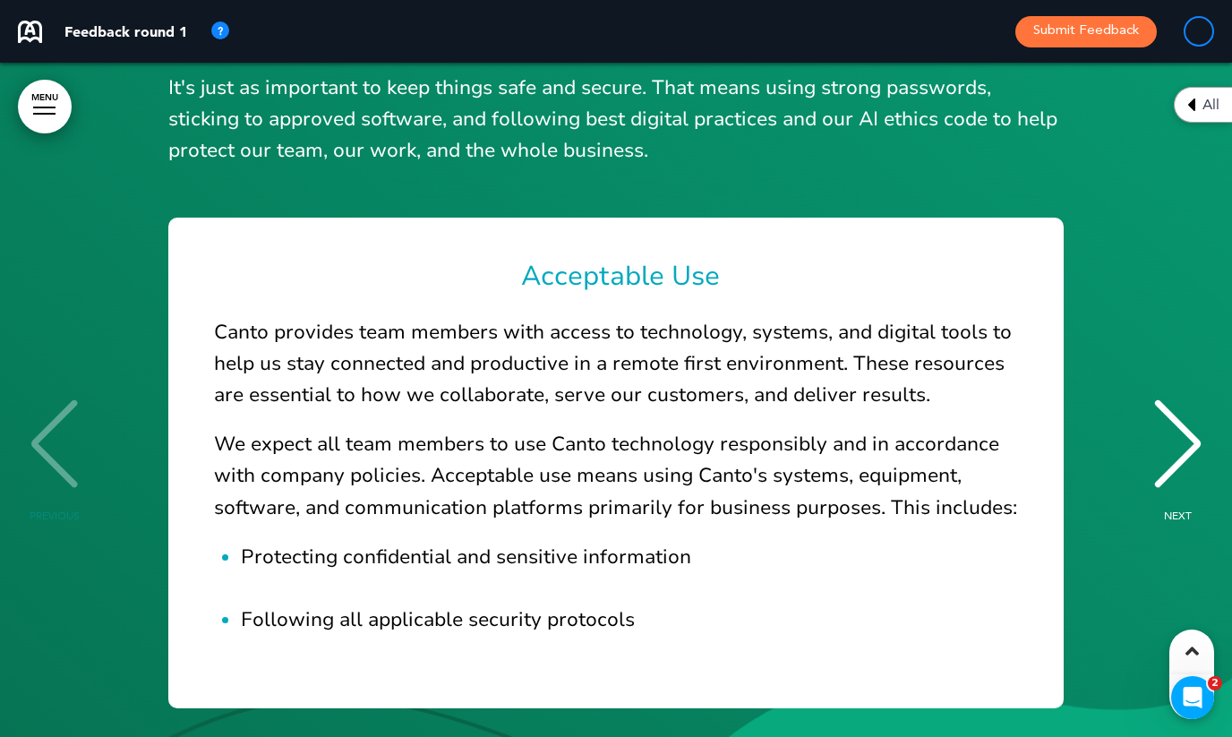
scroll to position [356, 0]
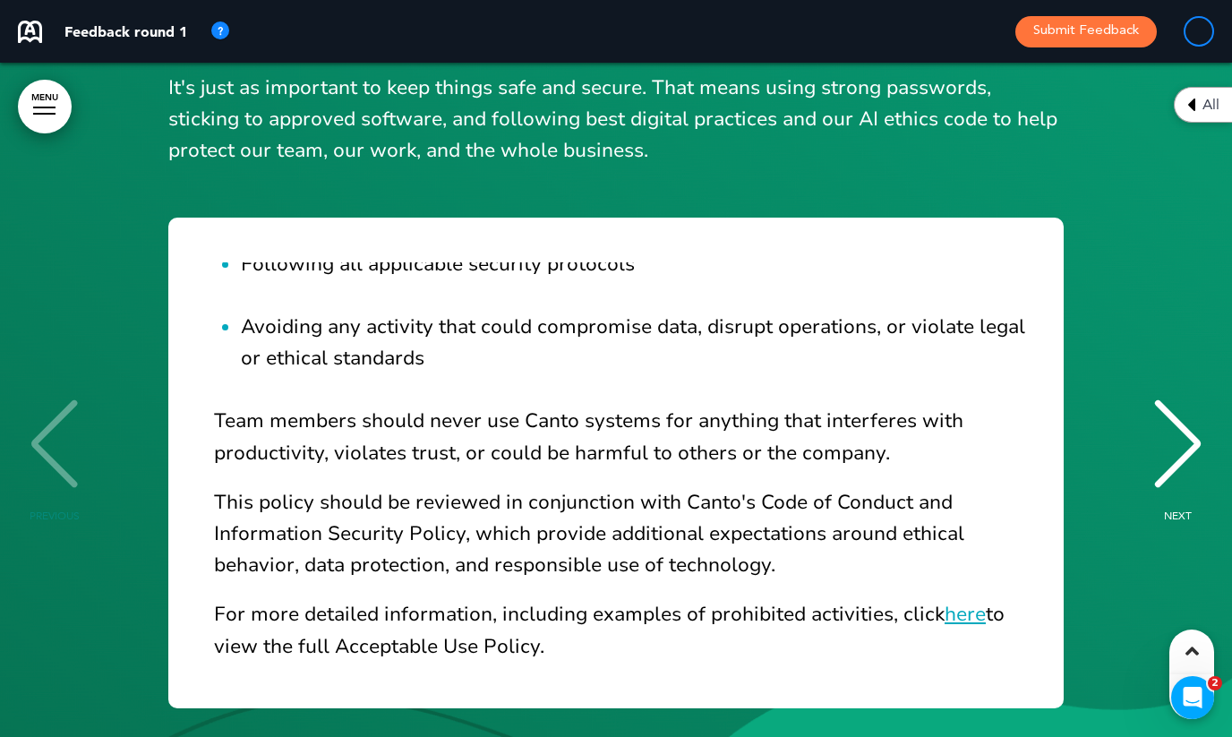
click at [1168, 416] on div "NEXT" at bounding box center [1178, 461] width 55 height 90
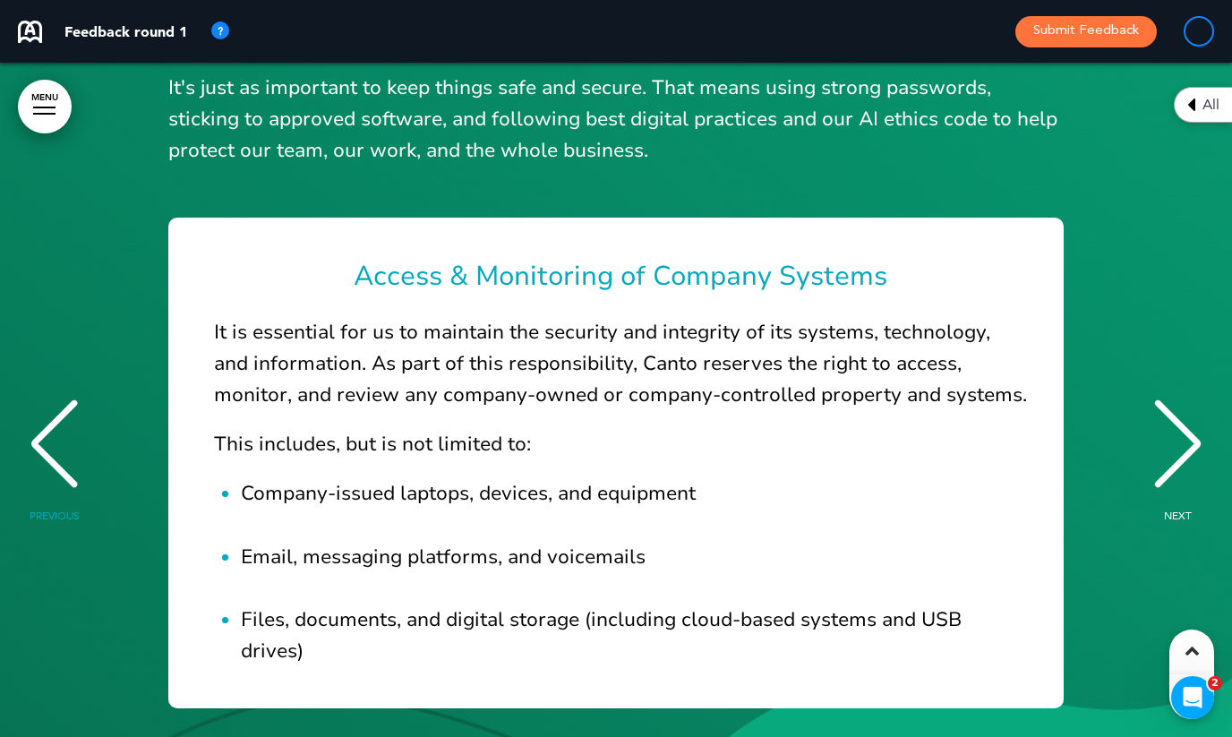
scroll to position [418, 0]
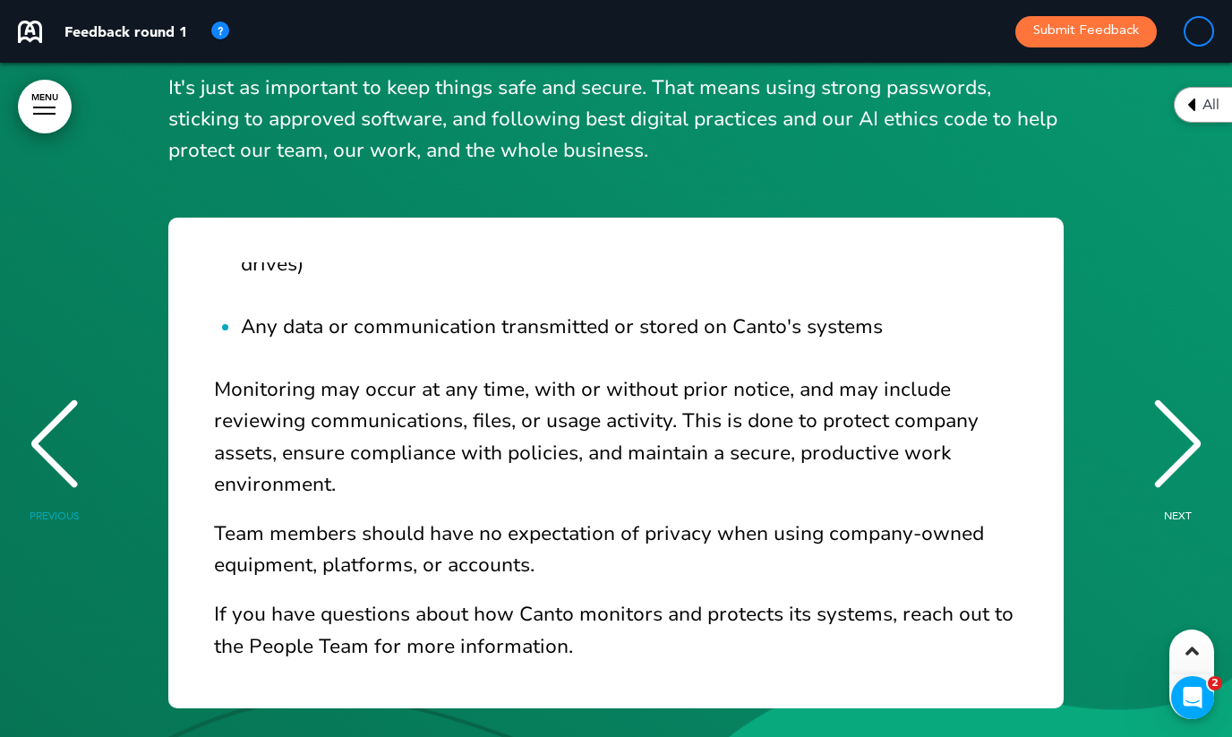
click at [1192, 416] on div "NEXT" at bounding box center [1178, 461] width 55 height 90
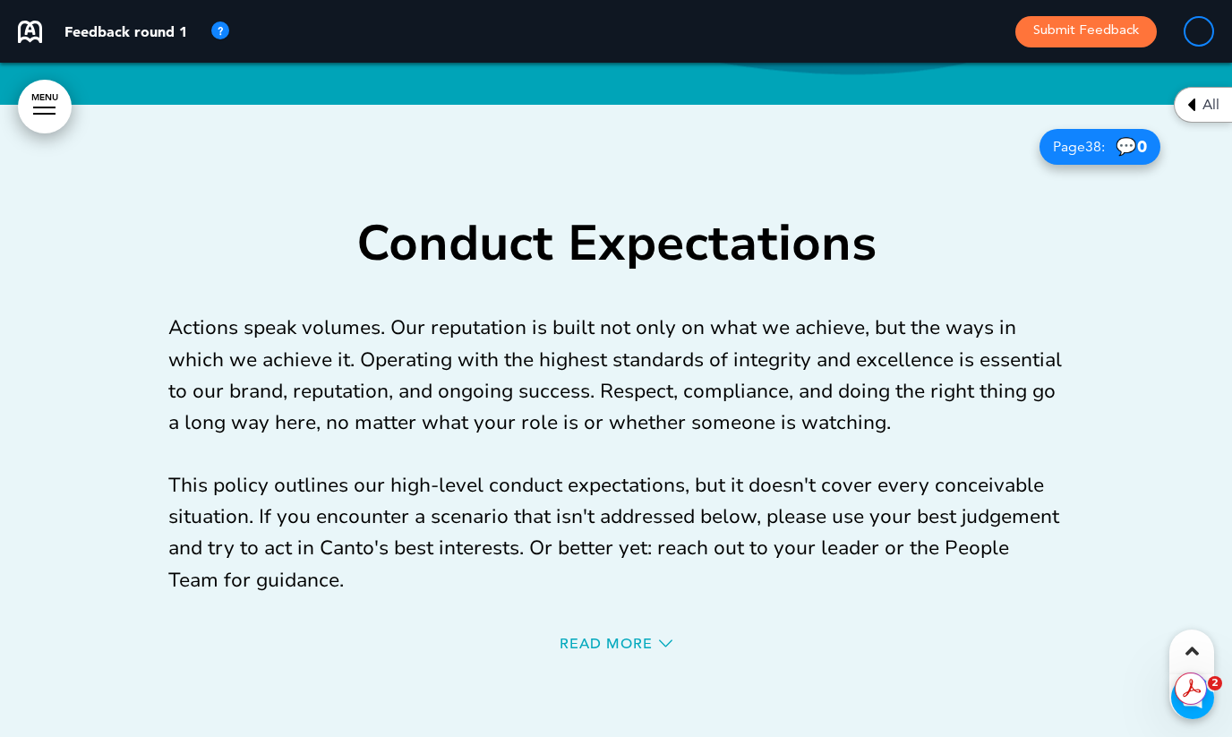
scroll to position [0, 0]
click at [640, 628] on div "Read More" at bounding box center [616, 646] width 896 height 37
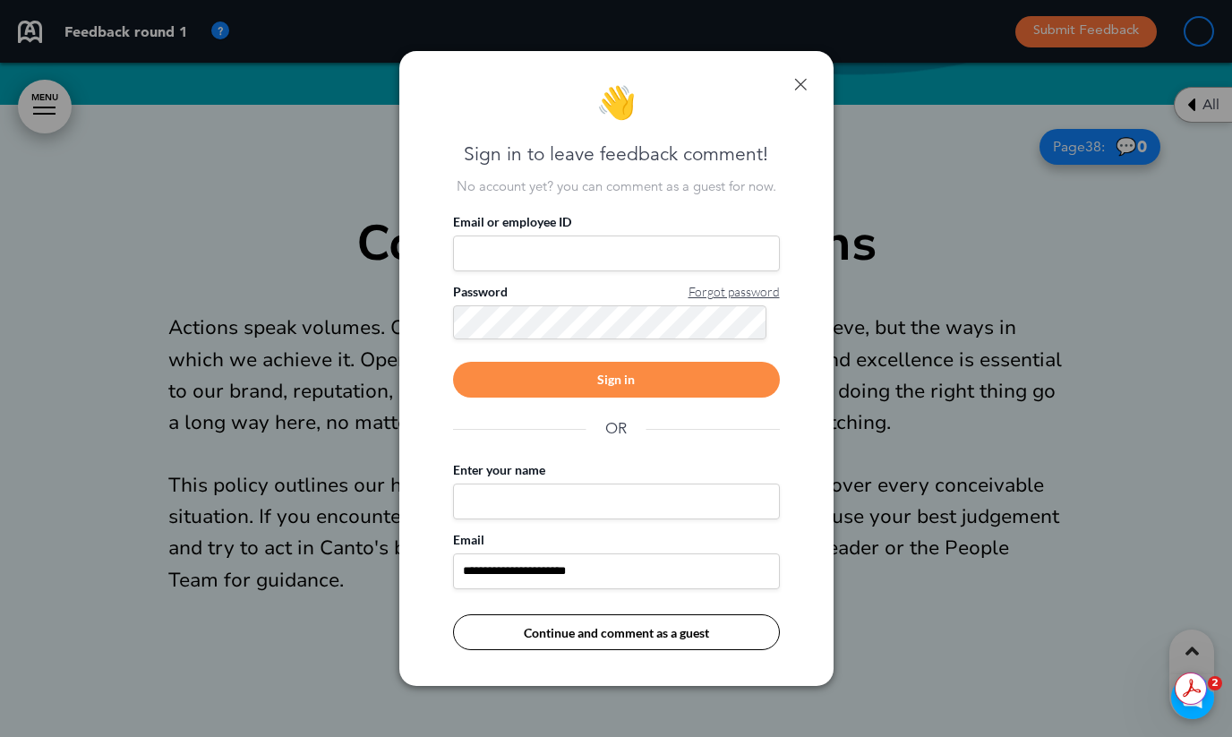
click at [975, 429] on div at bounding box center [616, 368] width 1232 height 737
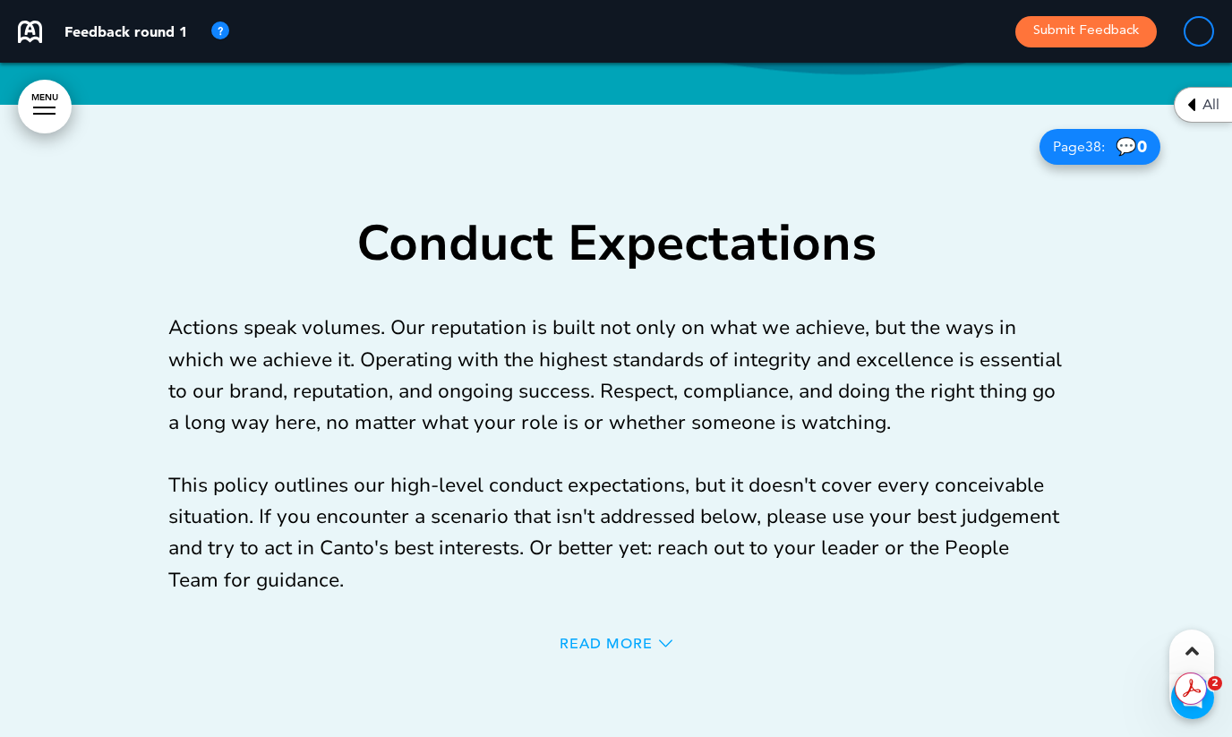
click at [661, 637] on icon at bounding box center [665, 643] width 13 height 13
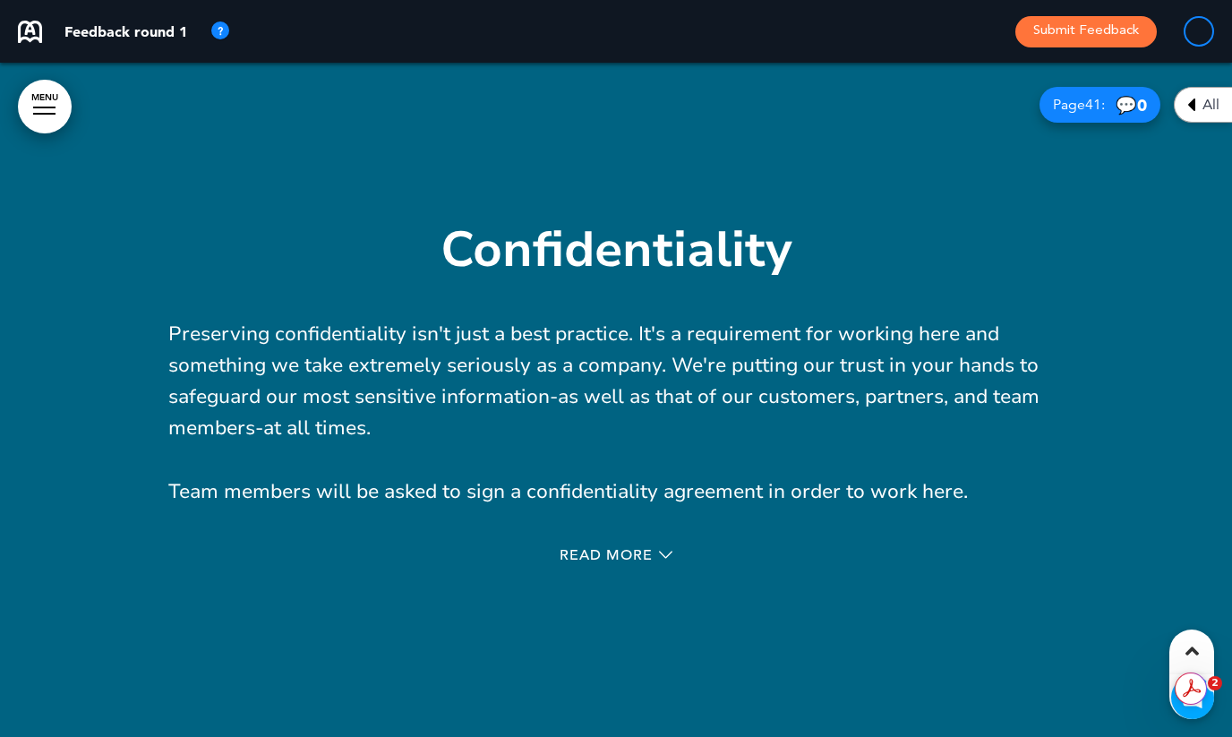
scroll to position [45654, 0]
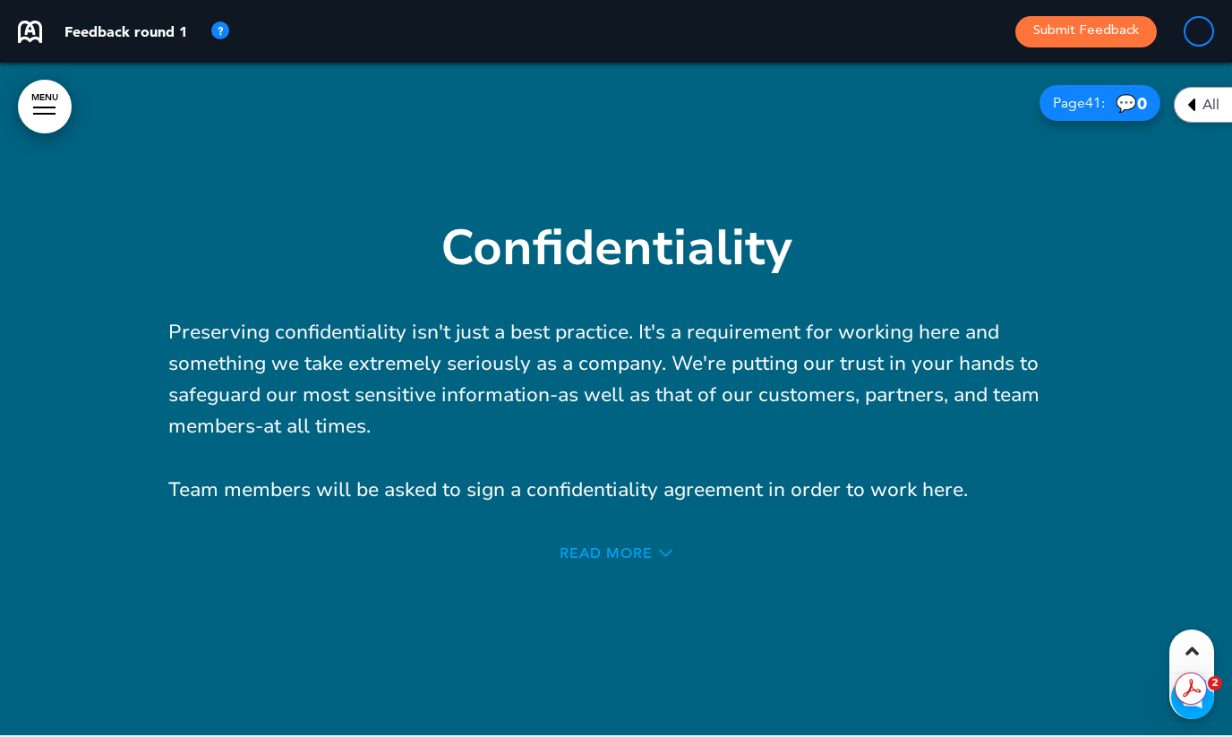
click at [588, 546] on span "Read More" at bounding box center [606, 553] width 93 height 14
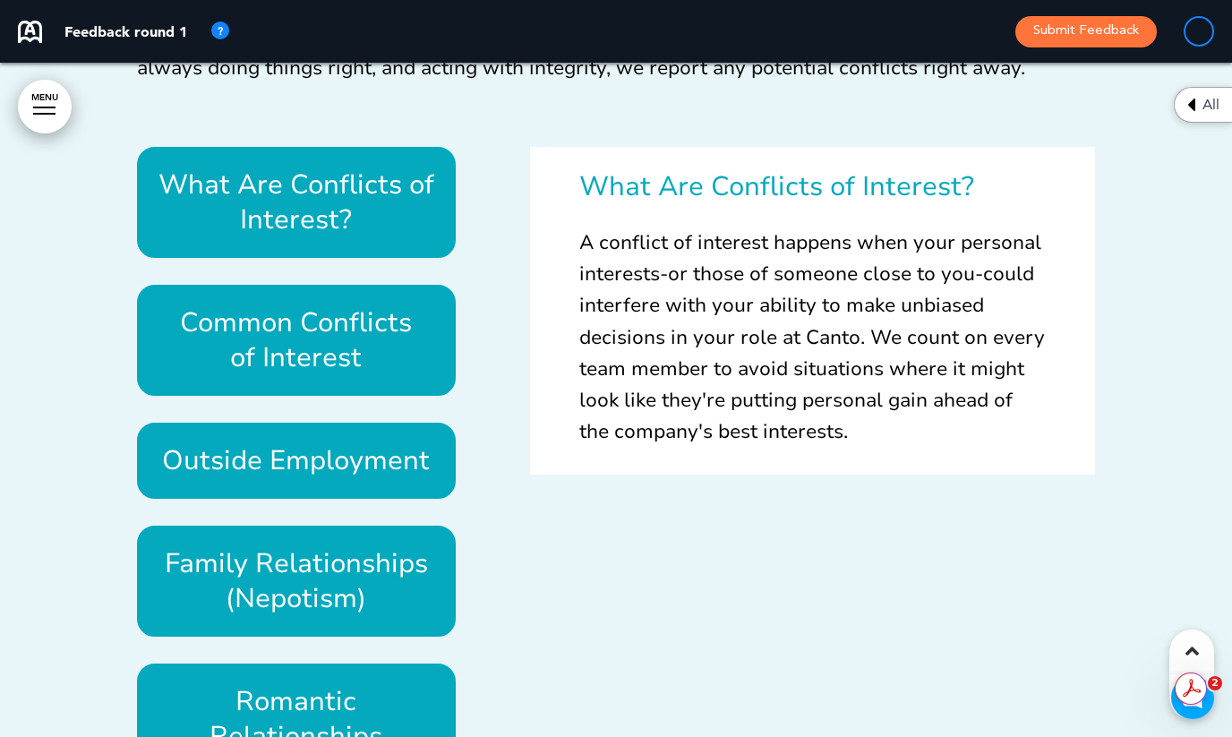
scroll to position [46787, 0]
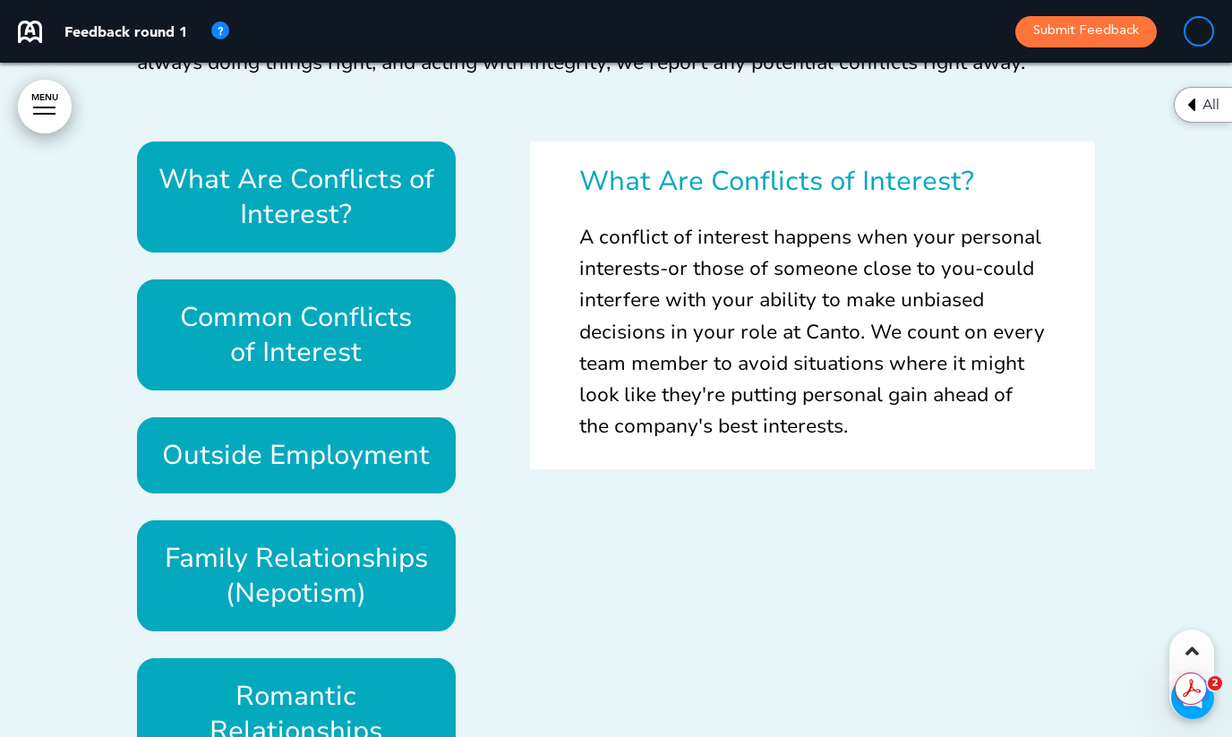
click at [349, 300] on h6 "Common Conflicts of Interest" at bounding box center [297, 335] width 278 height 70
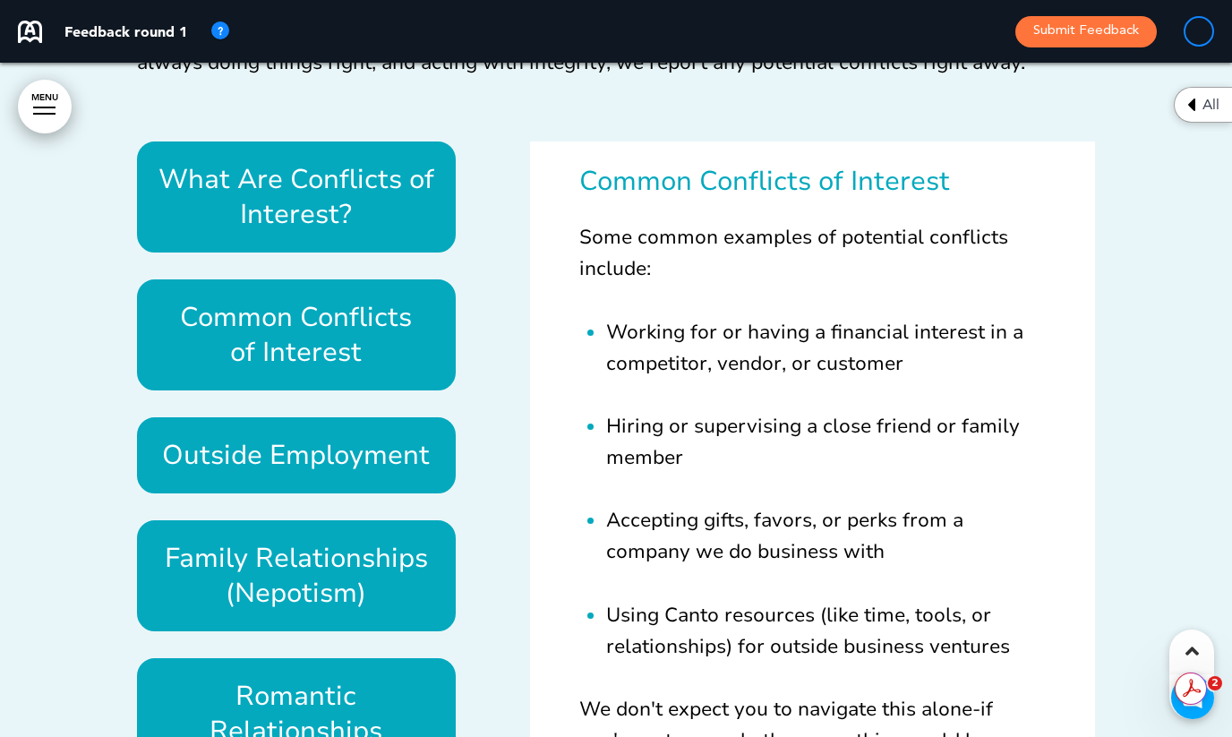
click at [365, 417] on div "Outside Employment" at bounding box center [296, 455] width 319 height 76
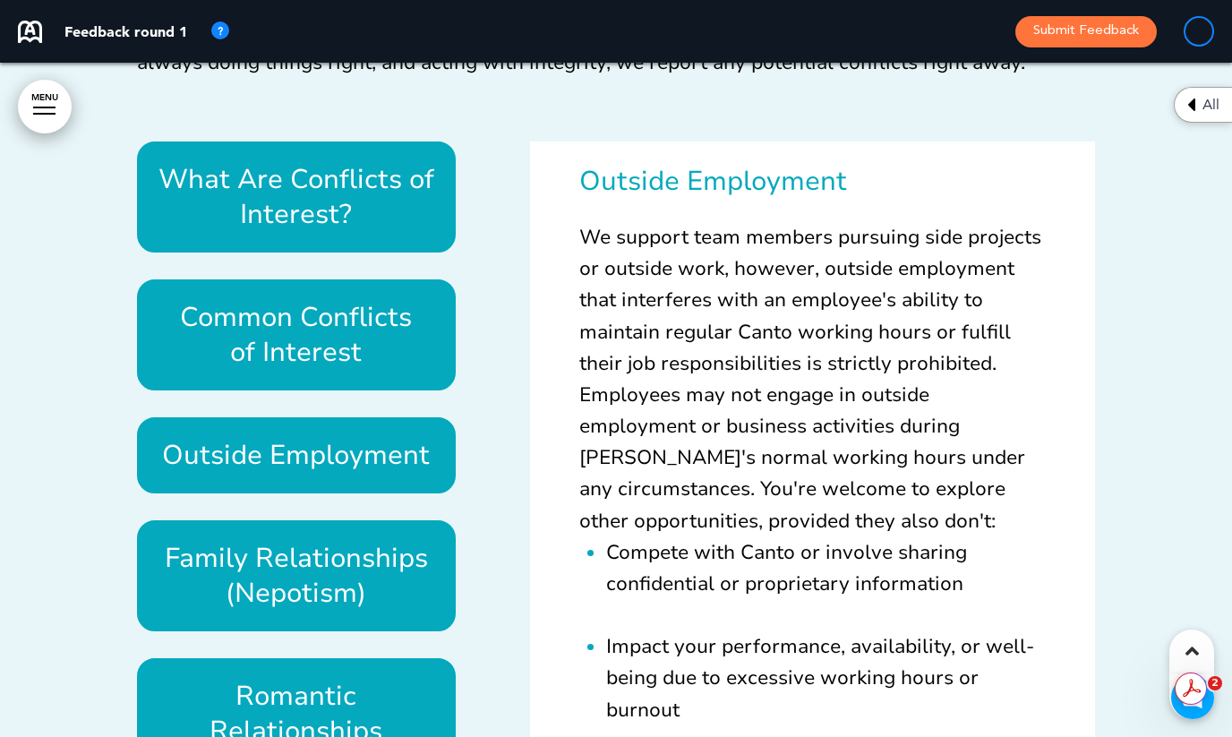
click at [360, 541] on h6 "Family Relationships (Nepotism)" at bounding box center [297, 576] width 278 height 70
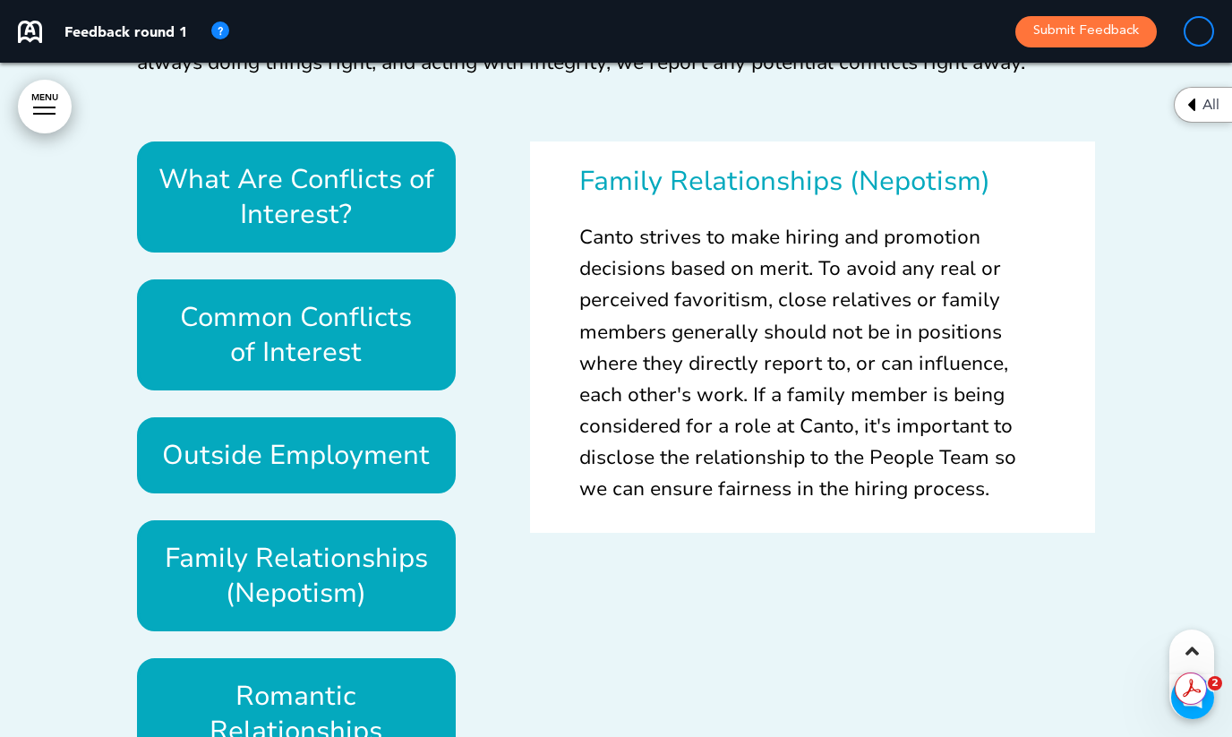
click at [345, 679] on h6 "Romantic Relationships" at bounding box center [297, 714] width 278 height 70
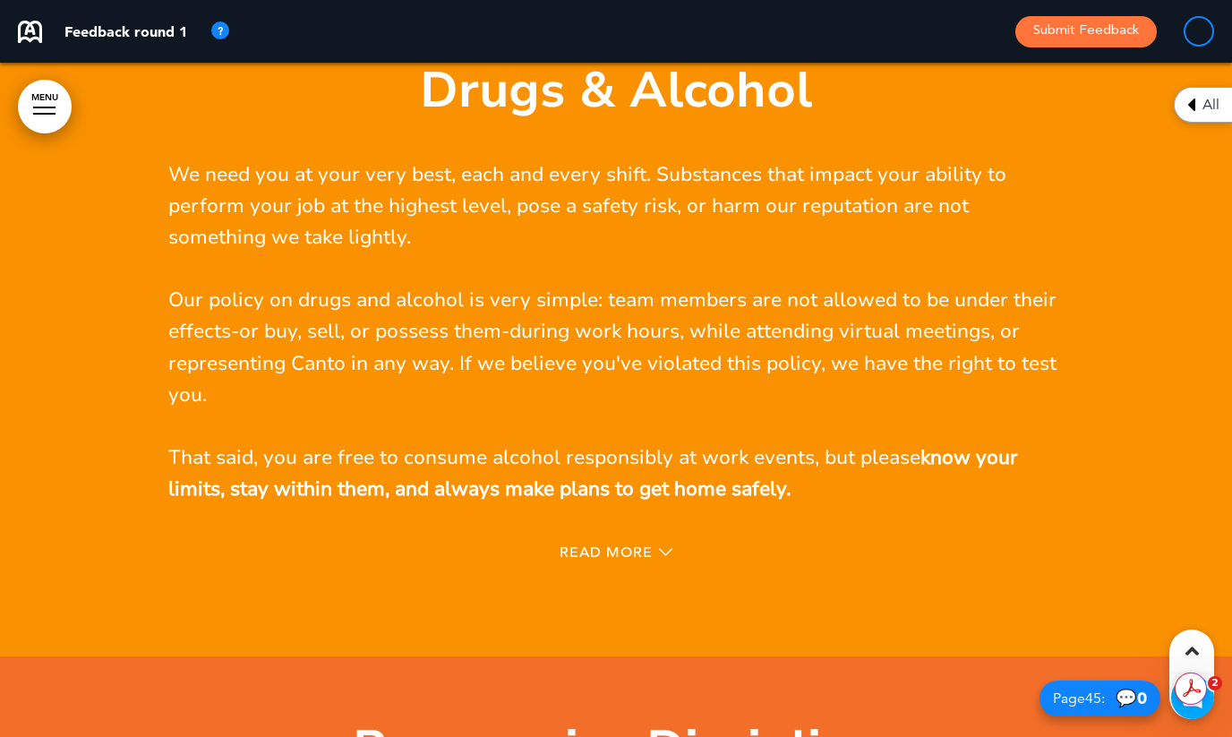
scroll to position [48432, 0]
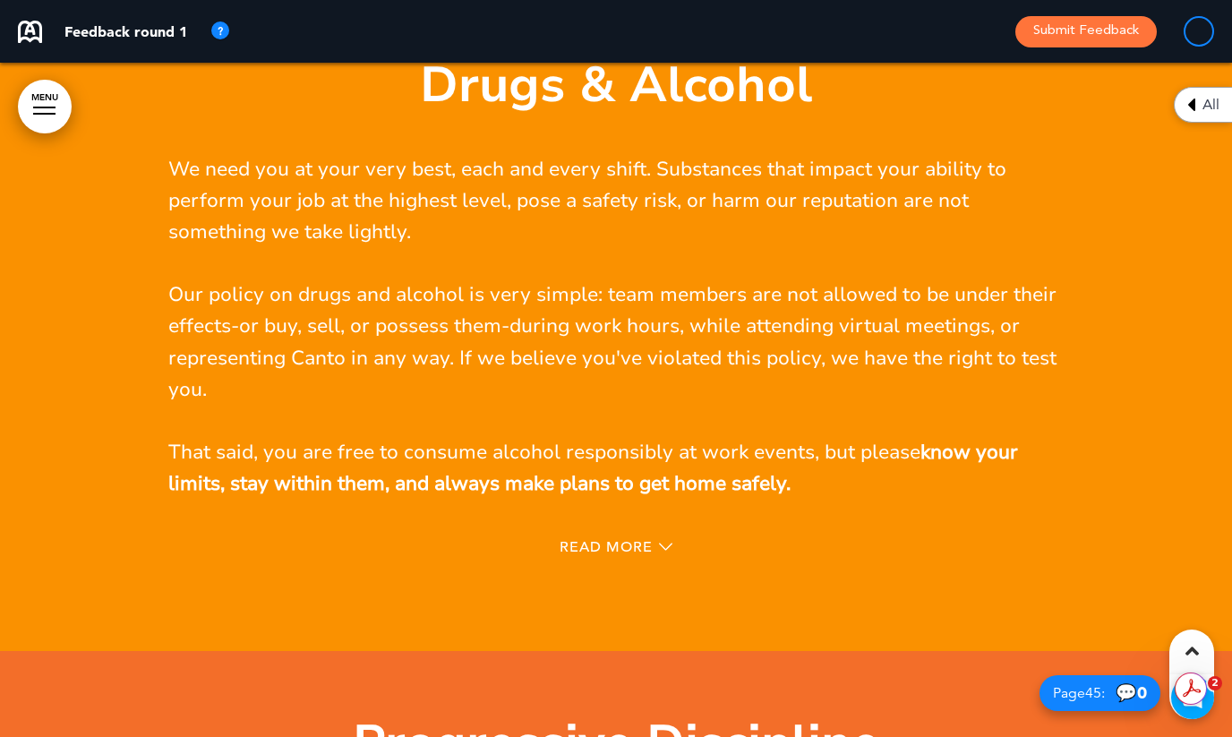
click at [581, 531] on div "Read More" at bounding box center [616, 549] width 896 height 37
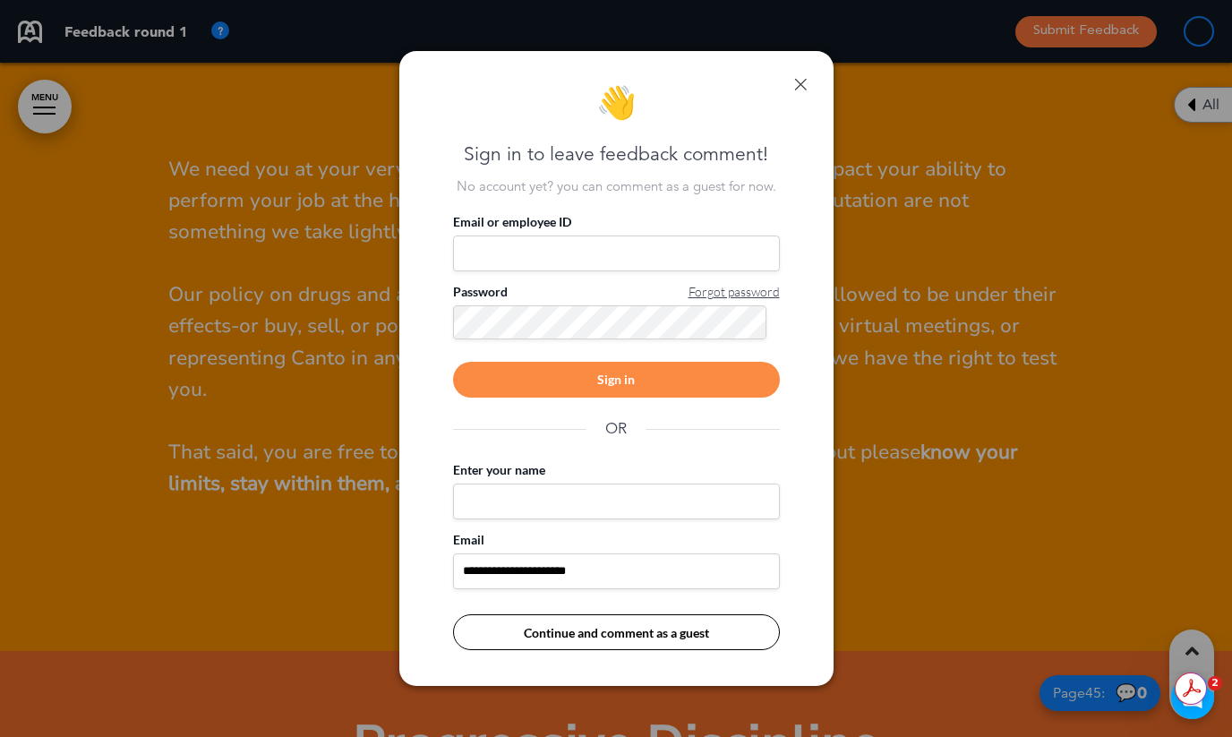
click at [801, 80] on link at bounding box center [800, 84] width 13 height 13
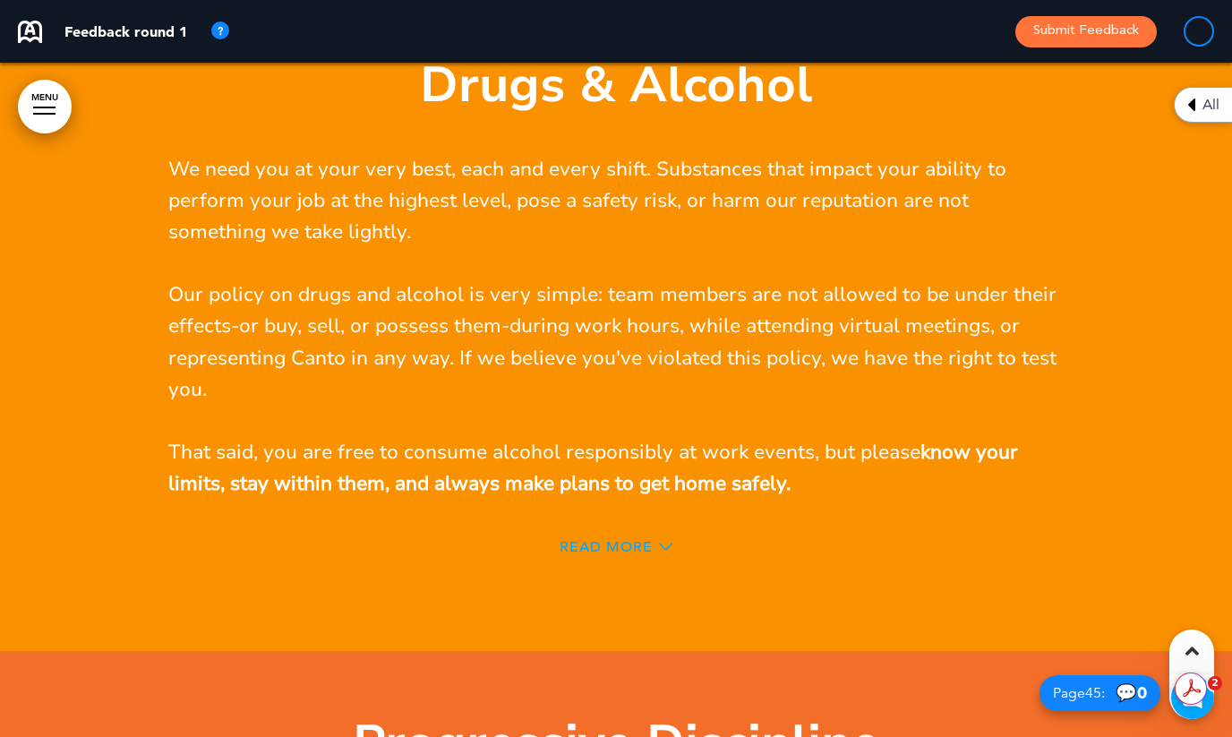
click at [616, 540] on span "Read More" at bounding box center [606, 547] width 93 height 14
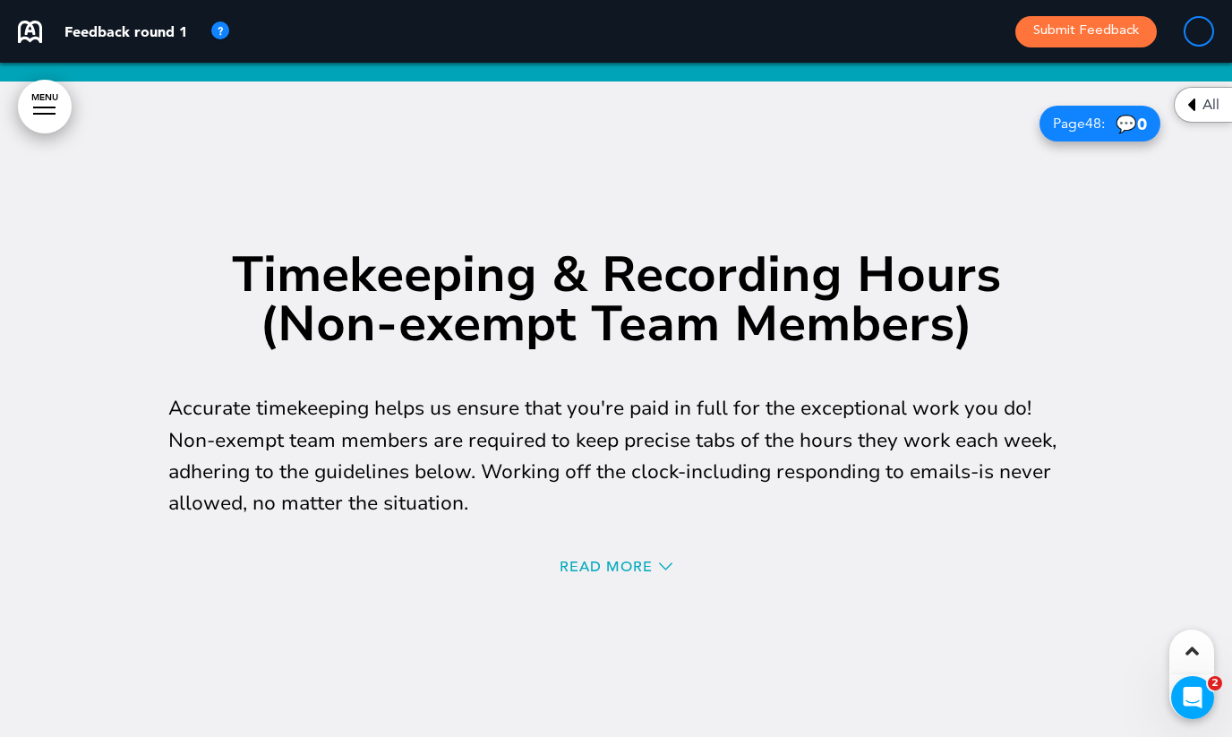
scroll to position [52995, 0]
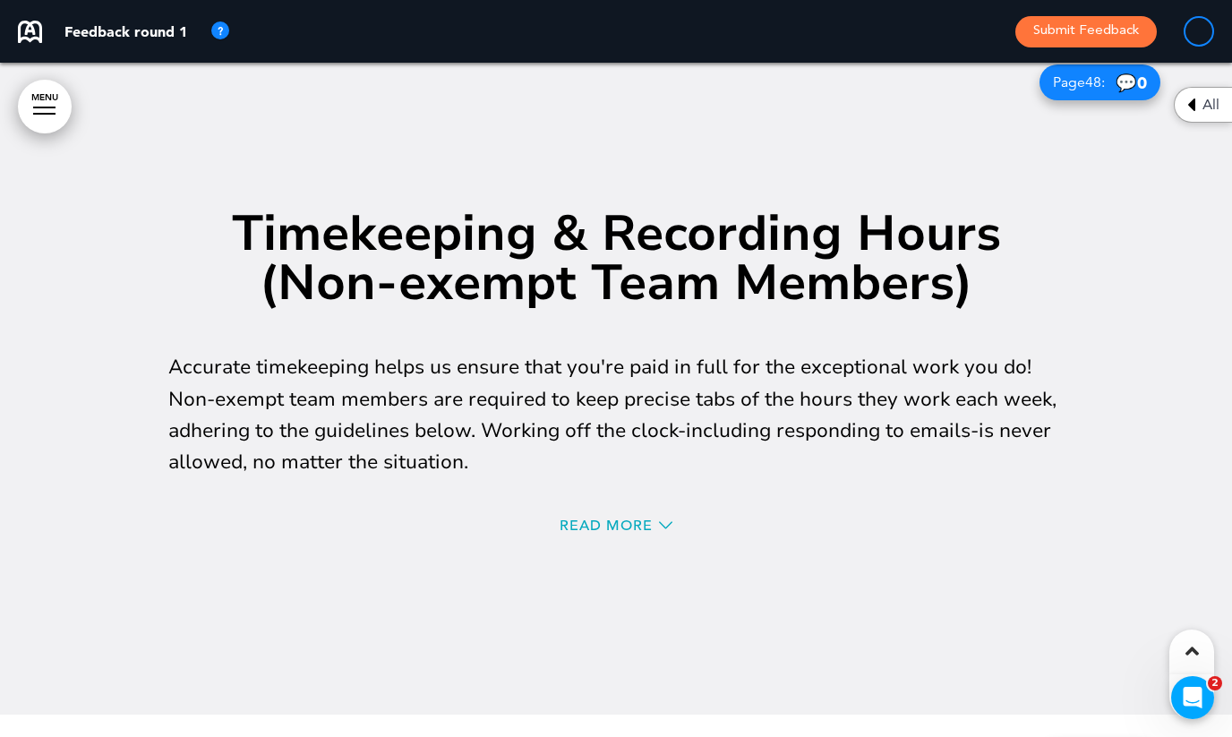
click at [564, 510] on div "Read More" at bounding box center [616, 528] width 896 height 37
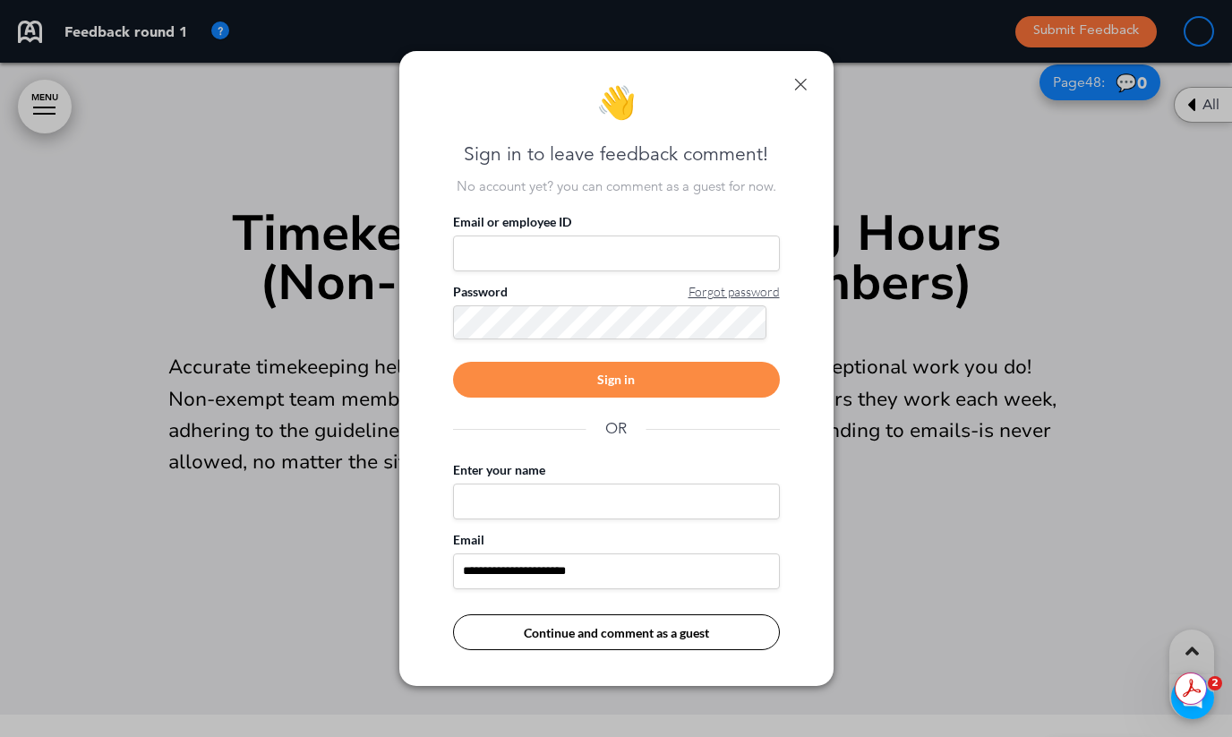
scroll to position [0, 0]
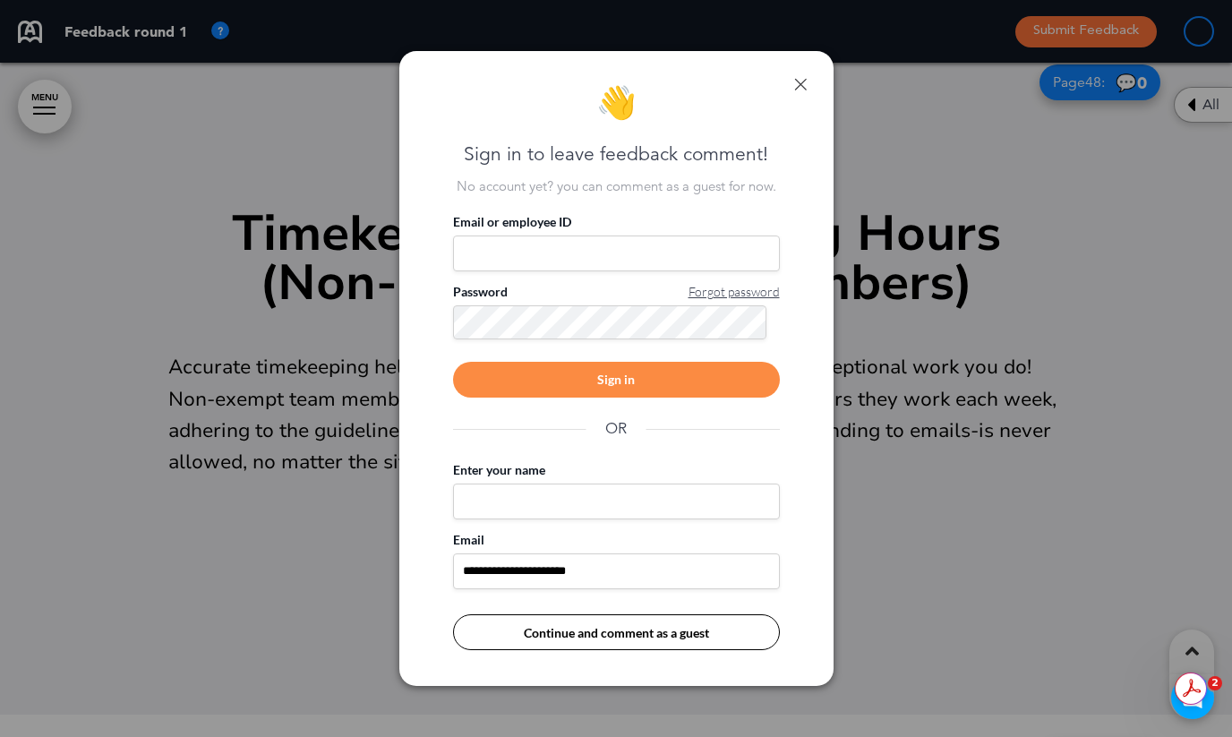
click at [803, 73] on div "**********" at bounding box center [616, 369] width 434 height 636
click at [803, 87] on link at bounding box center [800, 84] width 13 height 13
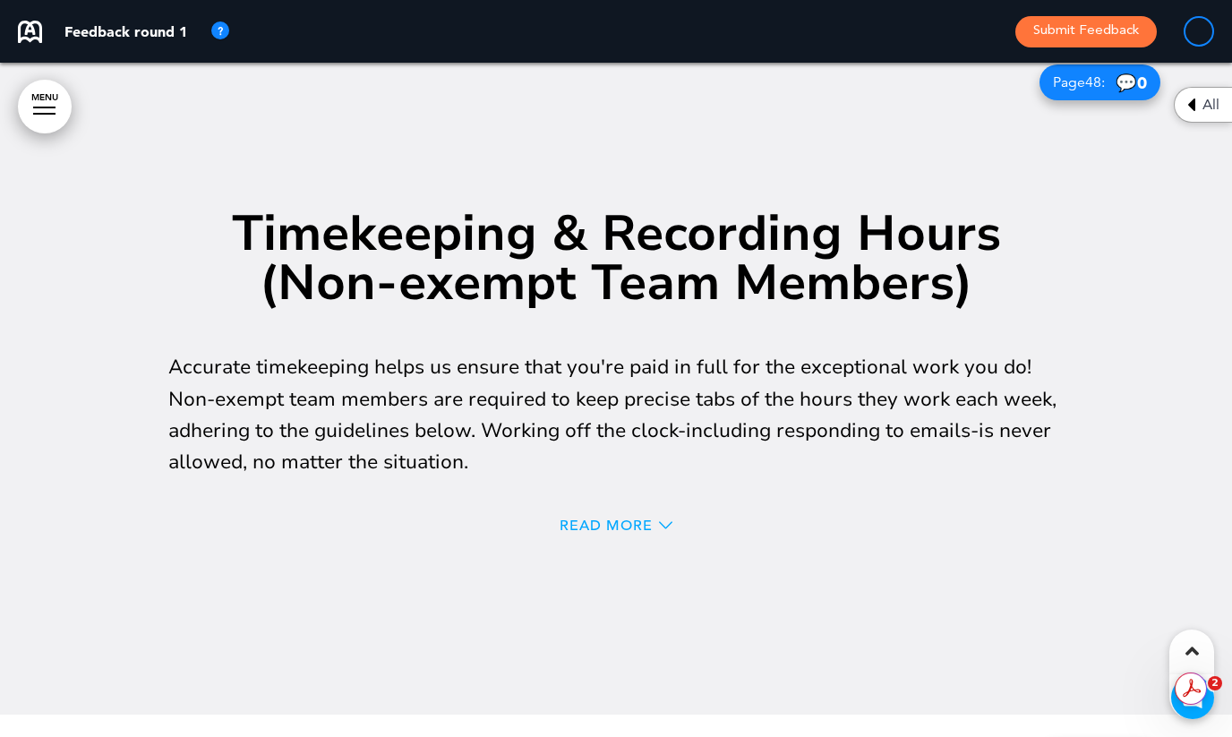
click at [614, 519] on span "Read More" at bounding box center [606, 526] width 93 height 14
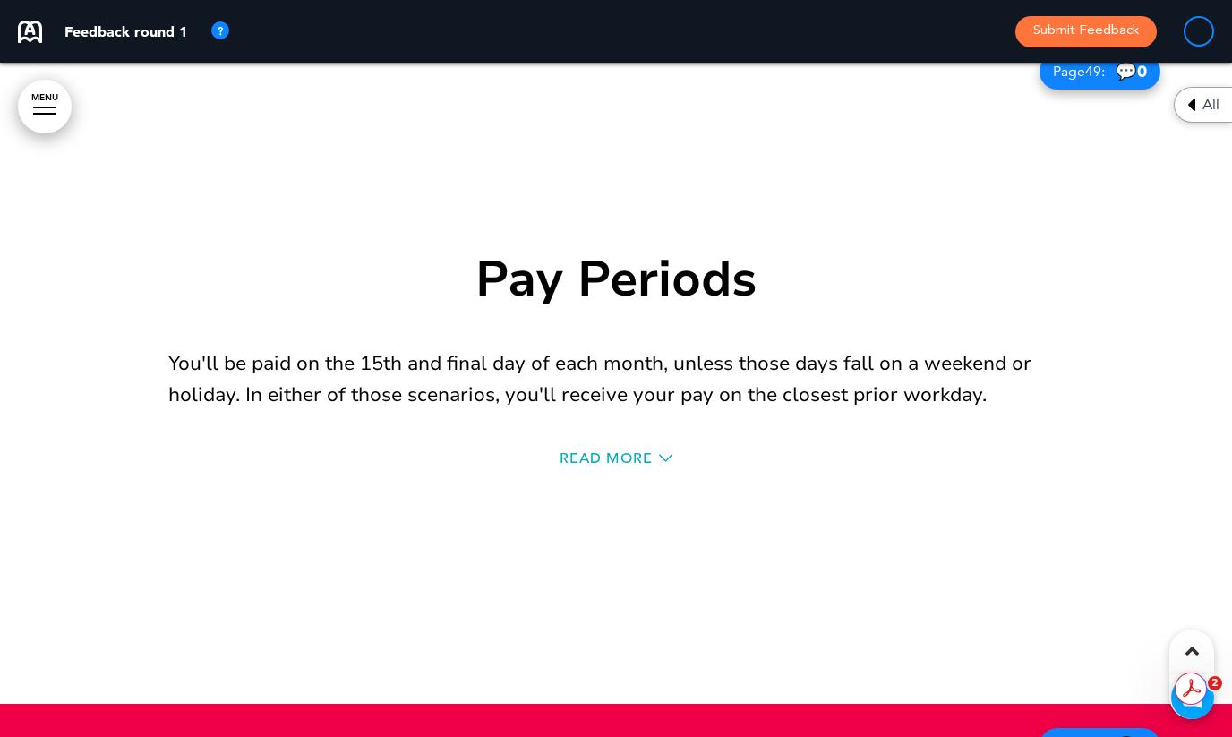
scroll to position [54271, 0]
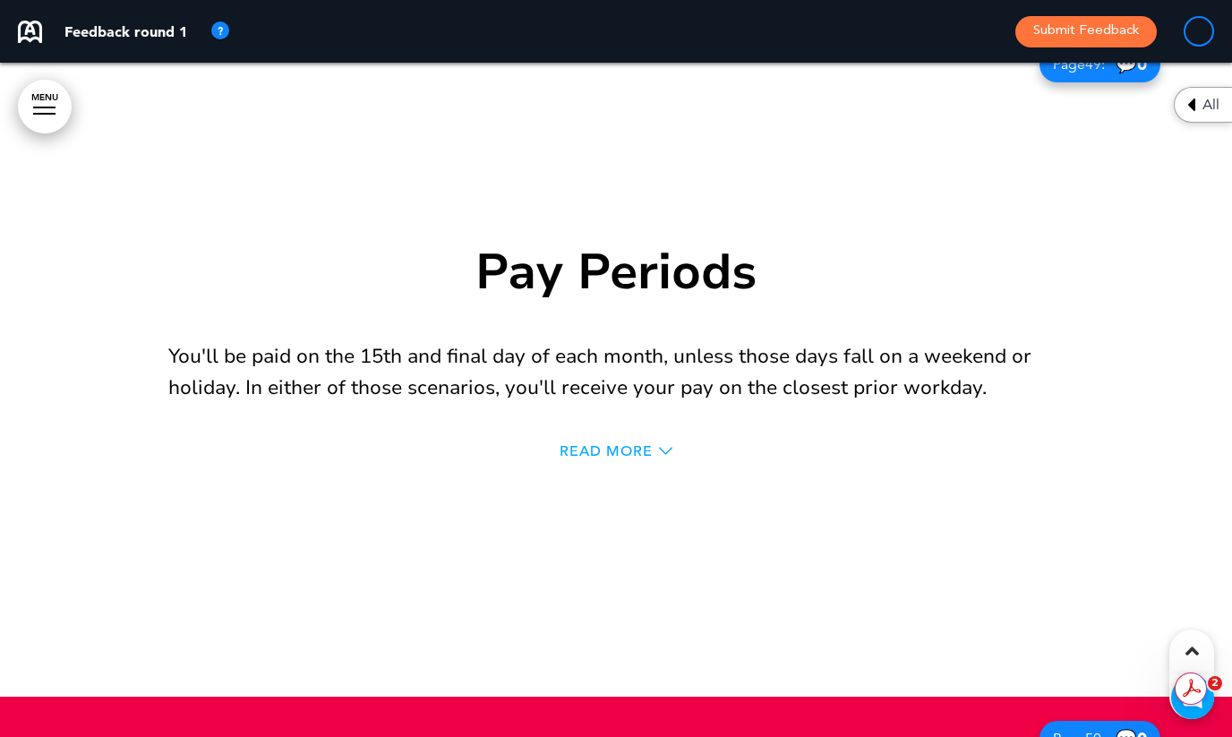
click at [610, 444] on span "Read More" at bounding box center [606, 451] width 93 height 14
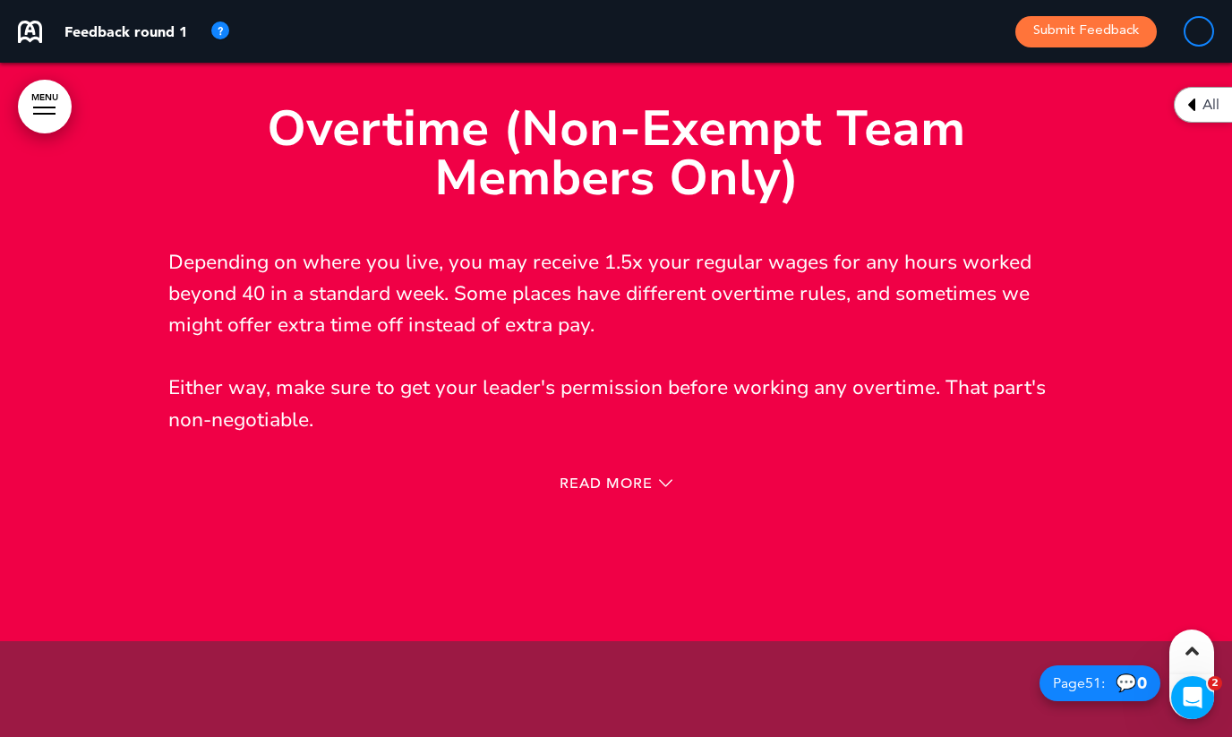
scroll to position [55019, 0]
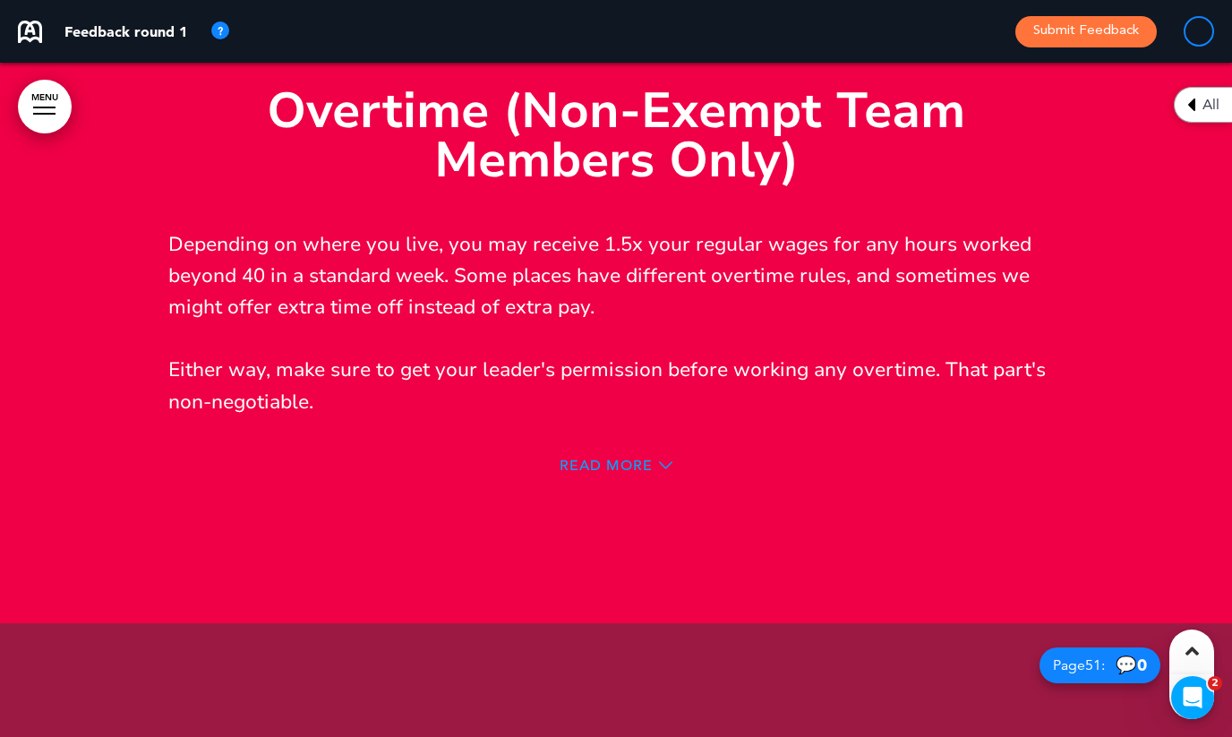
click at [588, 459] on span "Read More" at bounding box center [606, 466] width 93 height 14
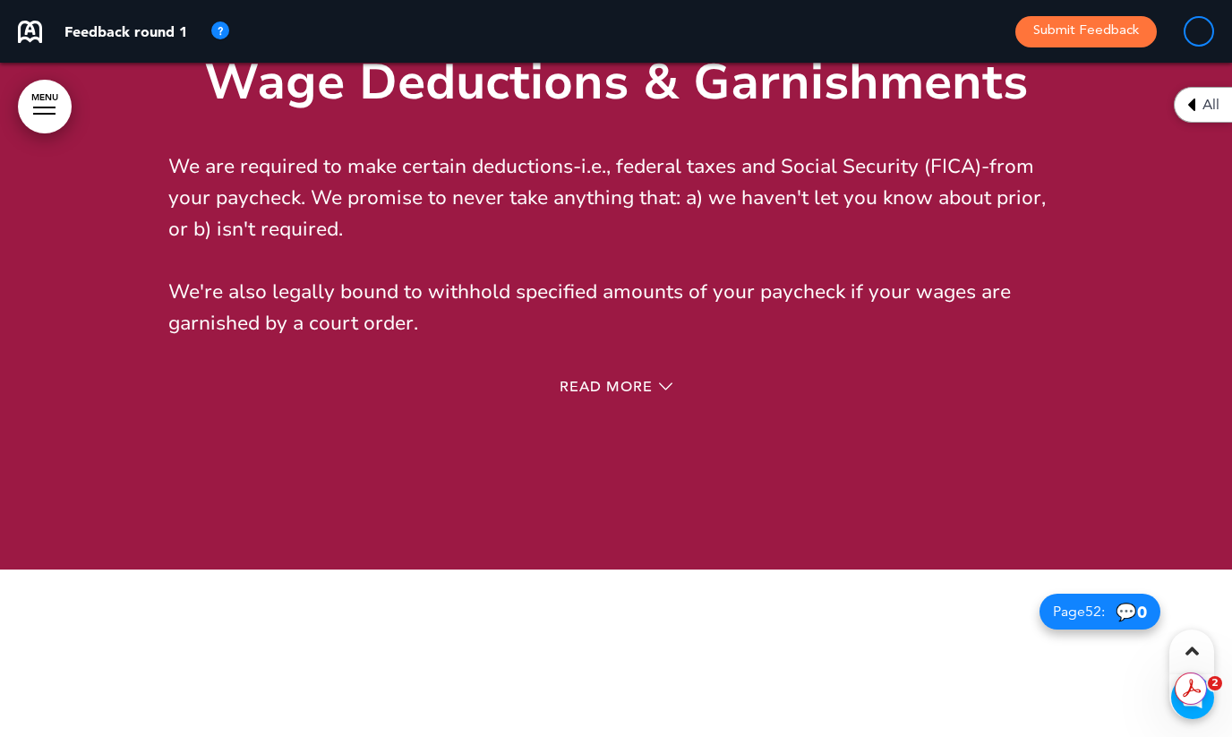
scroll to position [55725, 0]
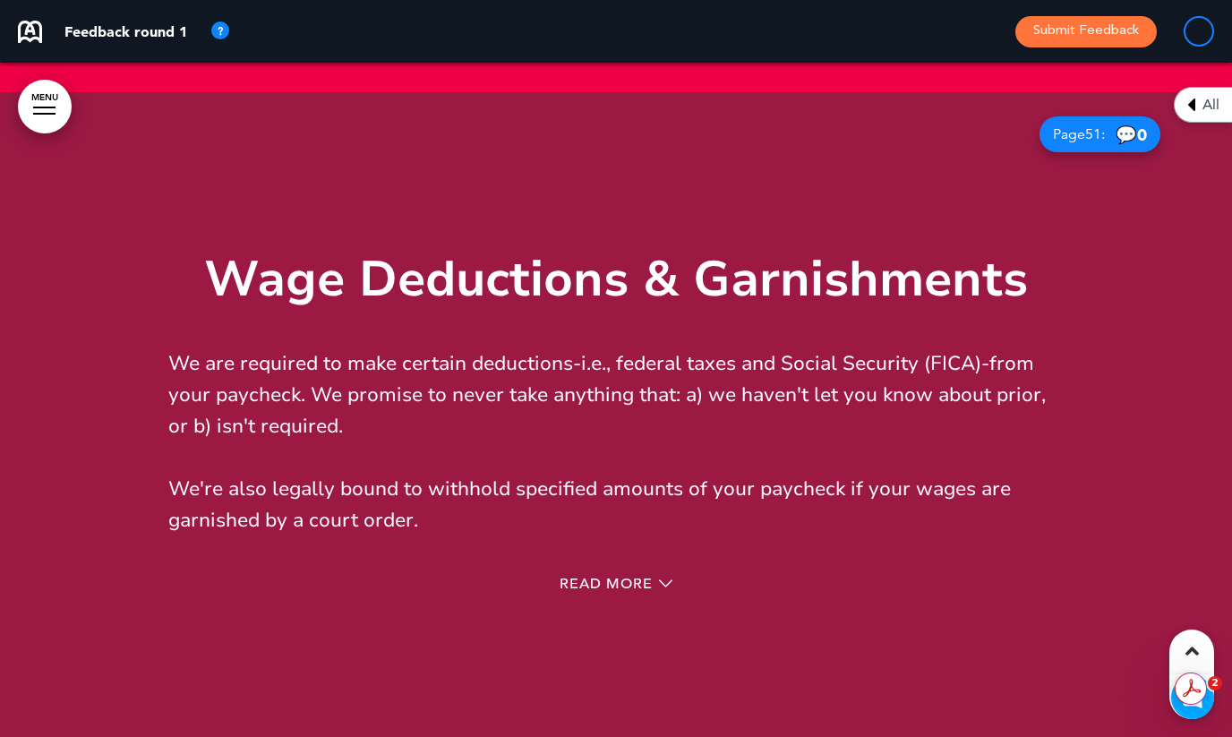
click at [593, 568] on div "Read More" at bounding box center [616, 586] width 896 height 37
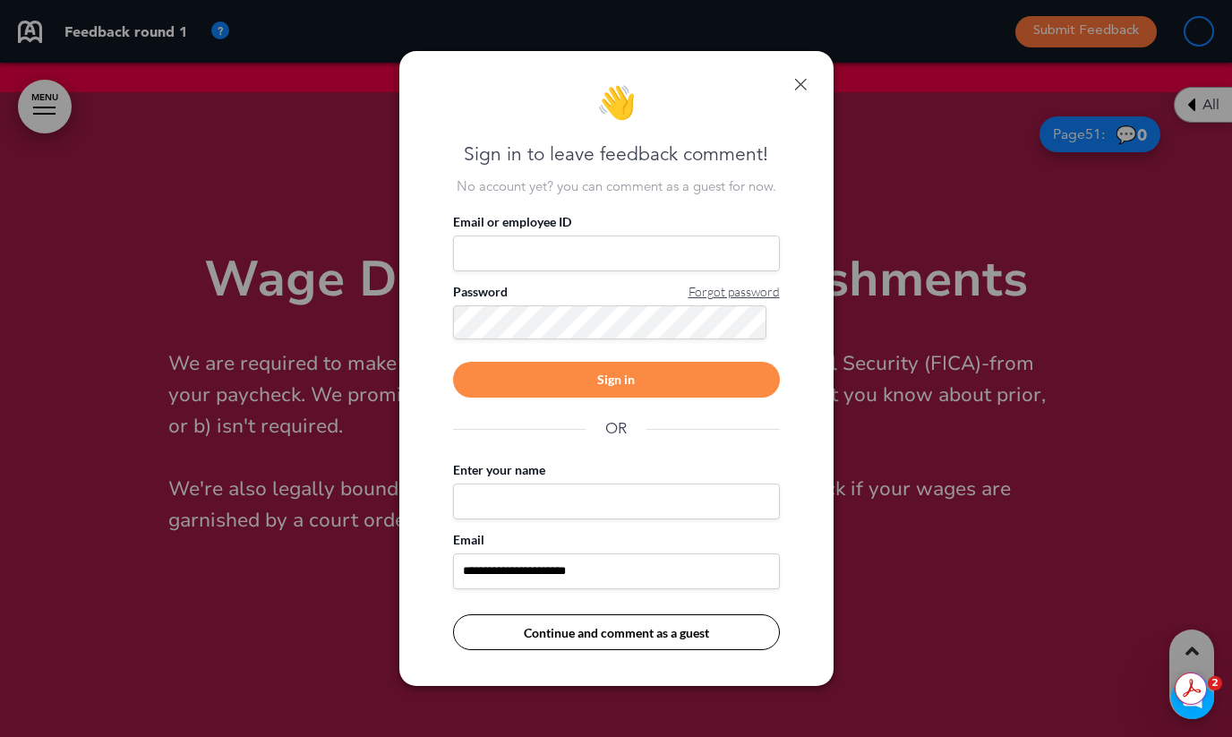
click at [812, 84] on div "**********" at bounding box center [616, 369] width 434 height 636
click at [802, 82] on link at bounding box center [800, 84] width 13 height 13
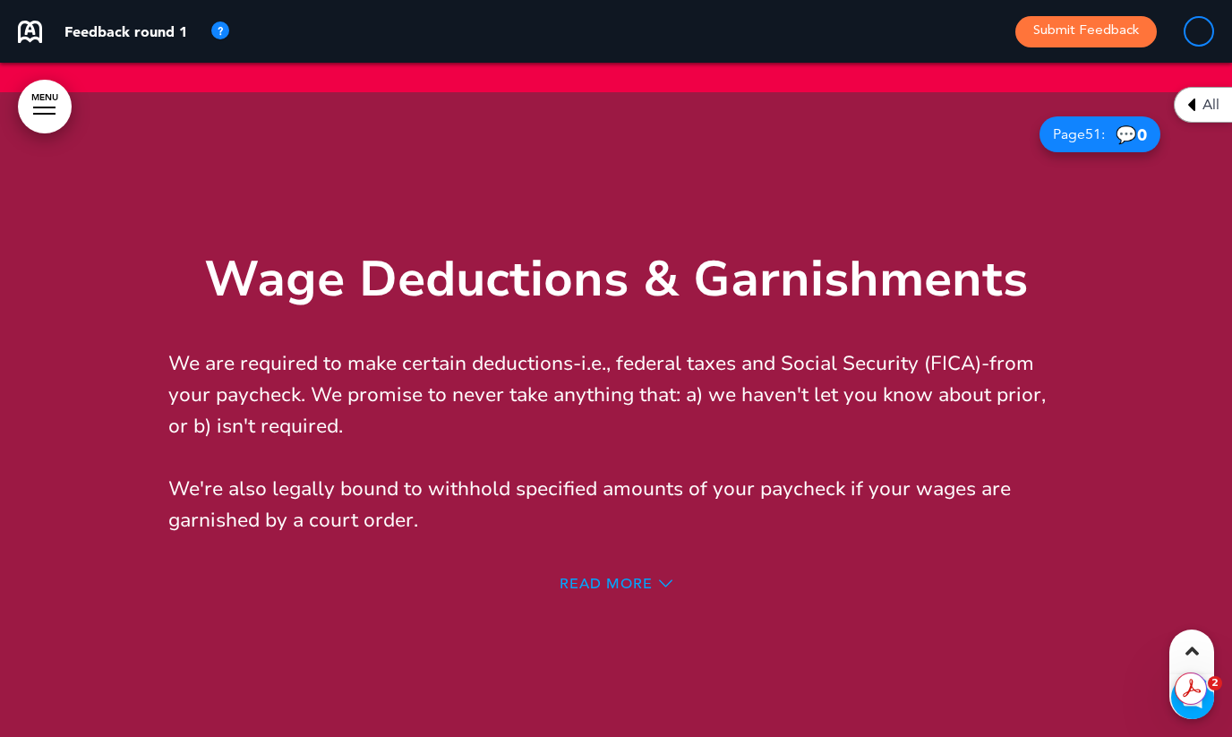
click at [597, 577] on span "Read More" at bounding box center [606, 584] width 93 height 14
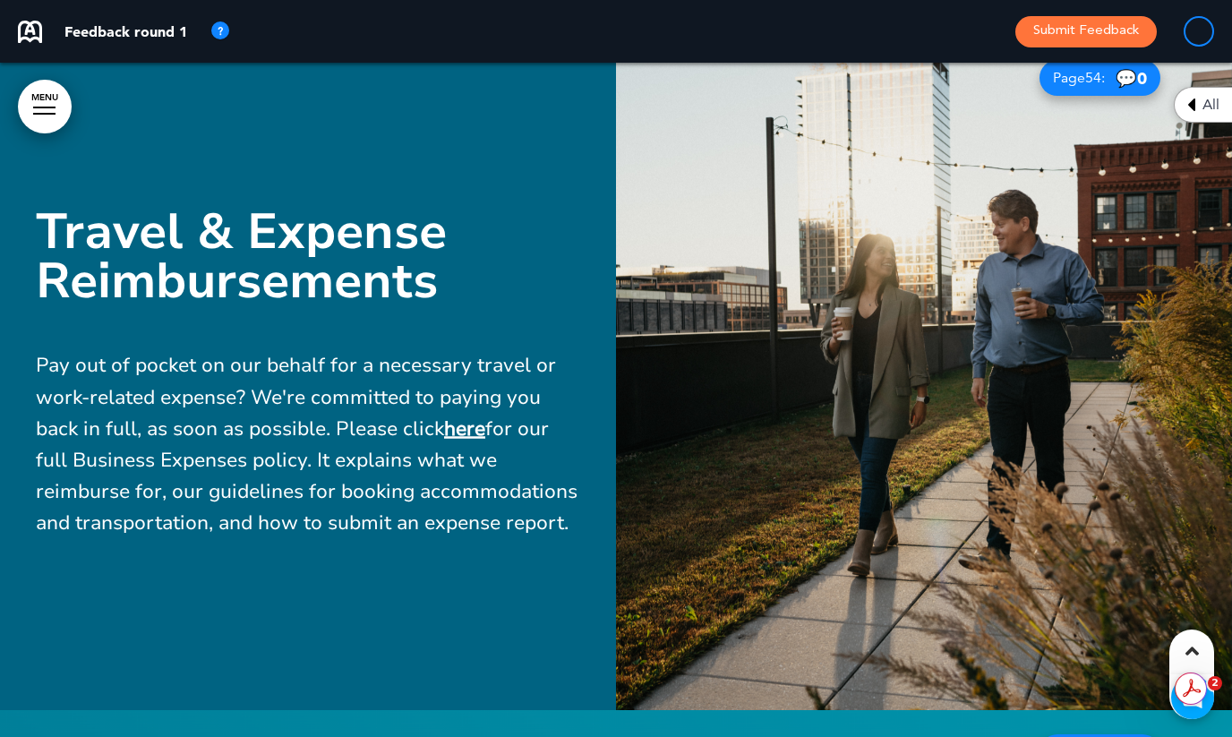
scroll to position [59186, 0]
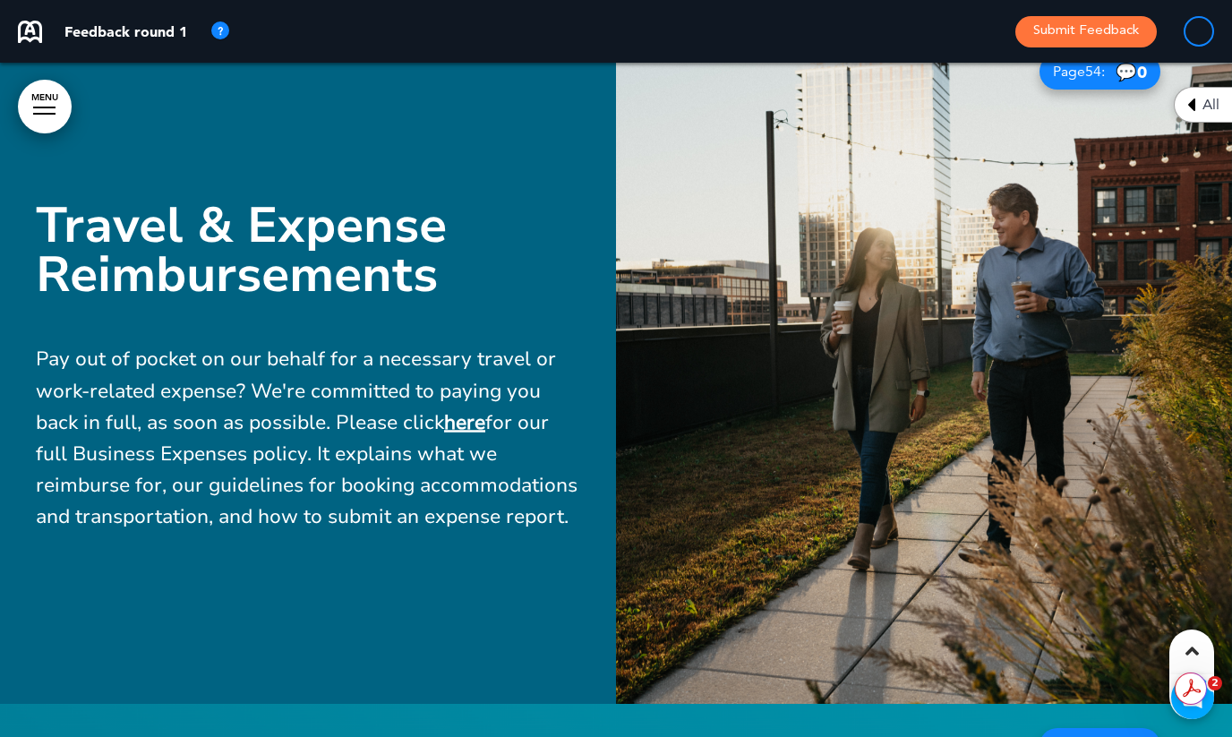
click at [468, 408] on link "here" at bounding box center [464, 421] width 41 height 27
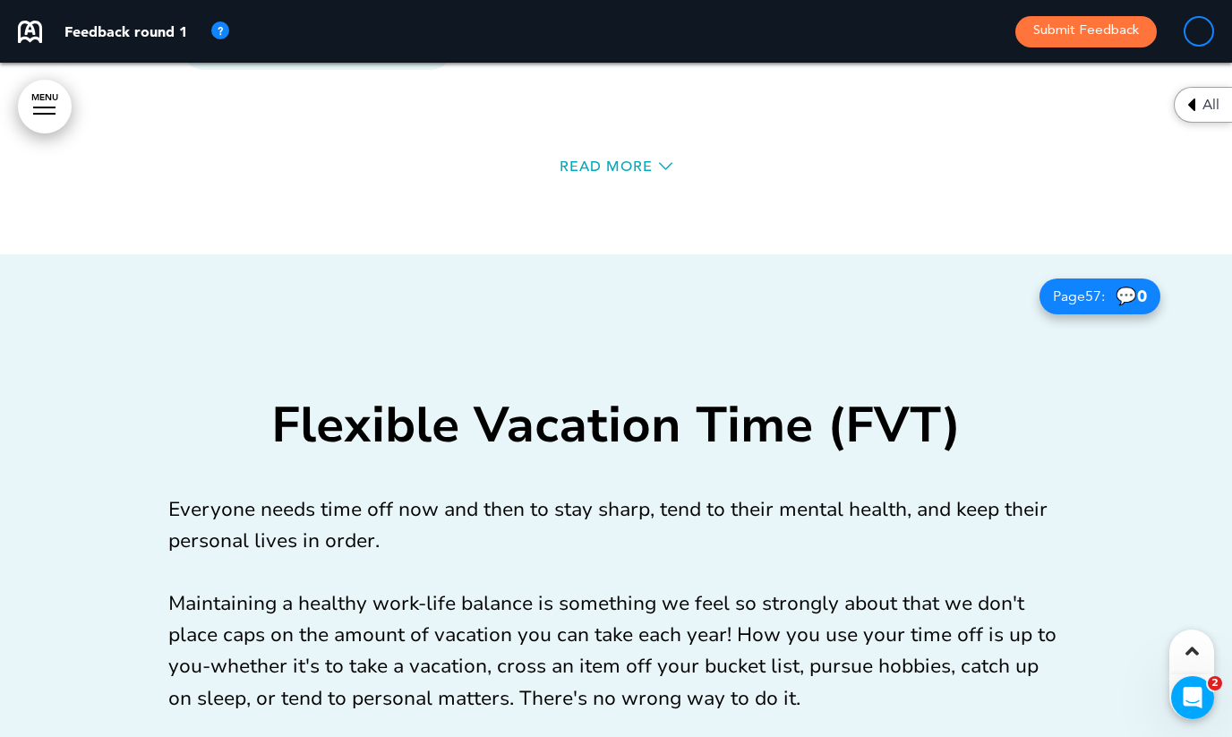
scroll to position [61434, 0]
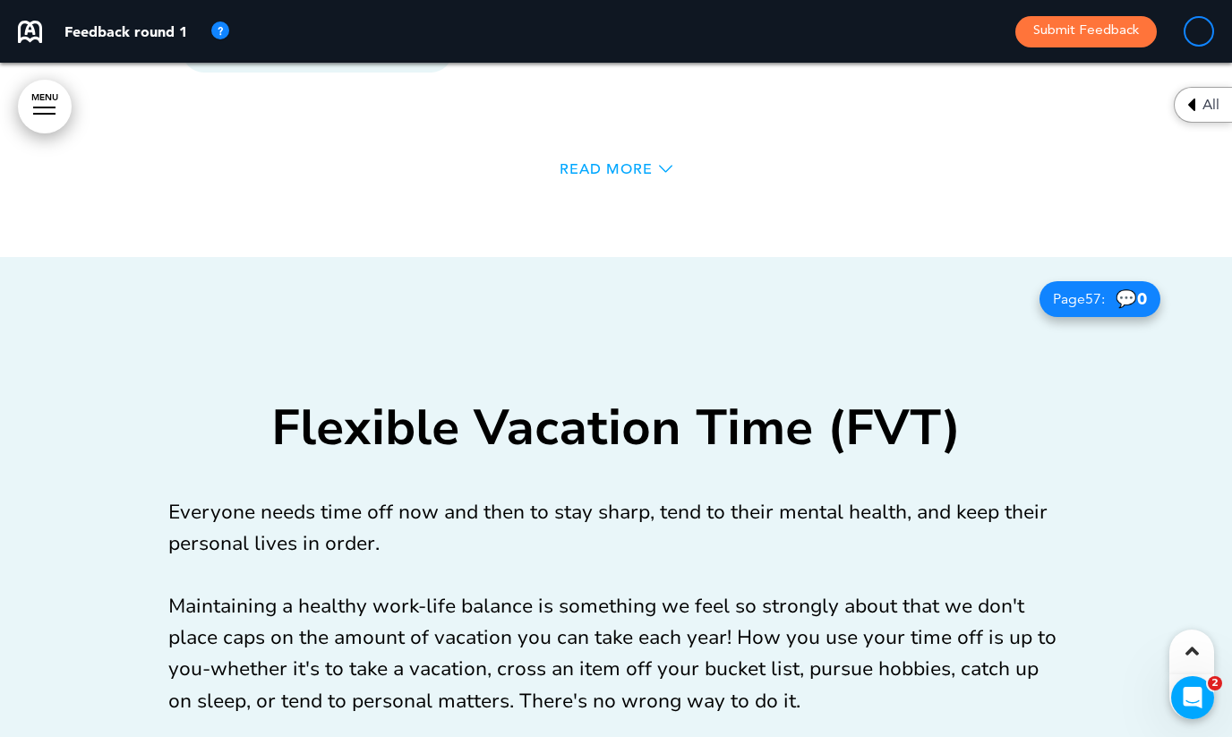
click at [581, 162] on span "Read More" at bounding box center [606, 169] width 93 height 14
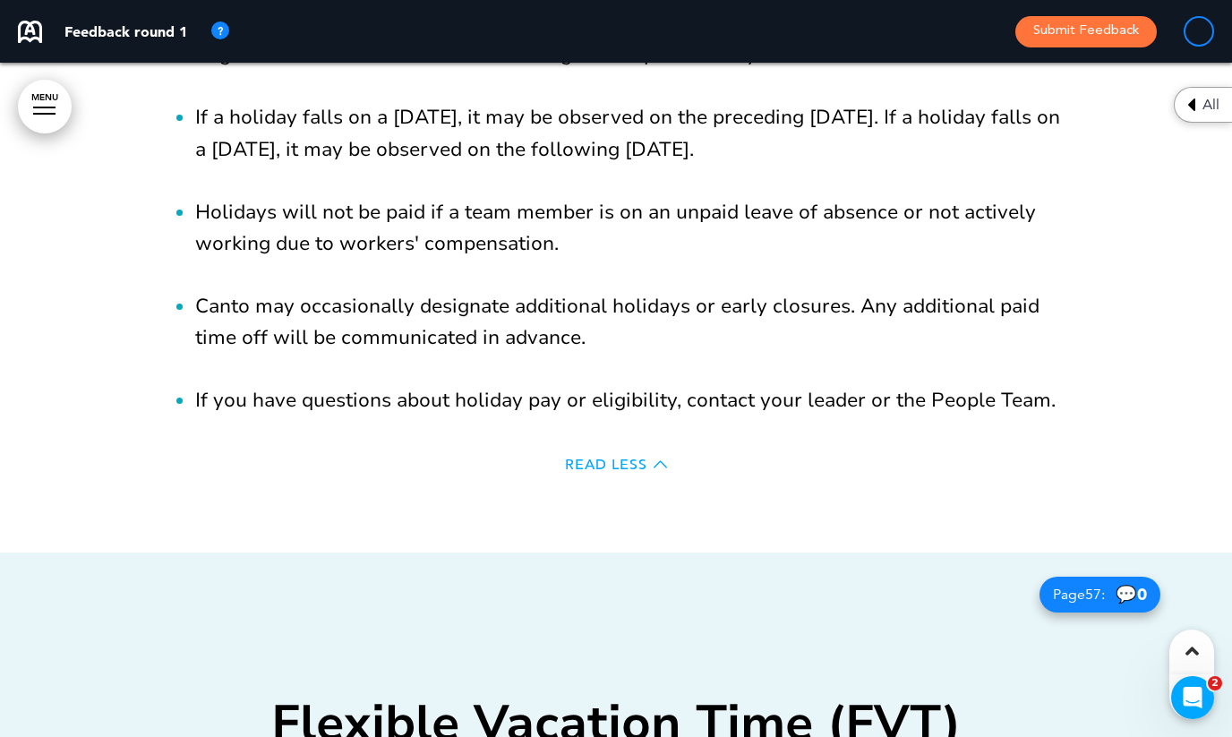
click at [608, 458] on span "Read Less" at bounding box center [606, 465] width 82 height 14
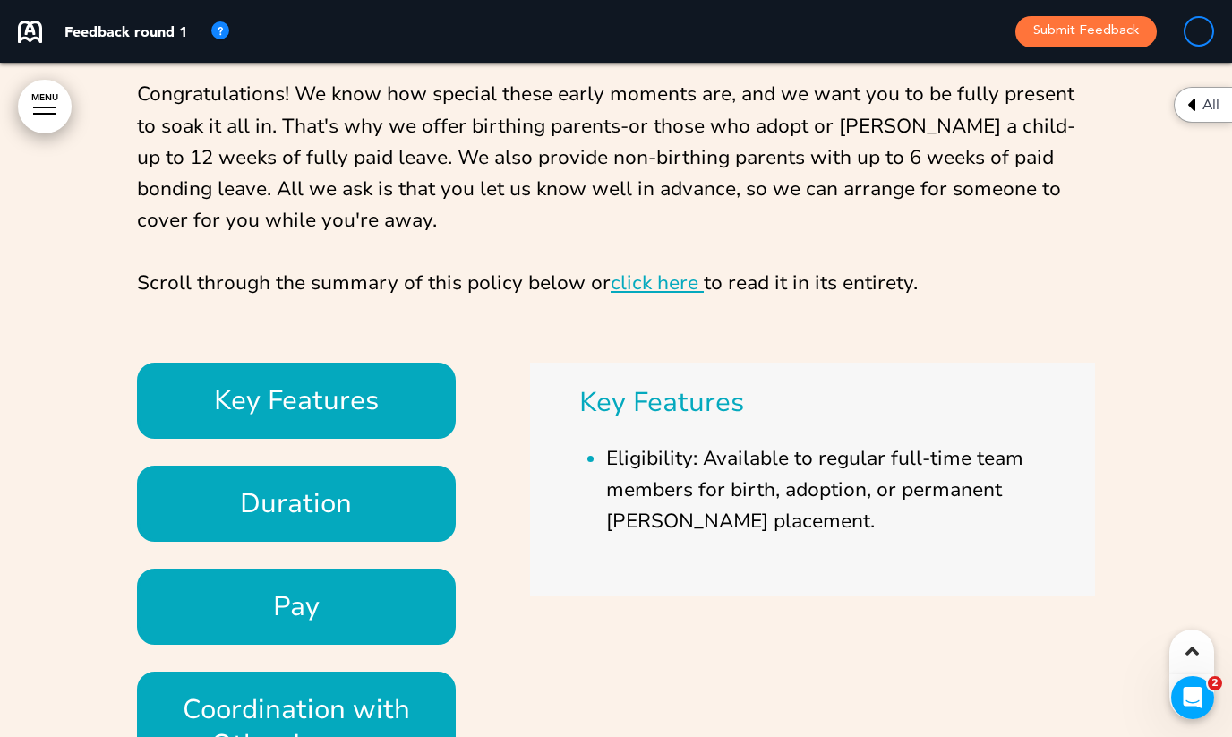
scroll to position [64339, 0]
